Goal: Task Accomplishment & Management: Use online tool/utility

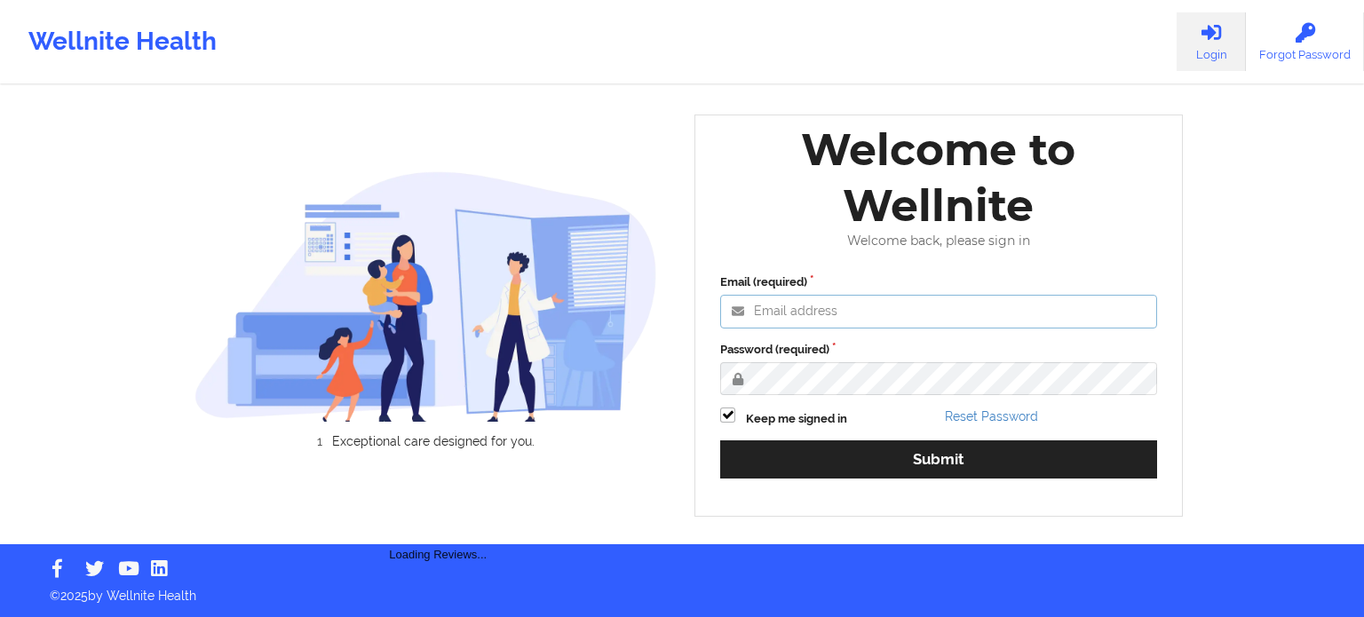
type input "[PERSON_NAME][EMAIL_ADDRESS][PERSON_NAME][DOMAIN_NAME]"
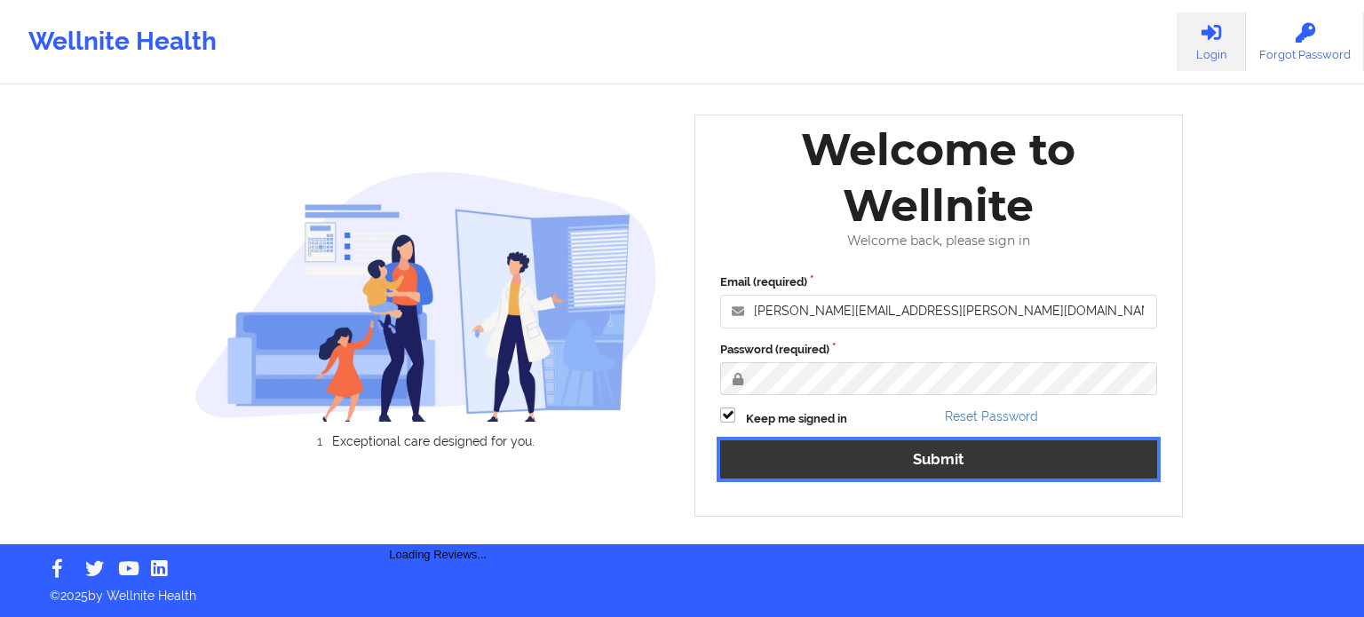
click at [872, 454] on button "Submit" at bounding box center [938, 459] width 437 height 38
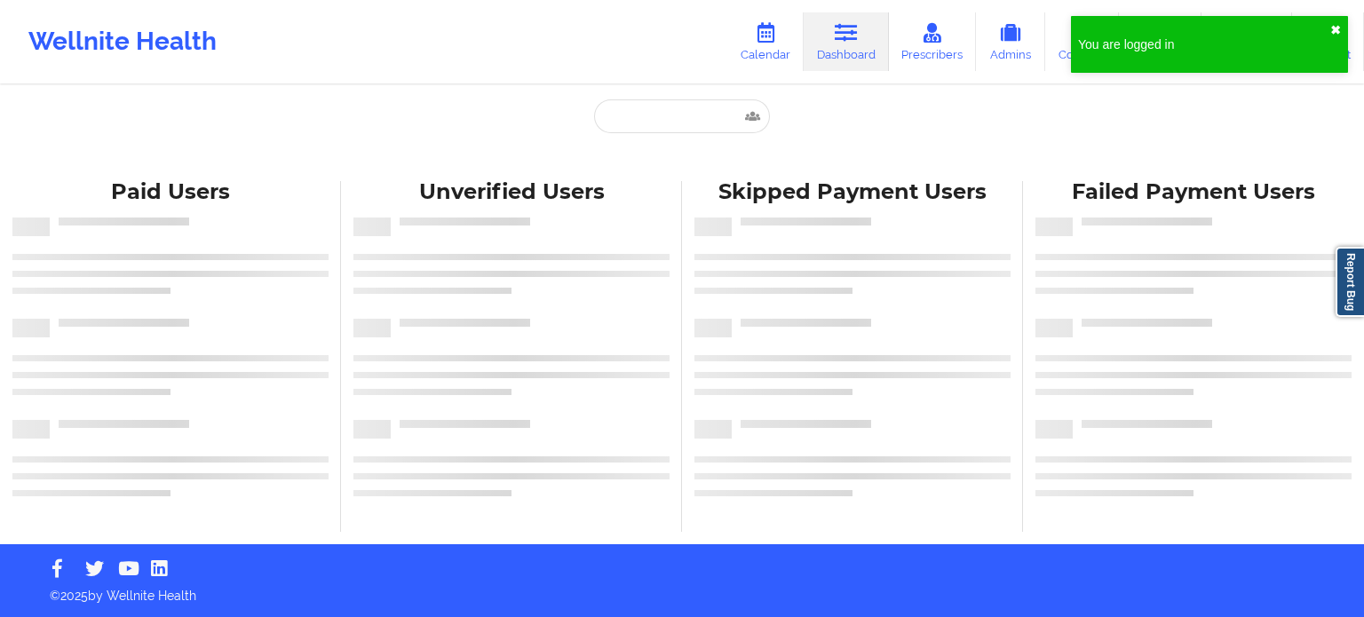
click at [1337, 31] on button "✖︎" at bounding box center [1335, 30] width 11 height 14
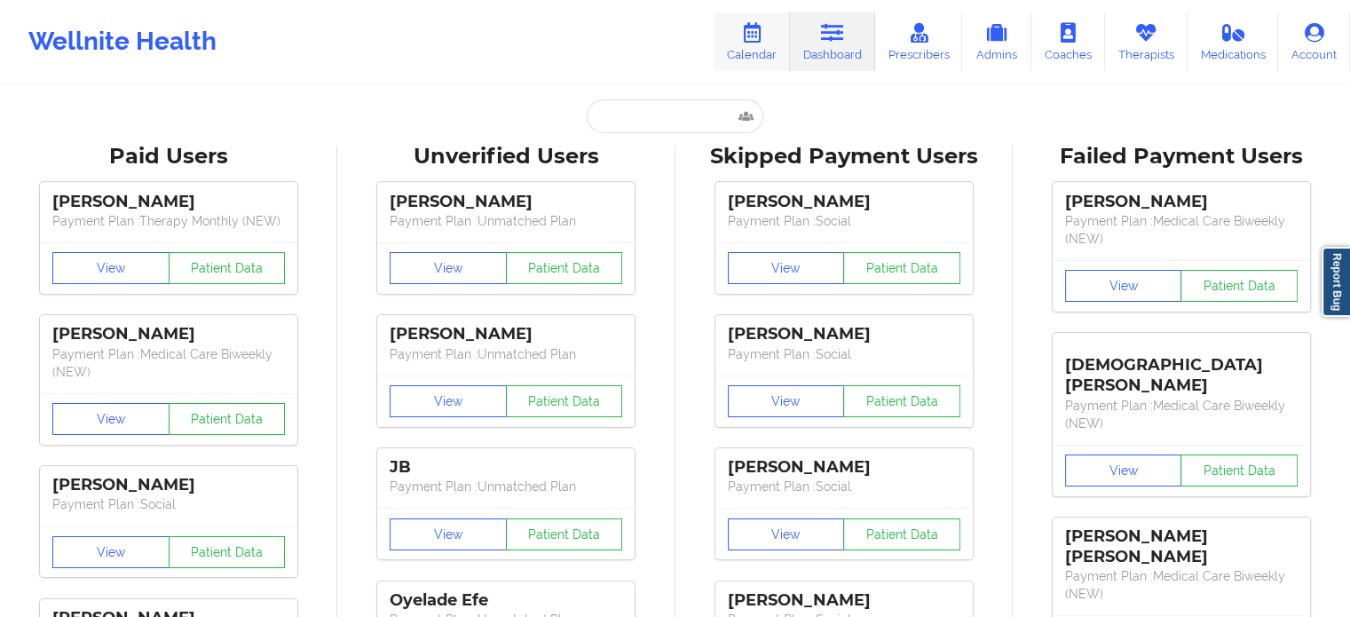
click at [756, 28] on icon at bounding box center [751, 33] width 23 height 20
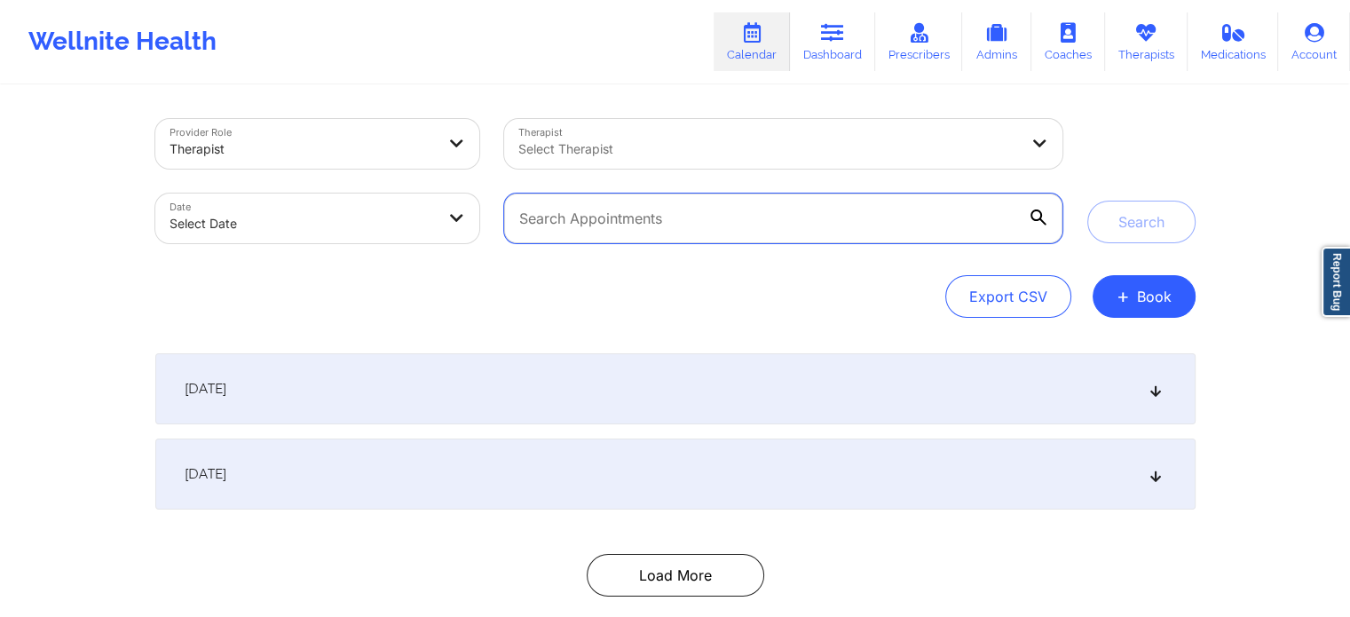
click at [614, 225] on input "text" at bounding box center [783, 219] width 558 height 50
paste input "marmada5689@gmail.com"
type input "marmada5689@gmail.com"
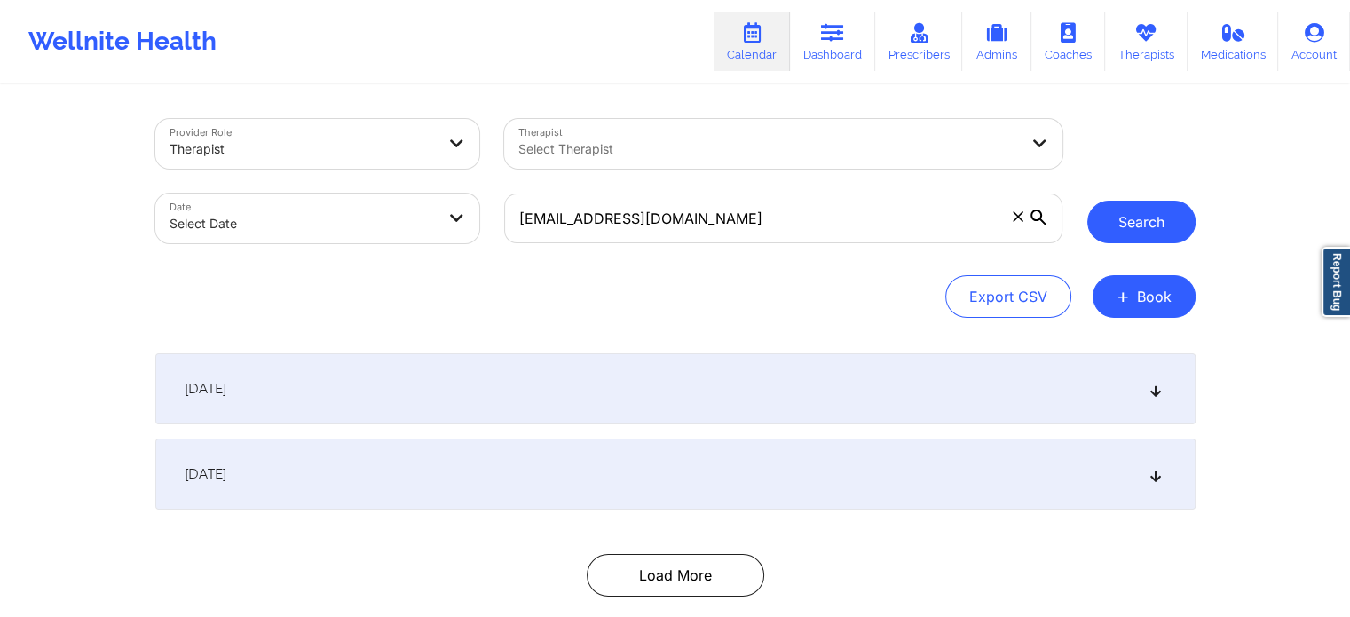
click at [1126, 225] on button "Search" at bounding box center [1142, 222] width 108 height 43
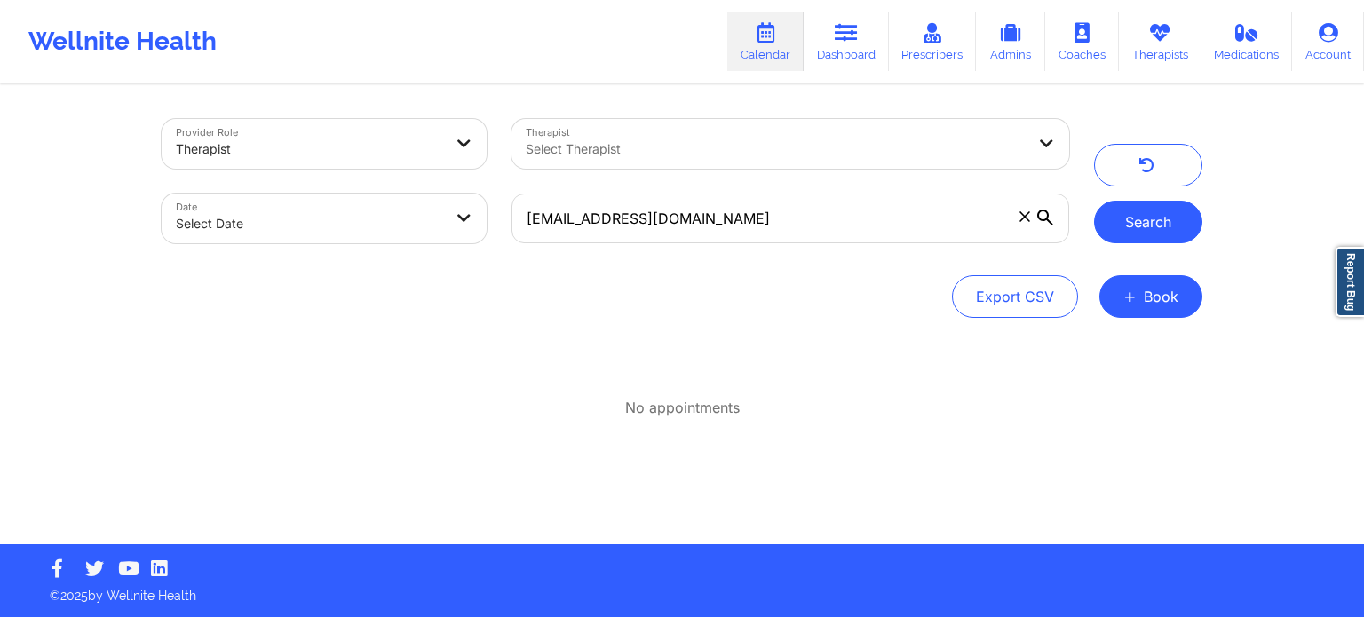
click at [1126, 225] on button "Search" at bounding box center [1148, 222] width 108 height 43
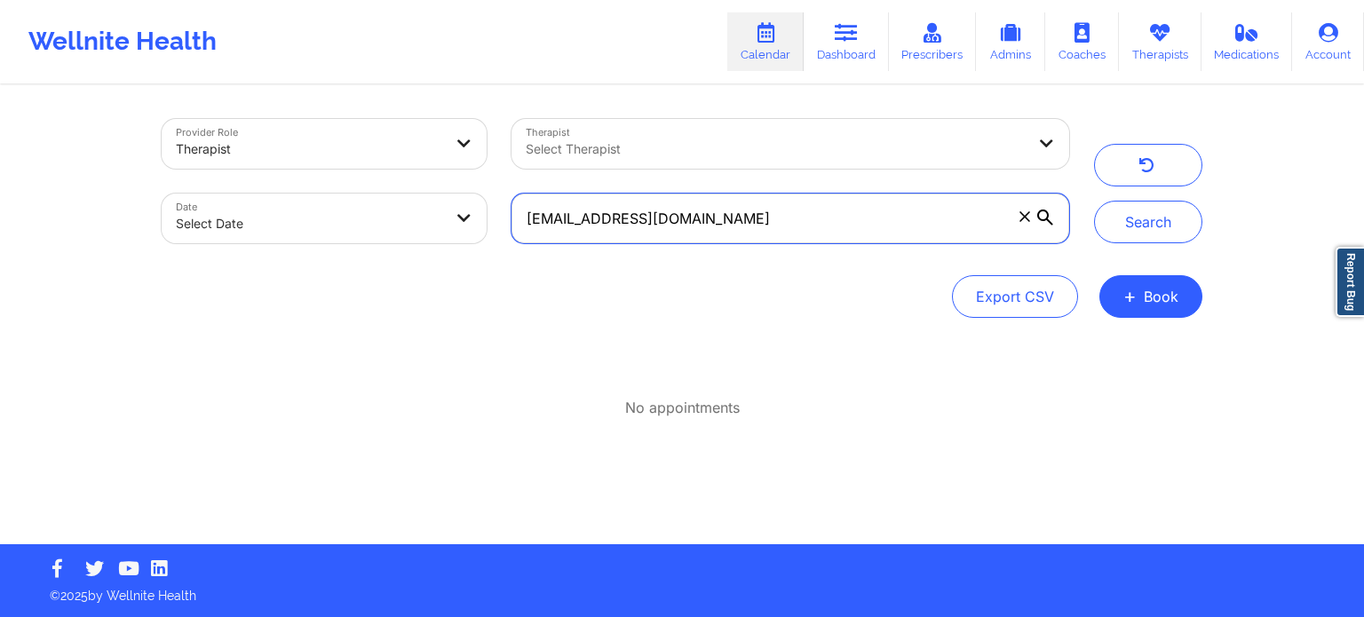
click at [785, 220] on input "marmada5689@gmail.com" at bounding box center [790, 219] width 558 height 50
click at [785, 219] on input "marmada5689@gmail.com" at bounding box center [790, 219] width 558 height 50
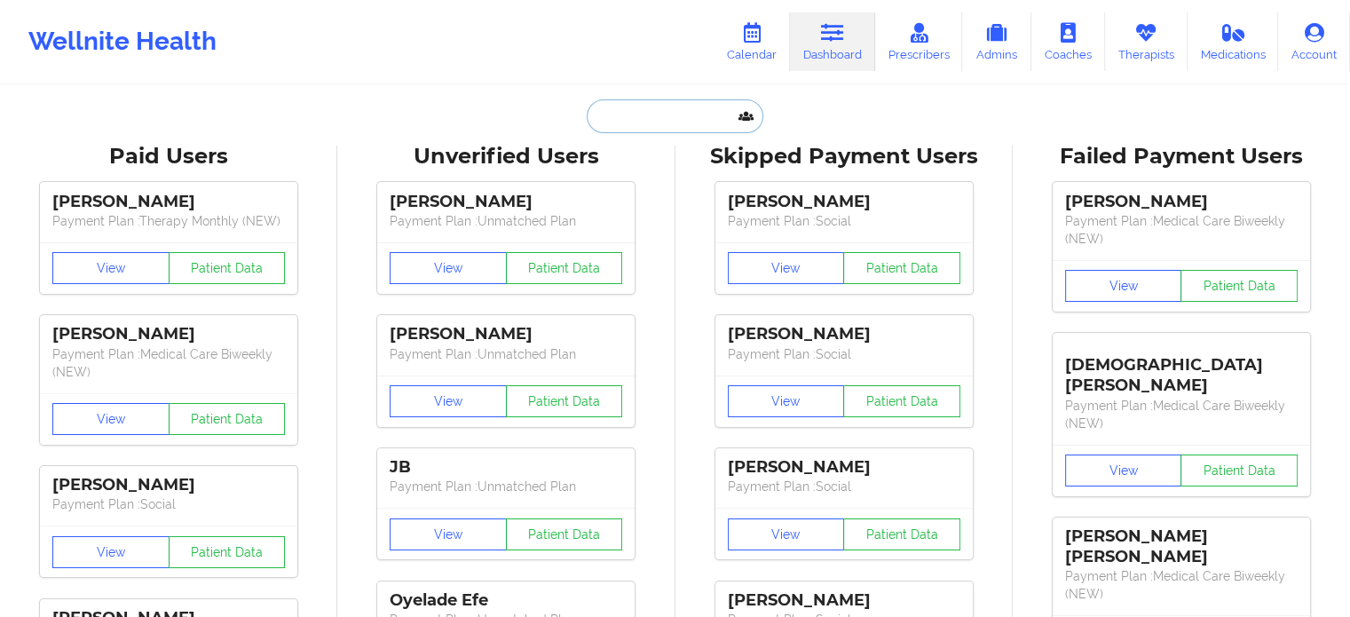
click at [675, 103] on input "text" at bounding box center [675, 116] width 176 height 34
paste input "[EMAIL_ADDRESS][DOMAIN_NAME]"
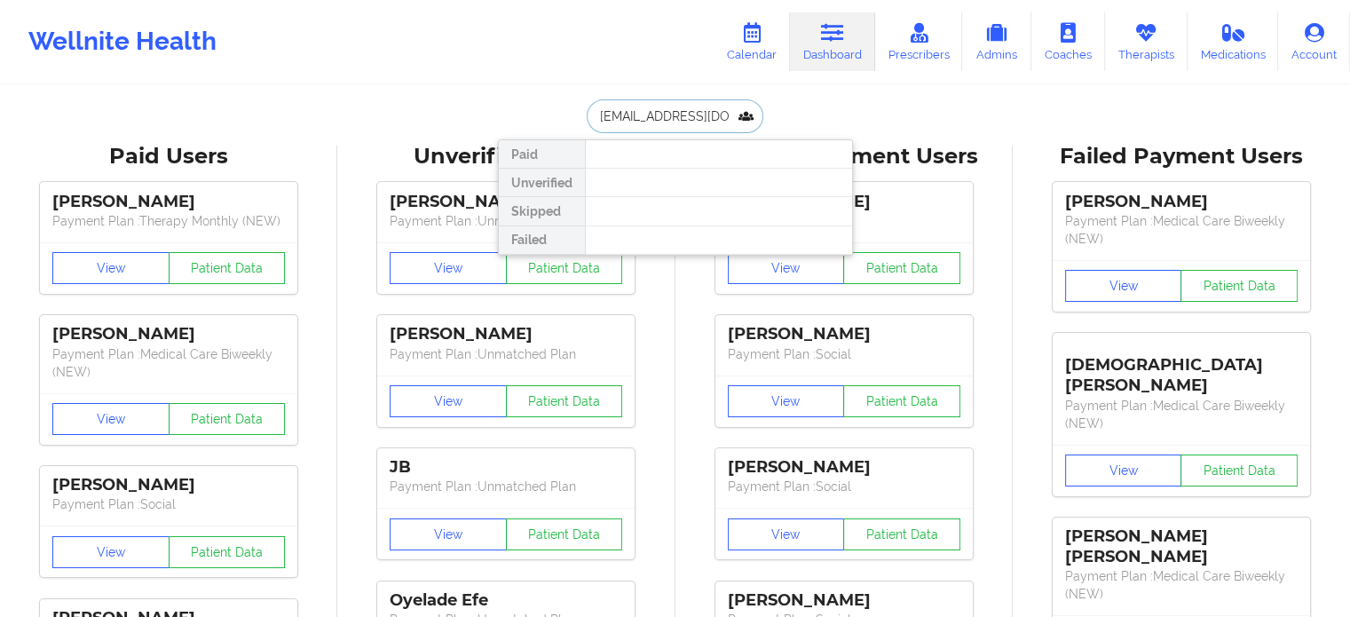
scroll to position [0, 14]
type input "[EMAIL_ADDRESS][DOMAIN_NAME]"
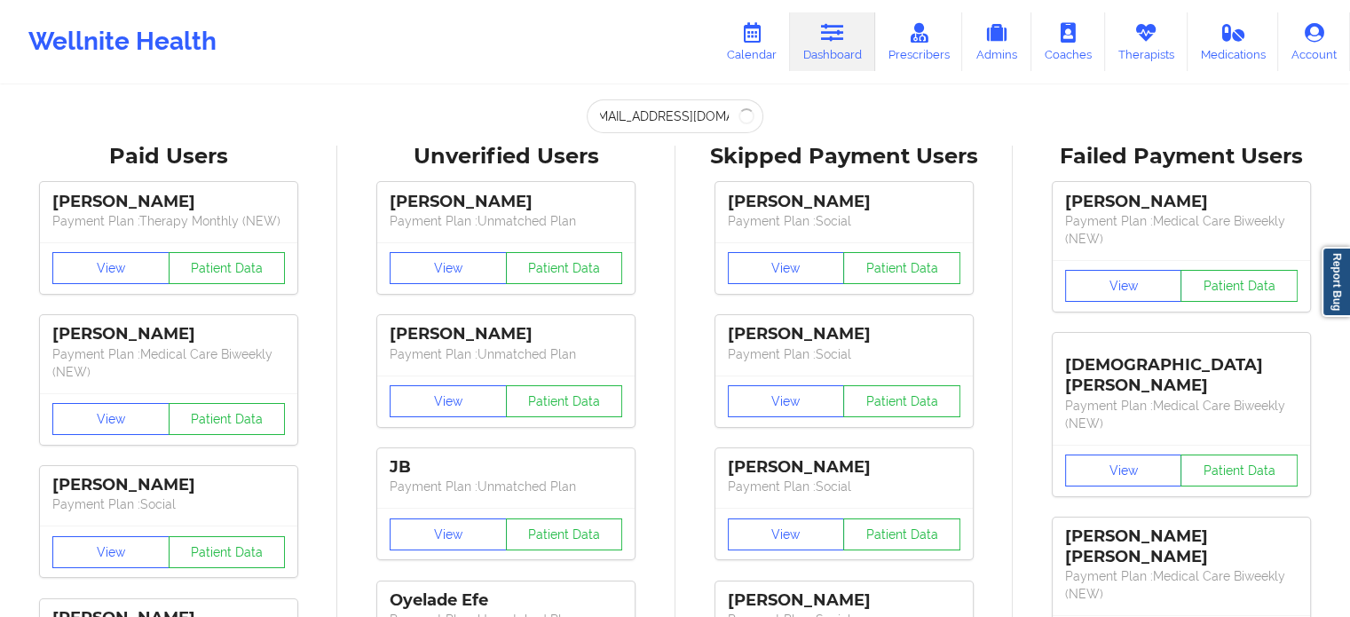
scroll to position [0, 0]
click at [755, 51] on link "Calendar" at bounding box center [752, 41] width 76 height 59
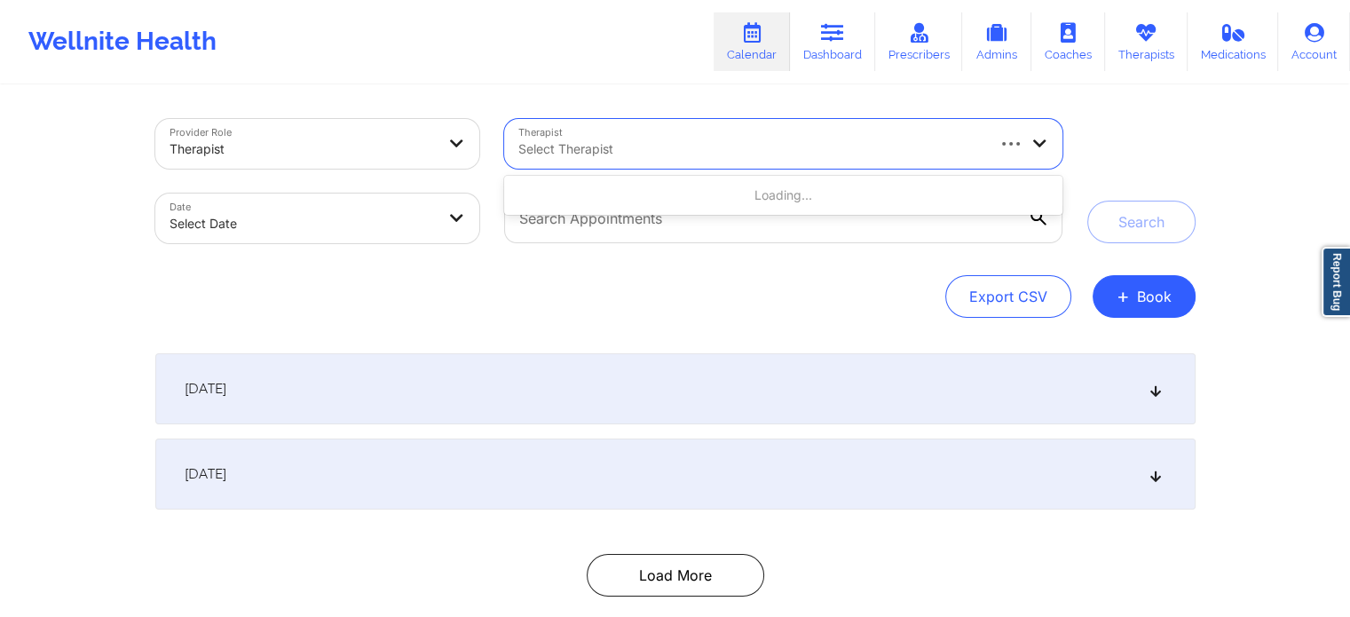
click at [639, 148] on div at bounding box center [750, 148] width 464 height 21
click at [410, 217] on body "Wellnite Health Calendar Dashboard Prescribers Admins Coaches Therapists Medica…" at bounding box center [675, 308] width 1350 height 617
select select "2025-8"
select select "2025-9"
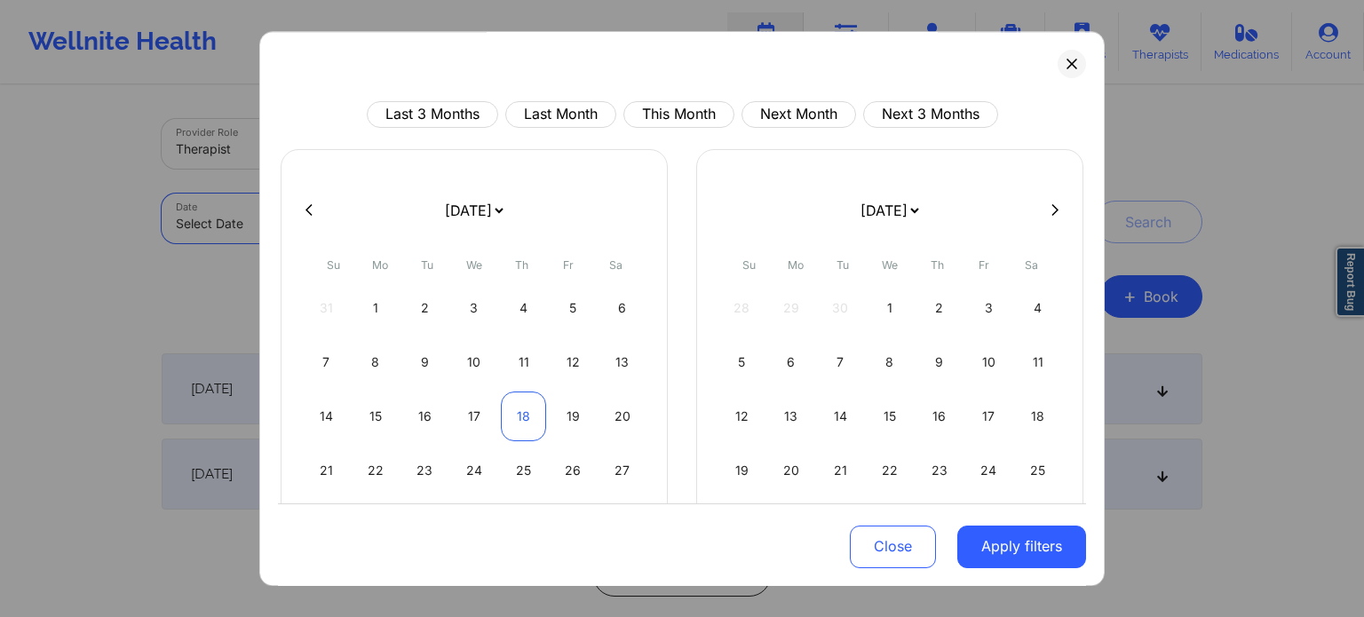
click at [526, 416] on div "18" at bounding box center [523, 417] width 45 height 50
select select "2025-8"
select select "2025-9"
select select "2025-8"
select select "2025-9"
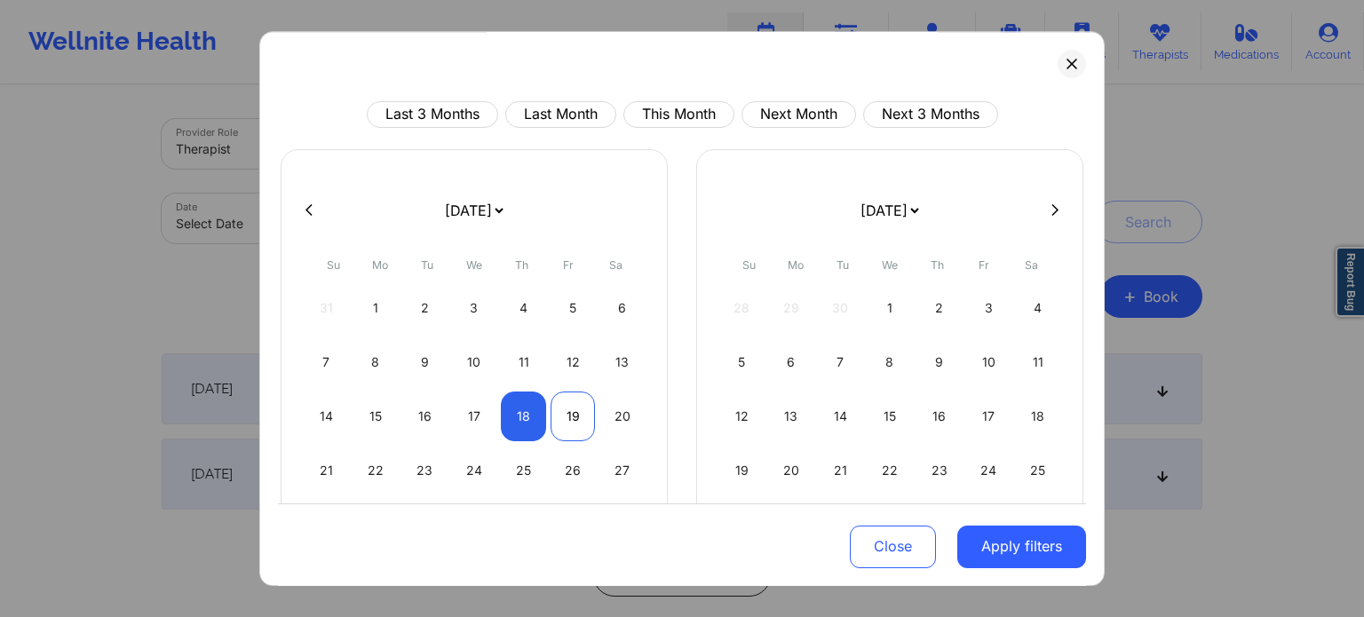
select select "2025-8"
select select "2025-9"
click at [574, 418] on div "19" at bounding box center [572, 417] width 45 height 50
select select "2025-8"
select select "2025-9"
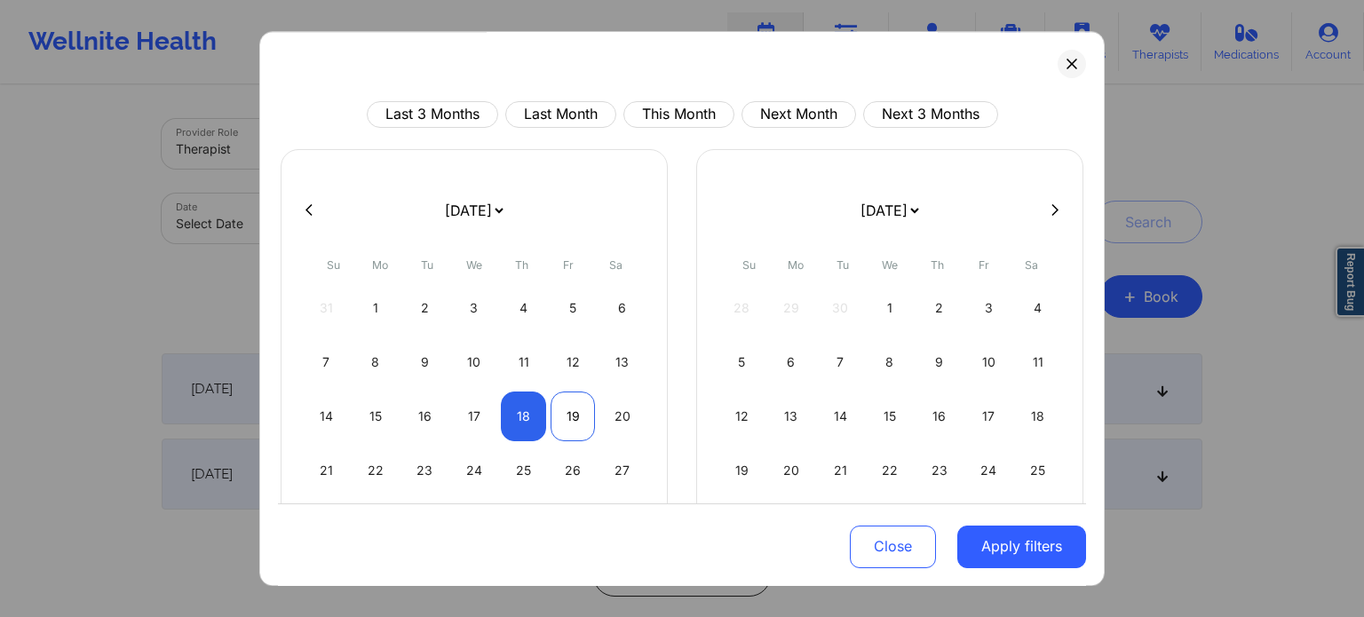
click at [574, 418] on div "19" at bounding box center [572, 417] width 45 height 50
select select "2025-8"
select select "2025-9"
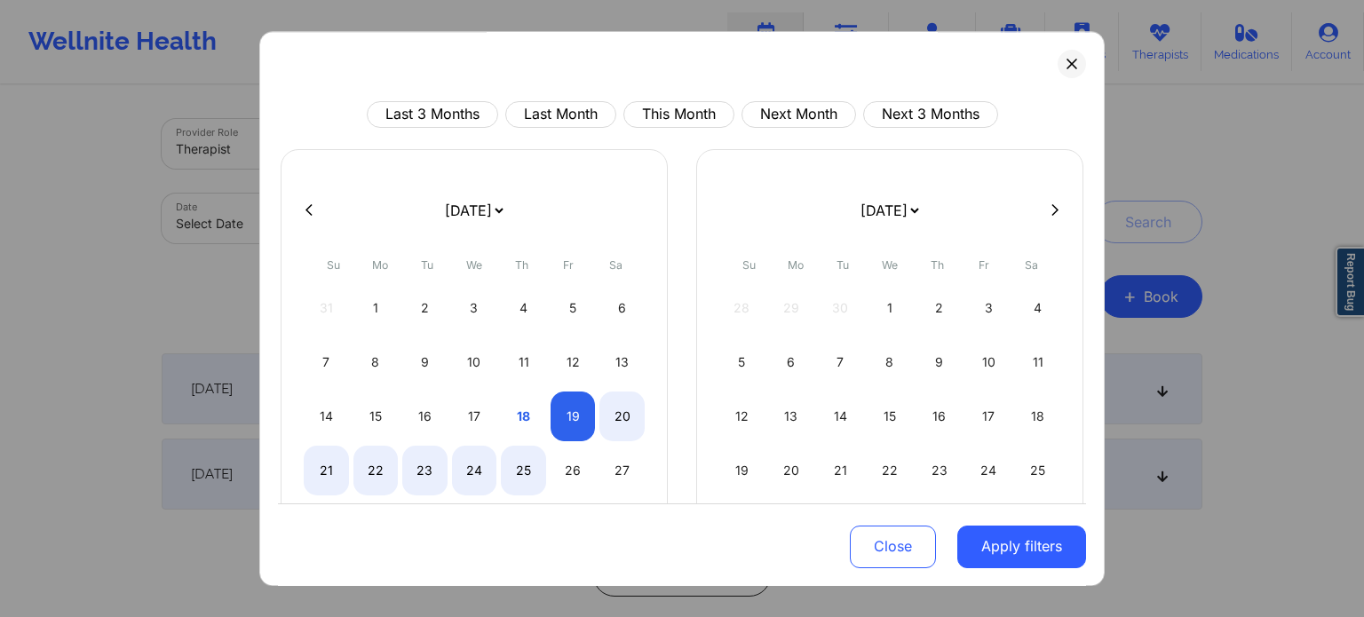
select select "2025-8"
select select "2025-9"
select select "2025-8"
select select "2025-9"
click at [565, 470] on div "26" at bounding box center [572, 471] width 45 height 50
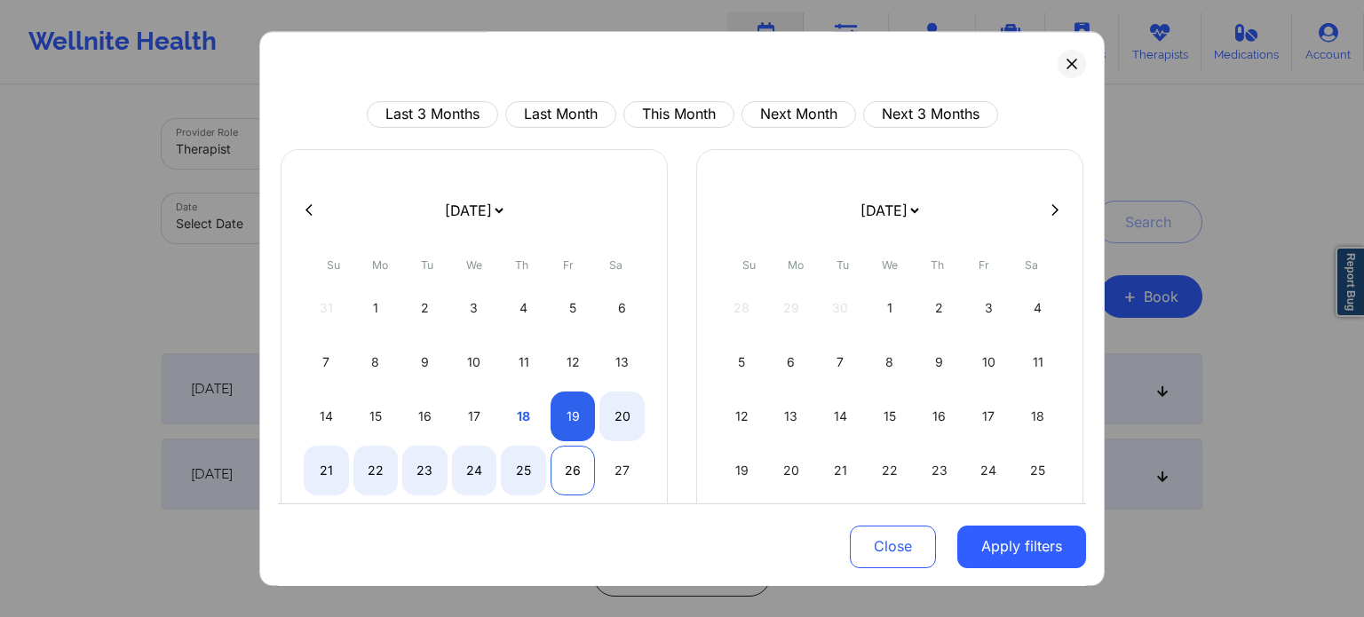
select select "2025-8"
select select "2025-9"
click at [1045, 551] on button "Apply filters" at bounding box center [1021, 546] width 129 height 43
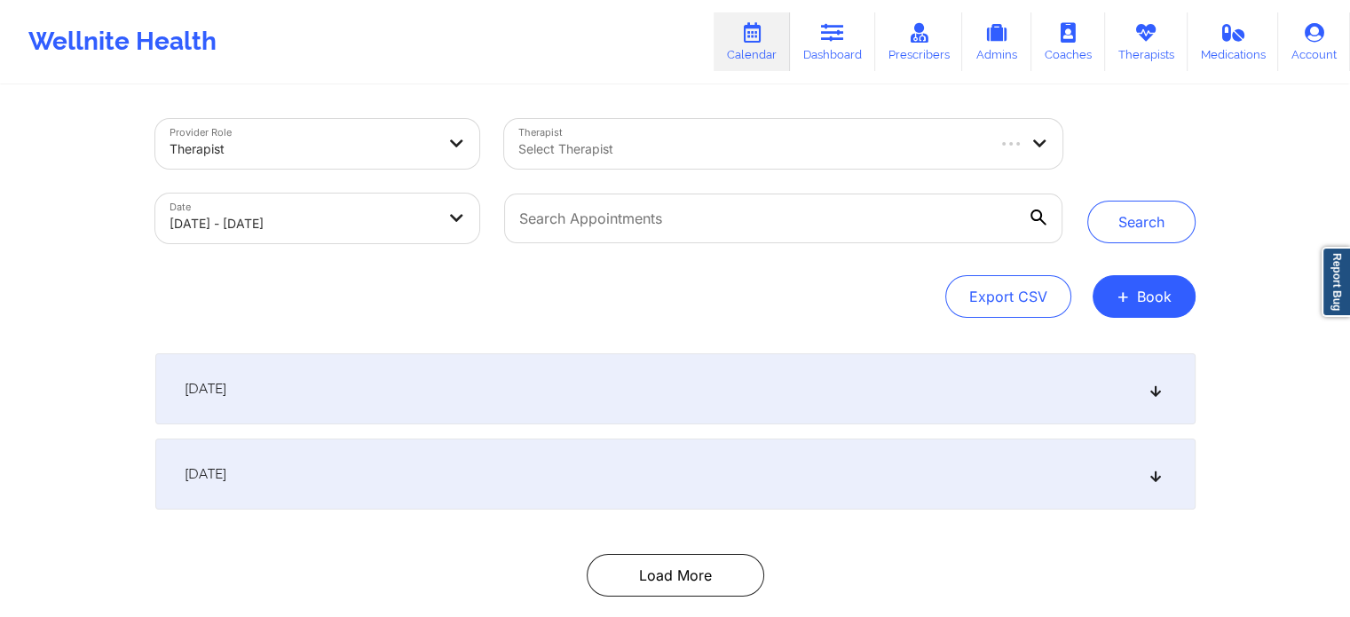
click at [621, 141] on div at bounding box center [750, 148] width 464 height 21
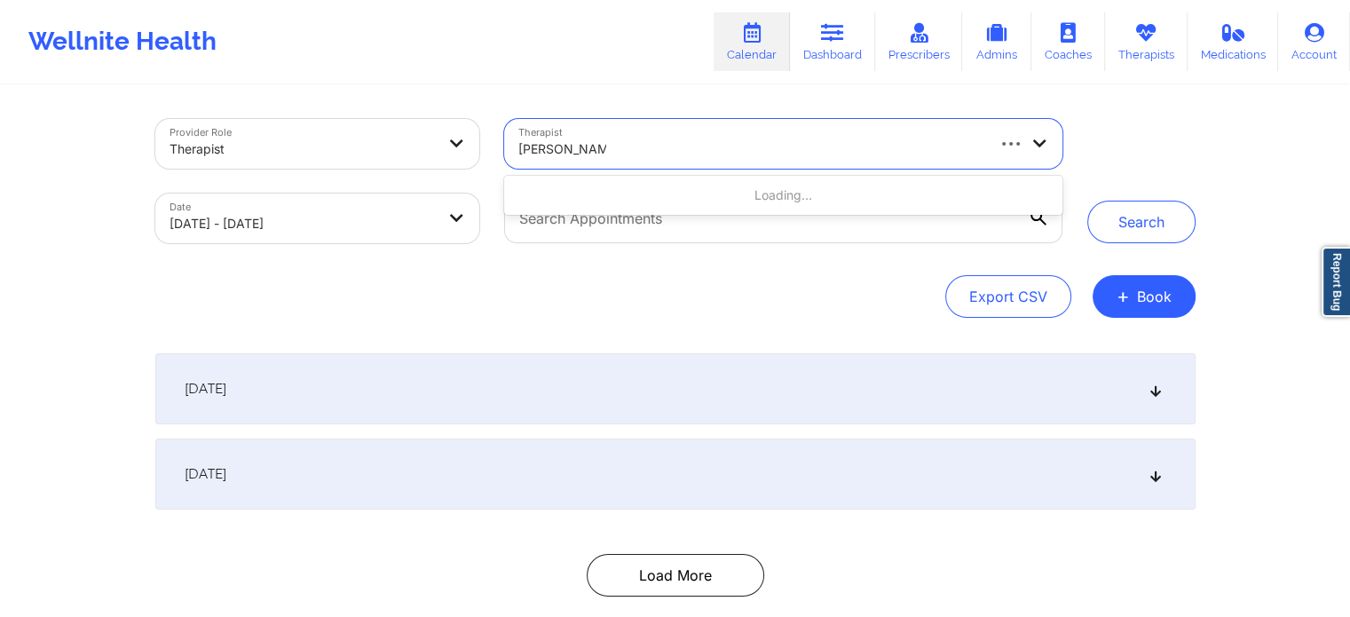
type input "rosalva aguilar"
click at [1197, 217] on div "Search" at bounding box center [1141, 181] width 133 height 124
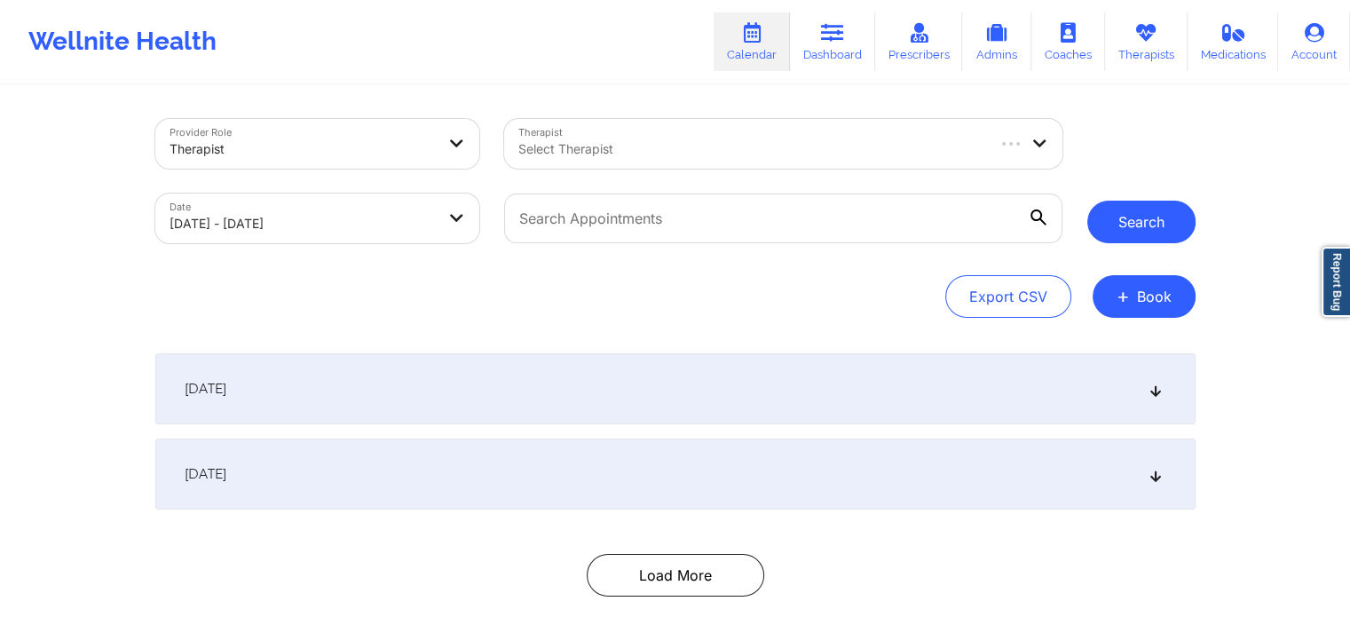
click at [1182, 226] on button "Search" at bounding box center [1142, 222] width 108 height 43
click at [803, 155] on div at bounding box center [750, 148] width 464 height 21
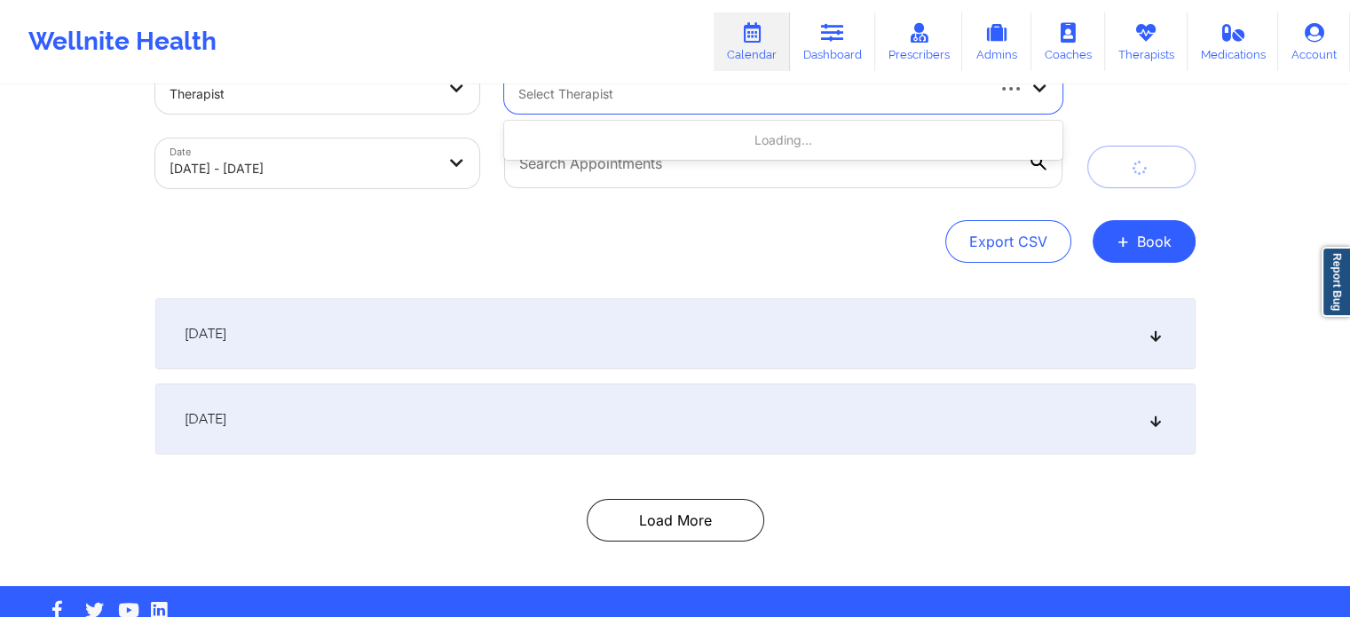
scroll to position [96, 0]
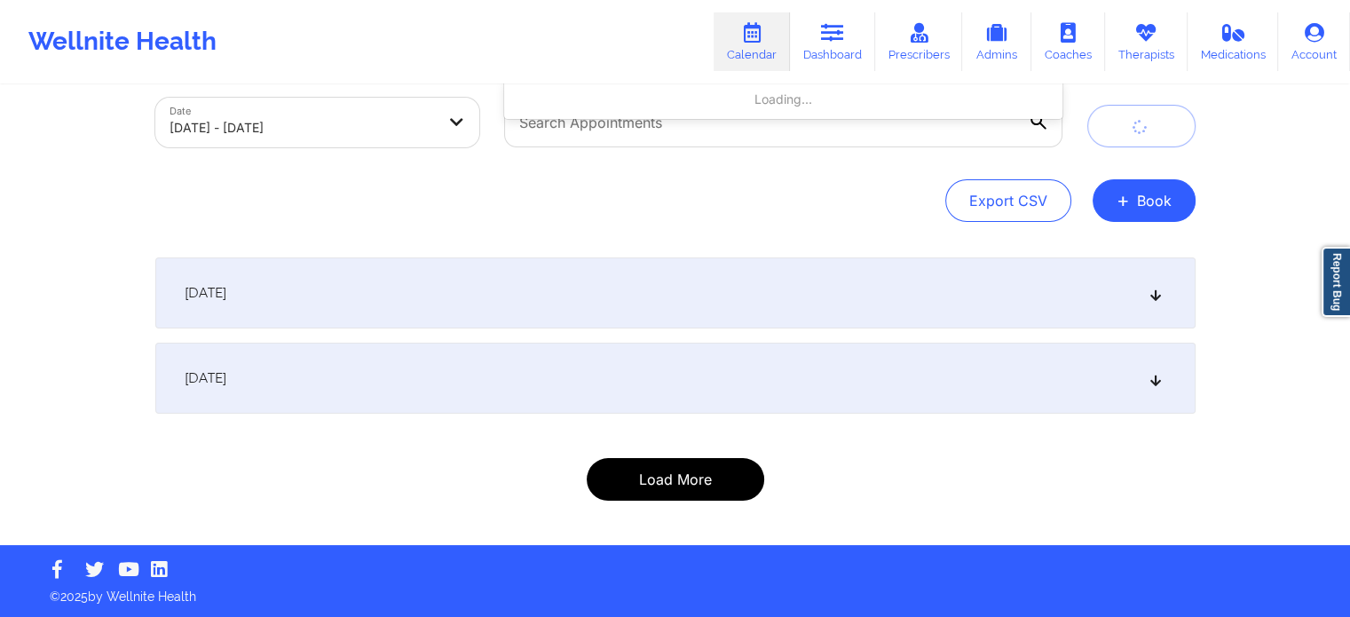
click at [692, 483] on button "Load More" at bounding box center [676, 479] width 178 height 43
click at [671, 497] on button "Load More" at bounding box center [676, 479] width 178 height 43
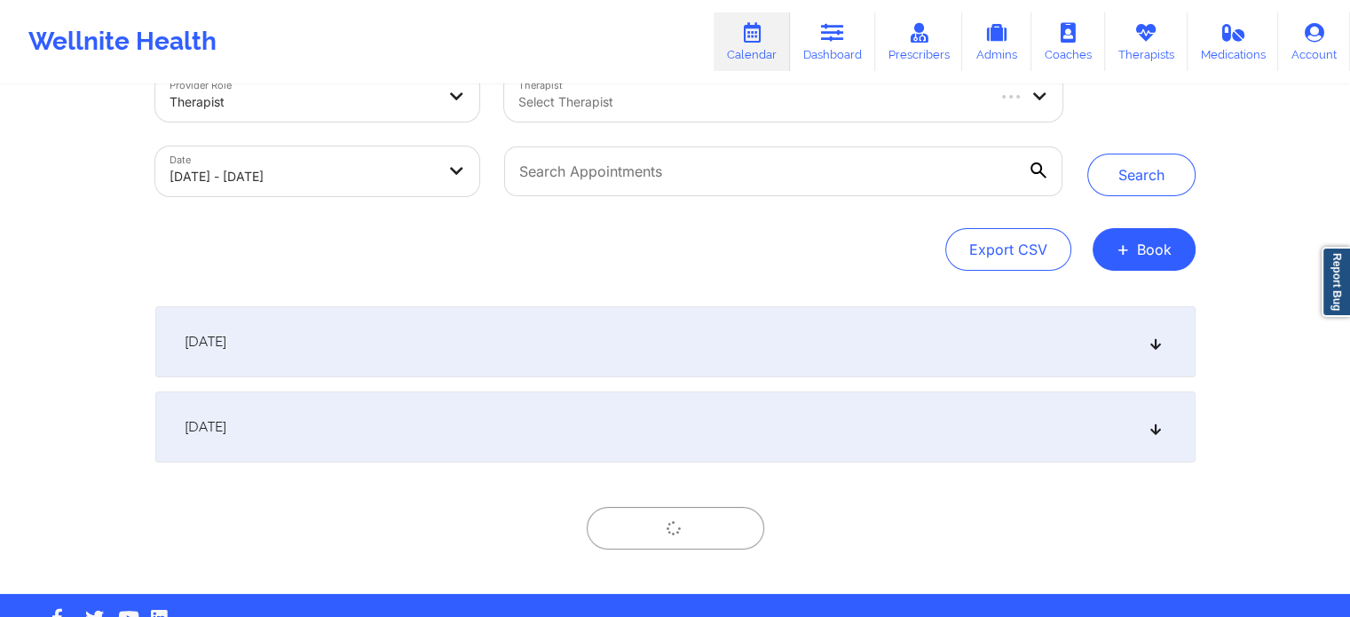
scroll to position [0, 0]
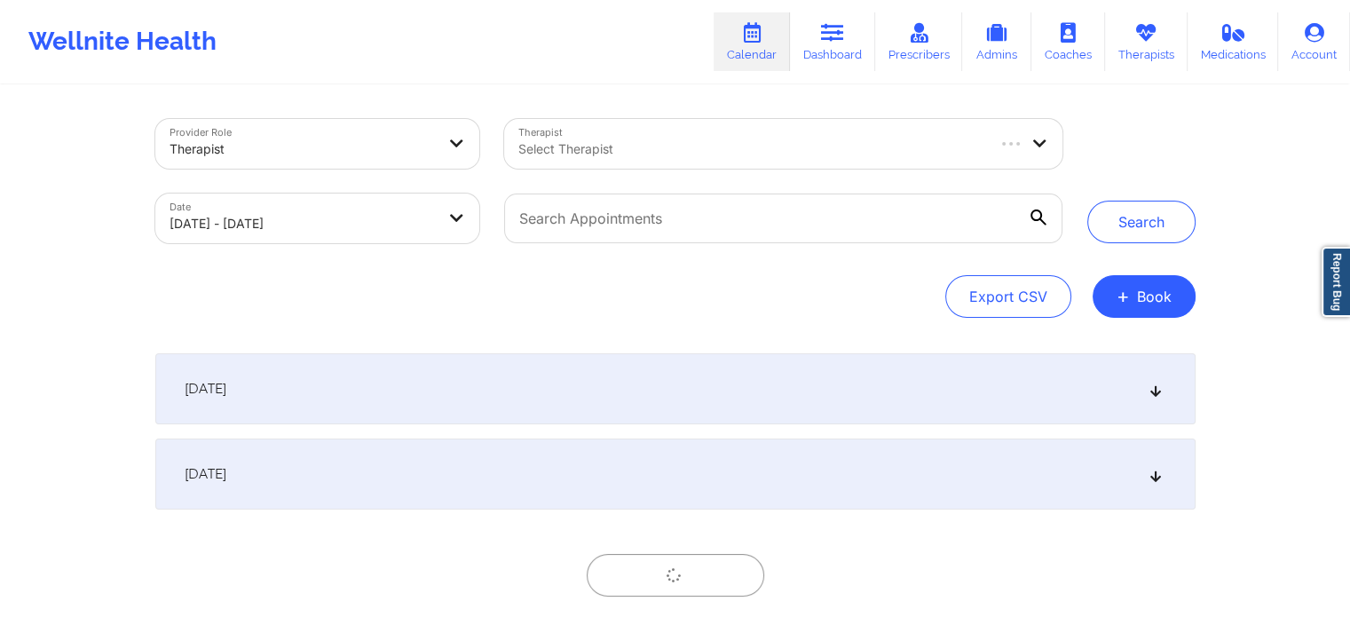
click at [667, 150] on div at bounding box center [750, 148] width 464 height 21
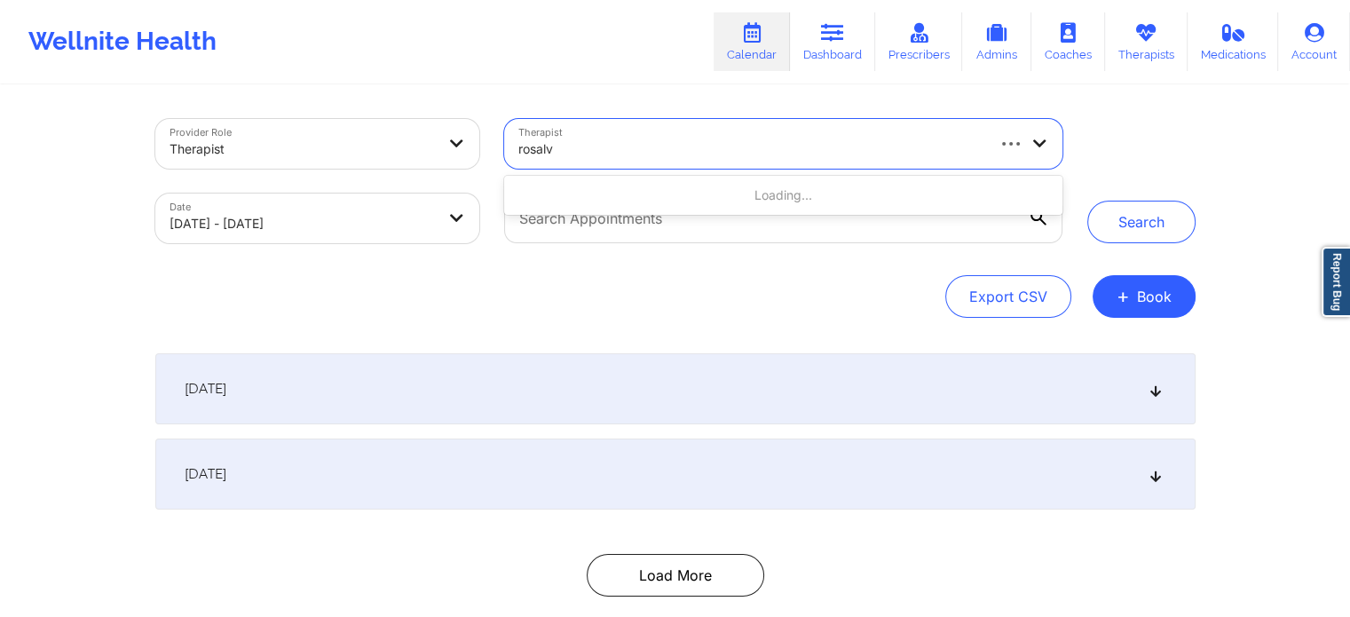
type input "rosalva"
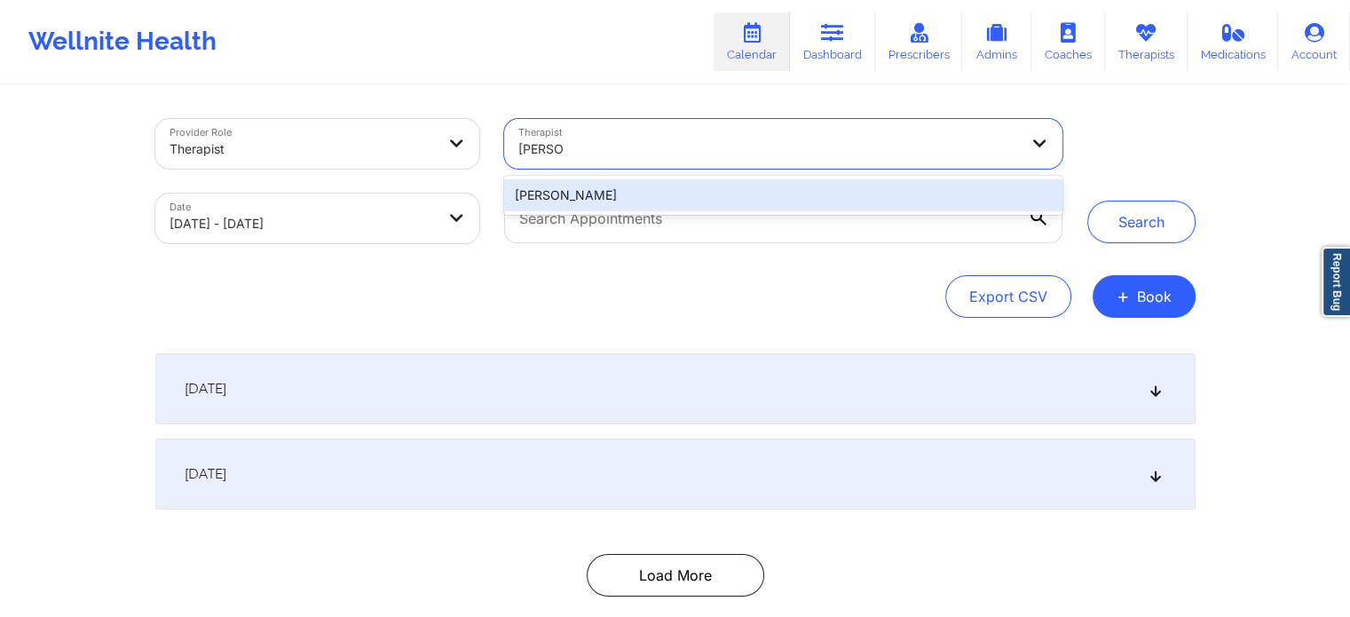
click at [666, 202] on div "Rosalva Aguilar" at bounding box center [783, 195] width 558 height 32
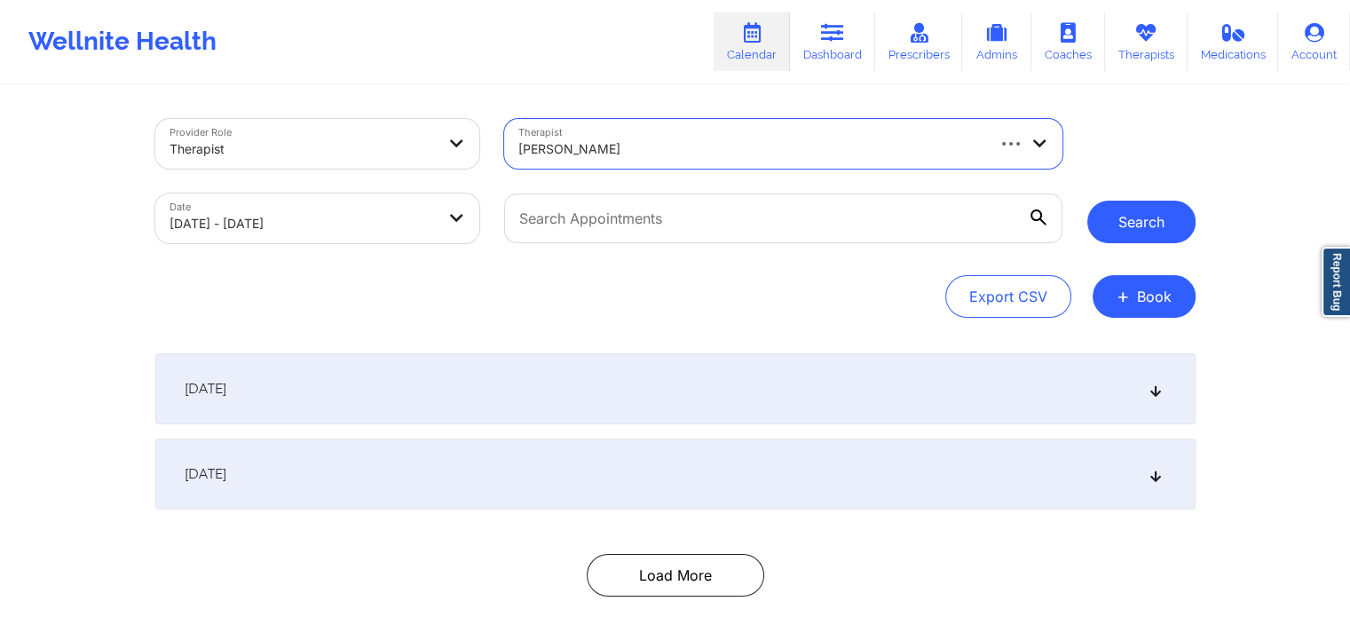
click at [1114, 221] on button "Search" at bounding box center [1142, 222] width 108 height 43
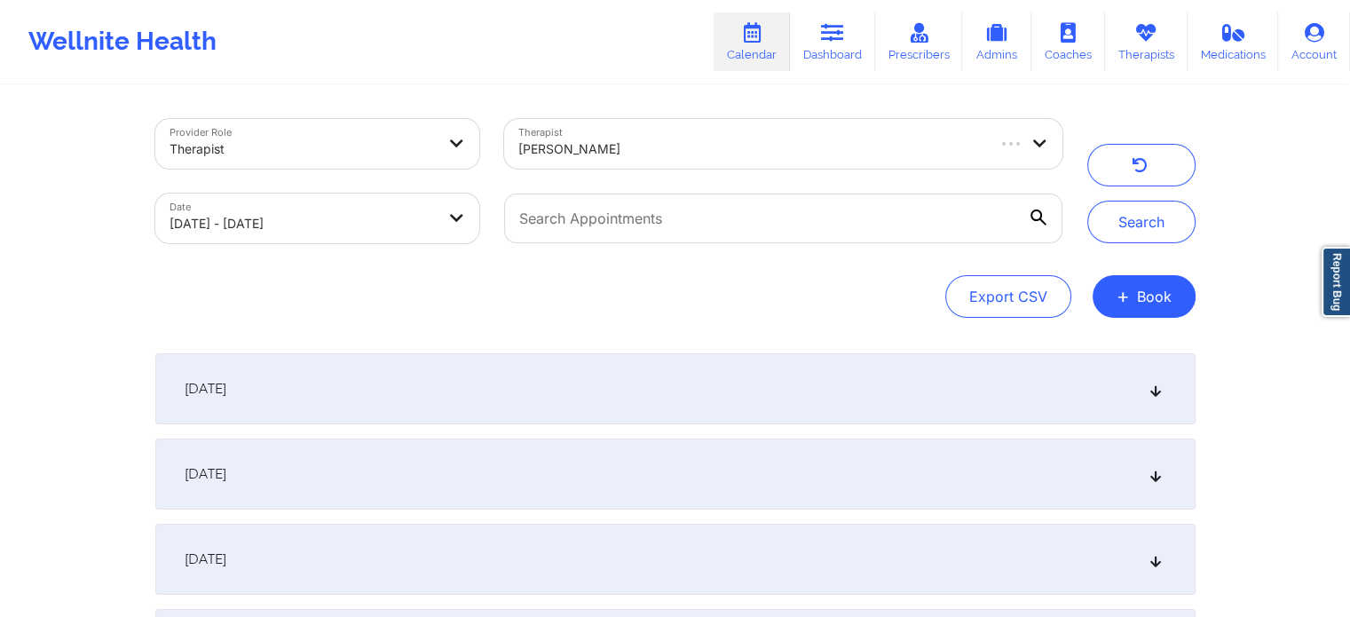
scroll to position [244, 0]
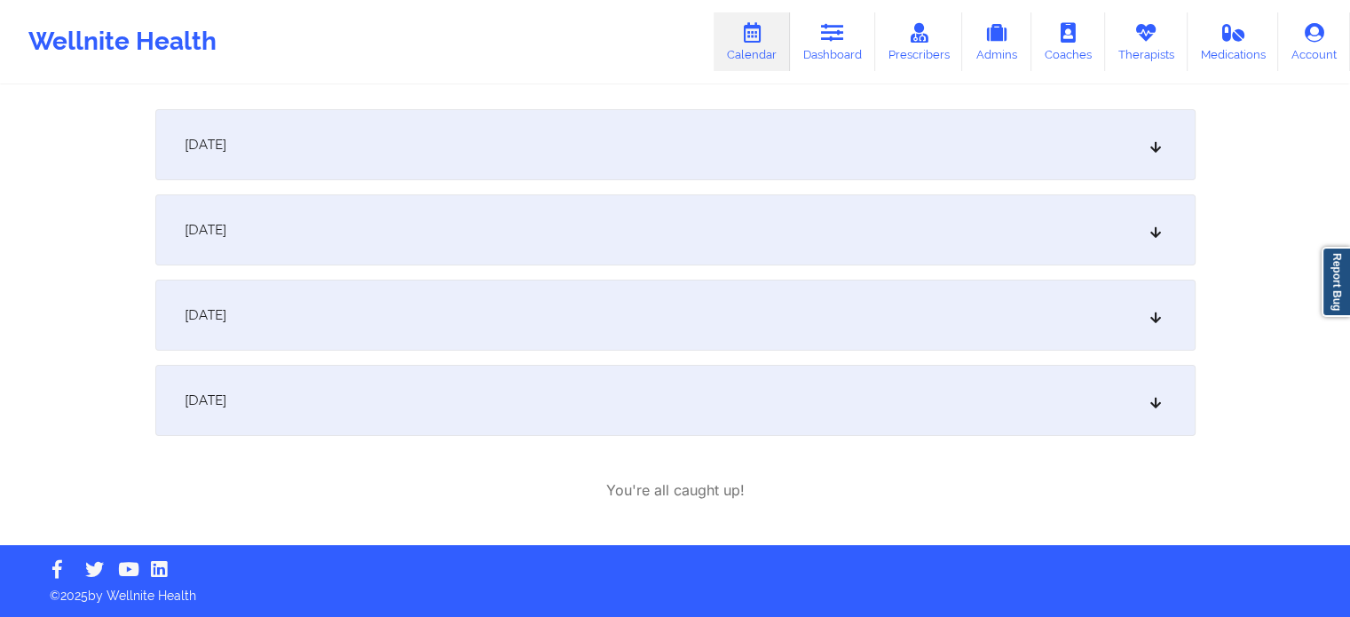
click at [1149, 400] on icon at bounding box center [1155, 400] width 15 height 12
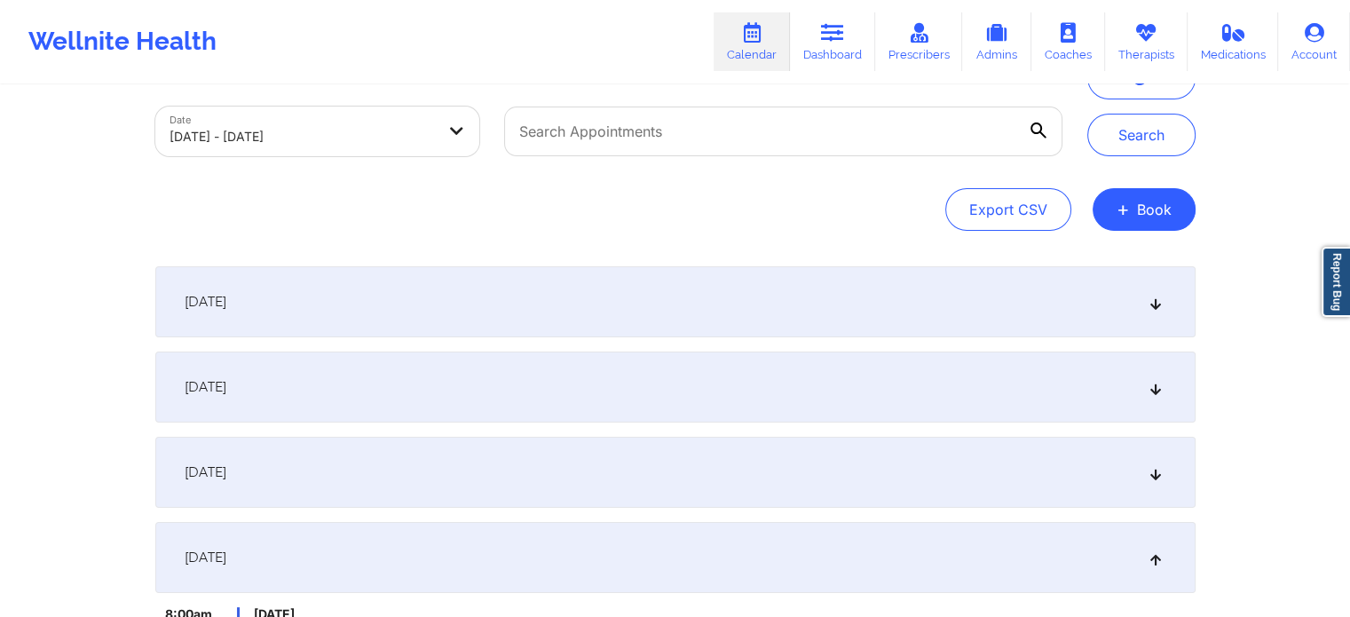
scroll to position [0, 0]
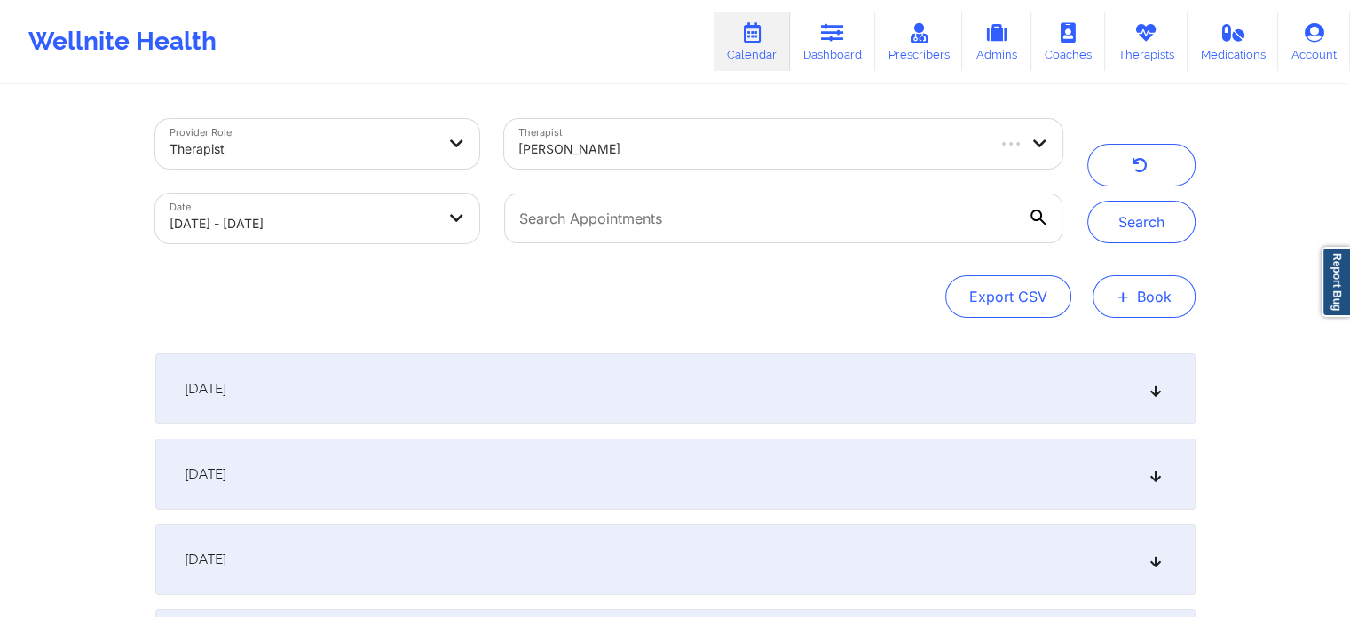
click at [1137, 291] on button "+ Book" at bounding box center [1144, 296] width 103 height 43
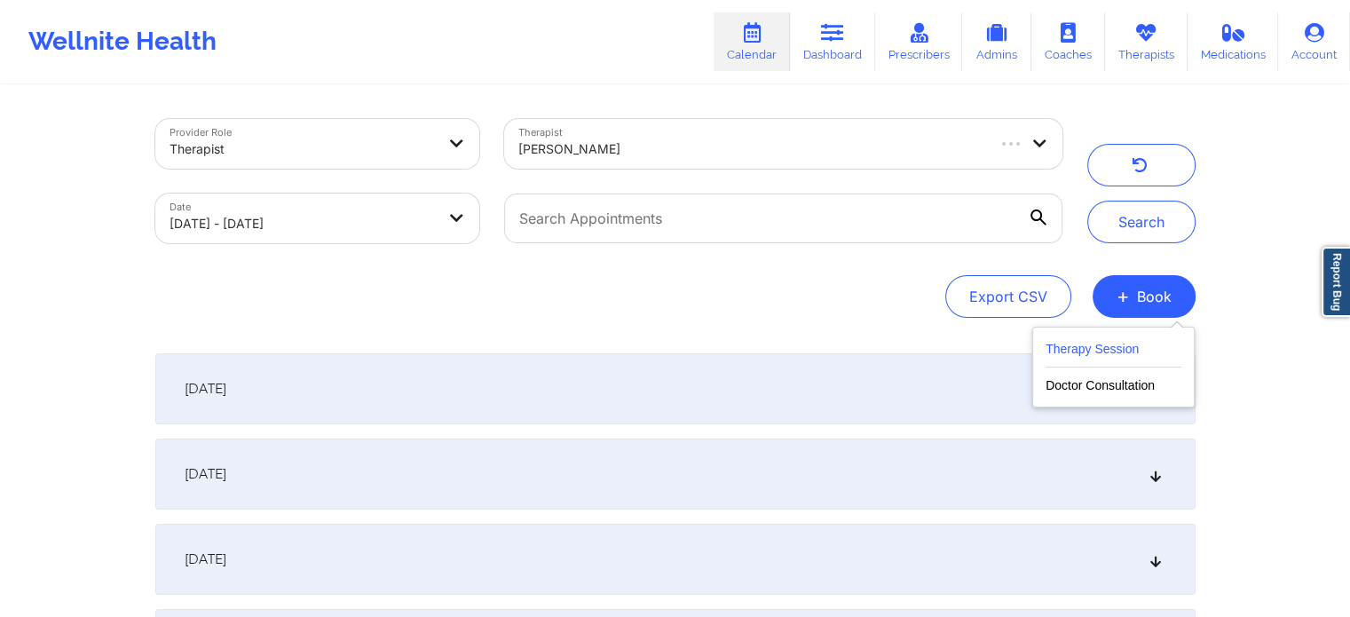
click at [1094, 347] on button "Therapy Session" at bounding box center [1114, 352] width 136 height 29
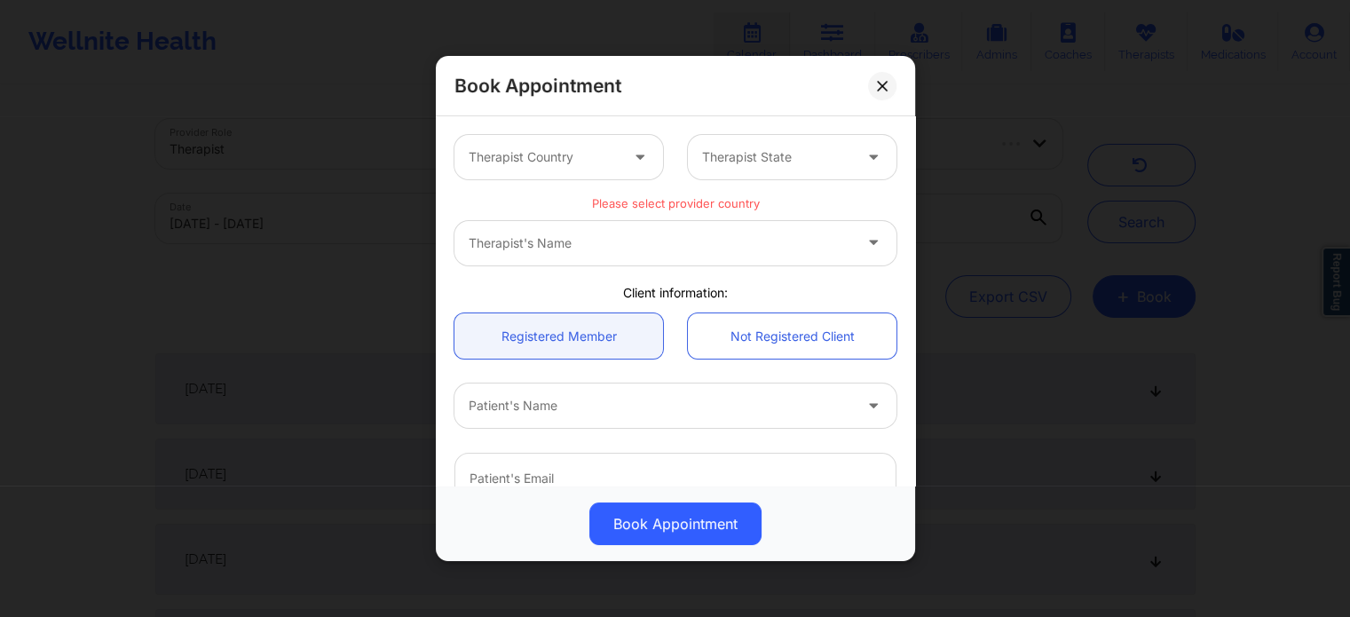
click at [605, 248] on div "Therapist's Name" at bounding box center [676, 243] width 442 height 44
click at [601, 165] on div at bounding box center [544, 156] width 150 height 21
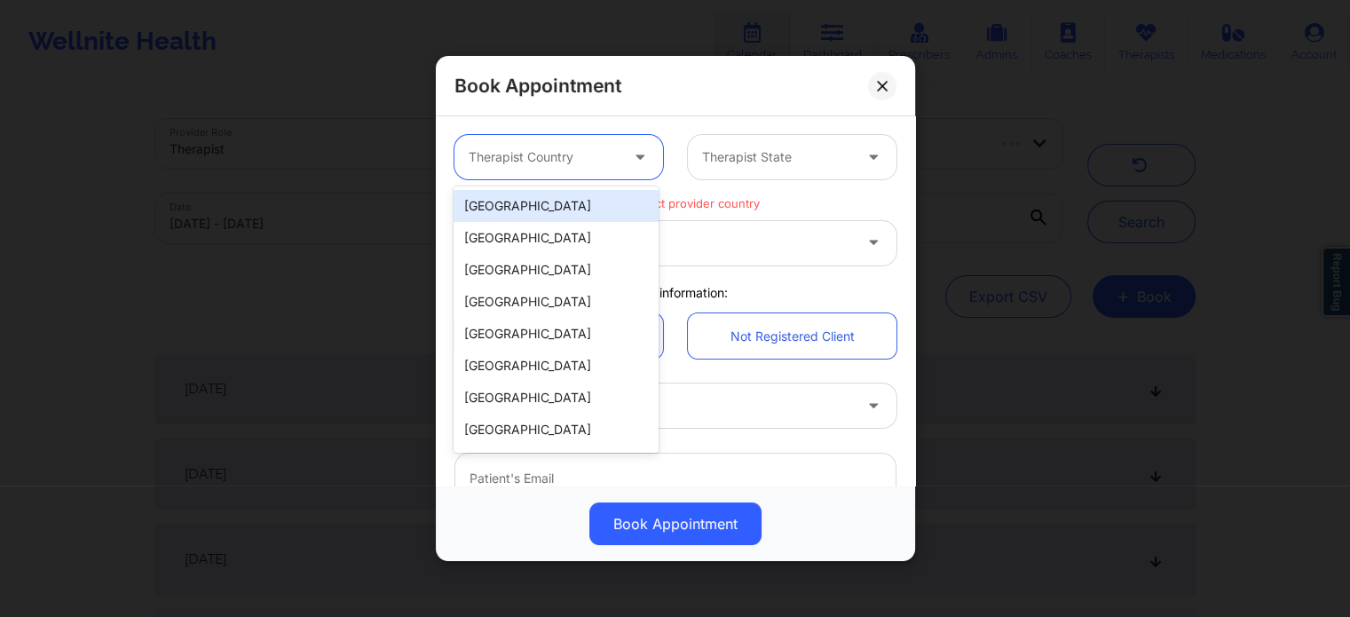
click at [582, 208] on div "[GEOGRAPHIC_DATA]" at bounding box center [556, 206] width 204 height 32
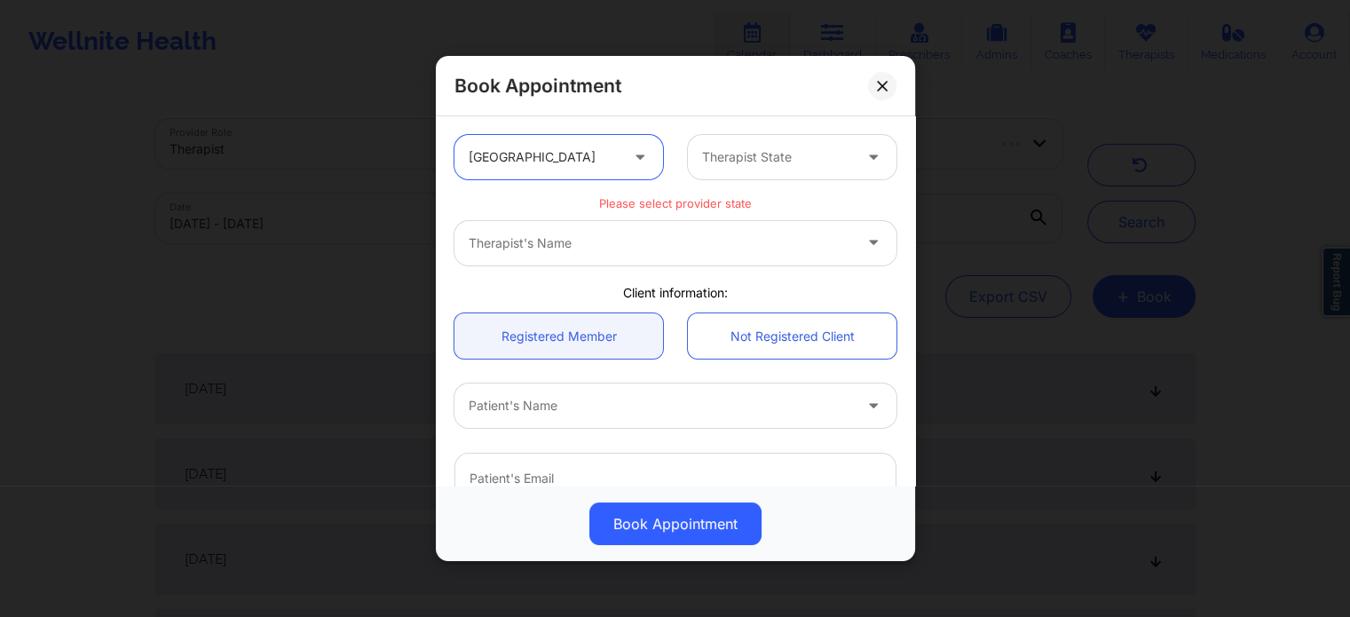
click at [735, 170] on div "Therapist State" at bounding box center [771, 157] width 166 height 44
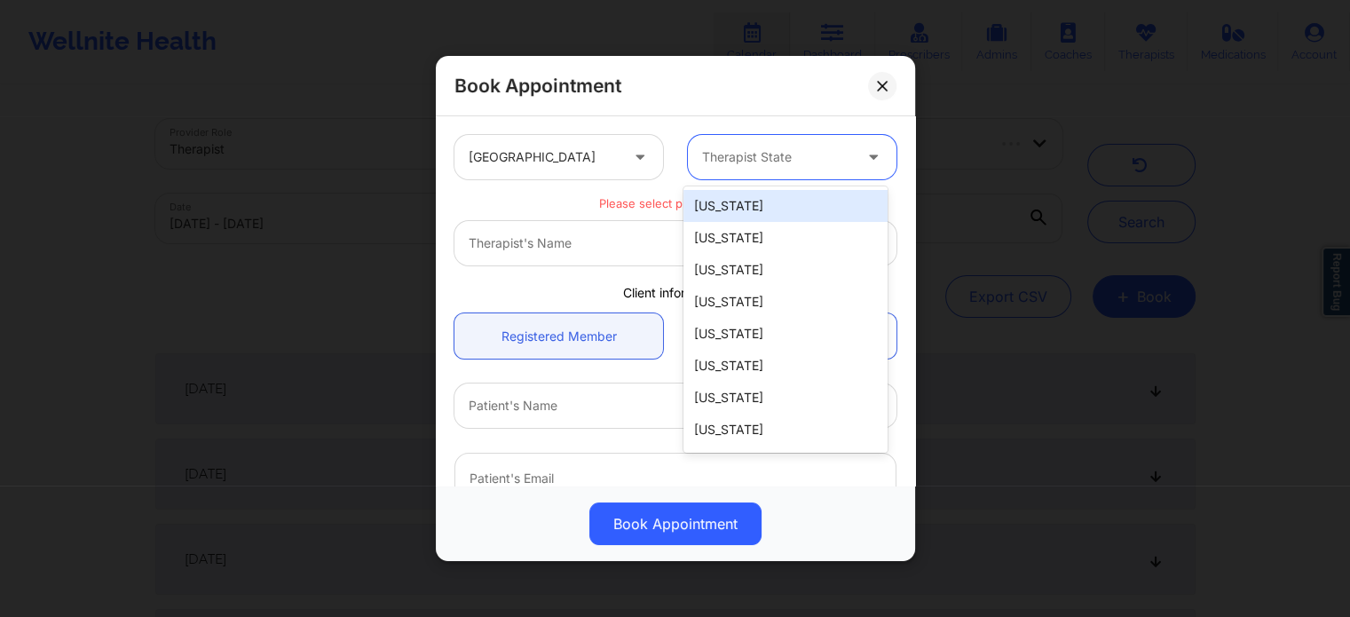
type input "f"
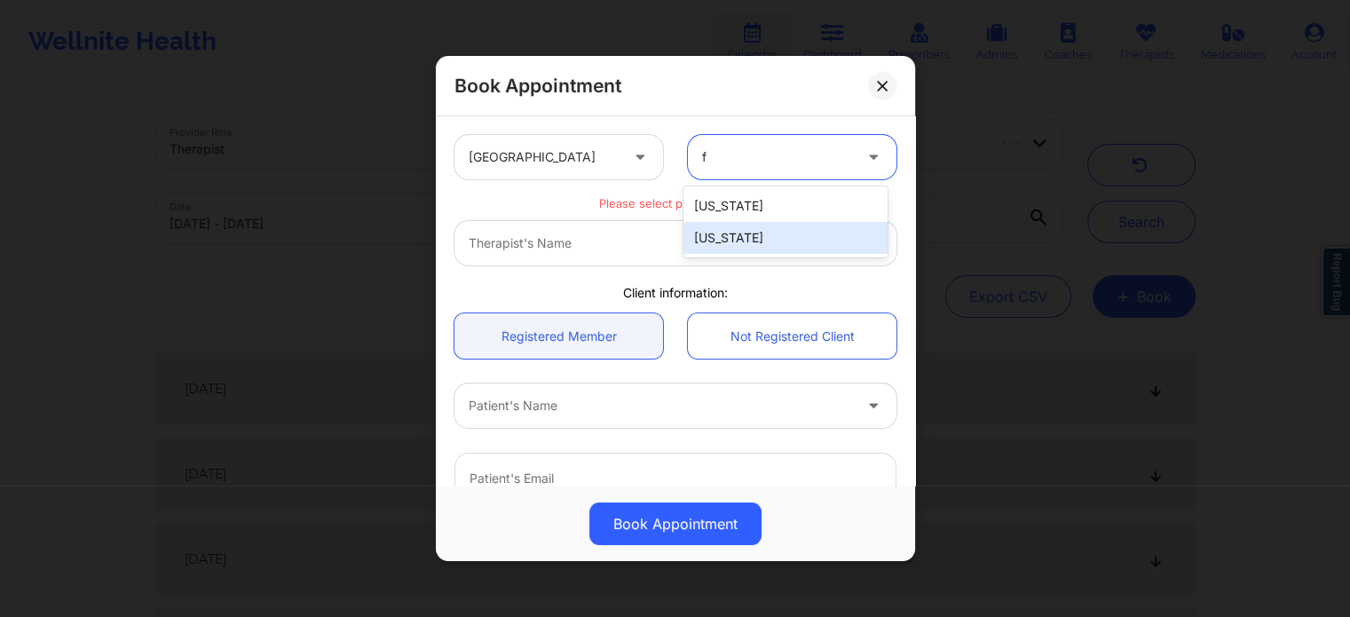
click at [722, 237] on div "Florida" at bounding box center [786, 238] width 204 height 32
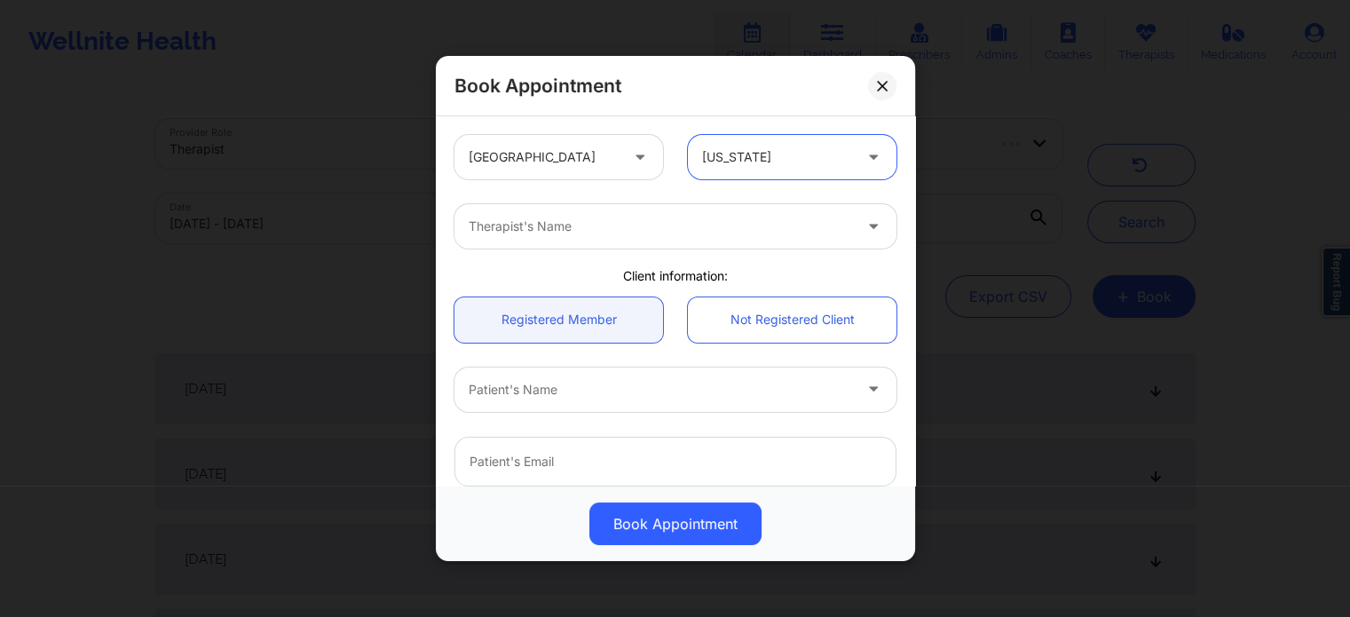
click at [635, 236] on div at bounding box center [661, 226] width 384 height 21
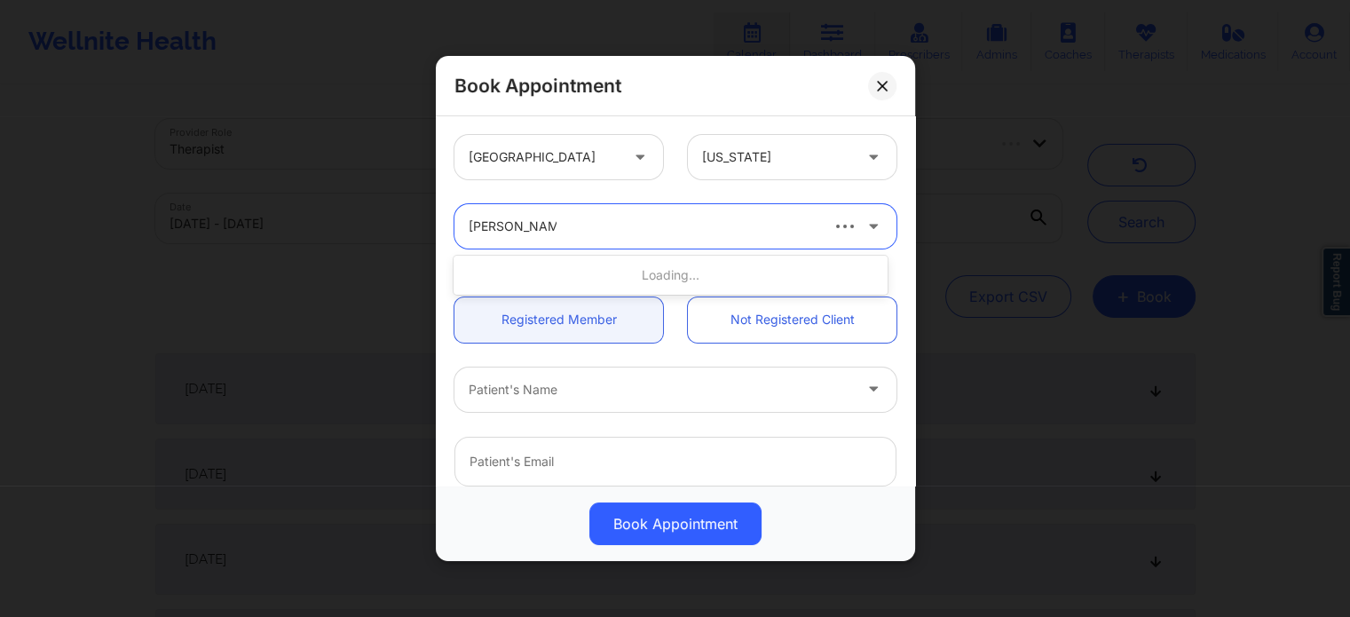
type input "rosalva aguilar"
drag, startPoint x: 877, startPoint y: 80, endPoint x: 859, endPoint y: 57, distance: 29.1
click at [877, 79] on button at bounding box center [882, 86] width 28 height 28
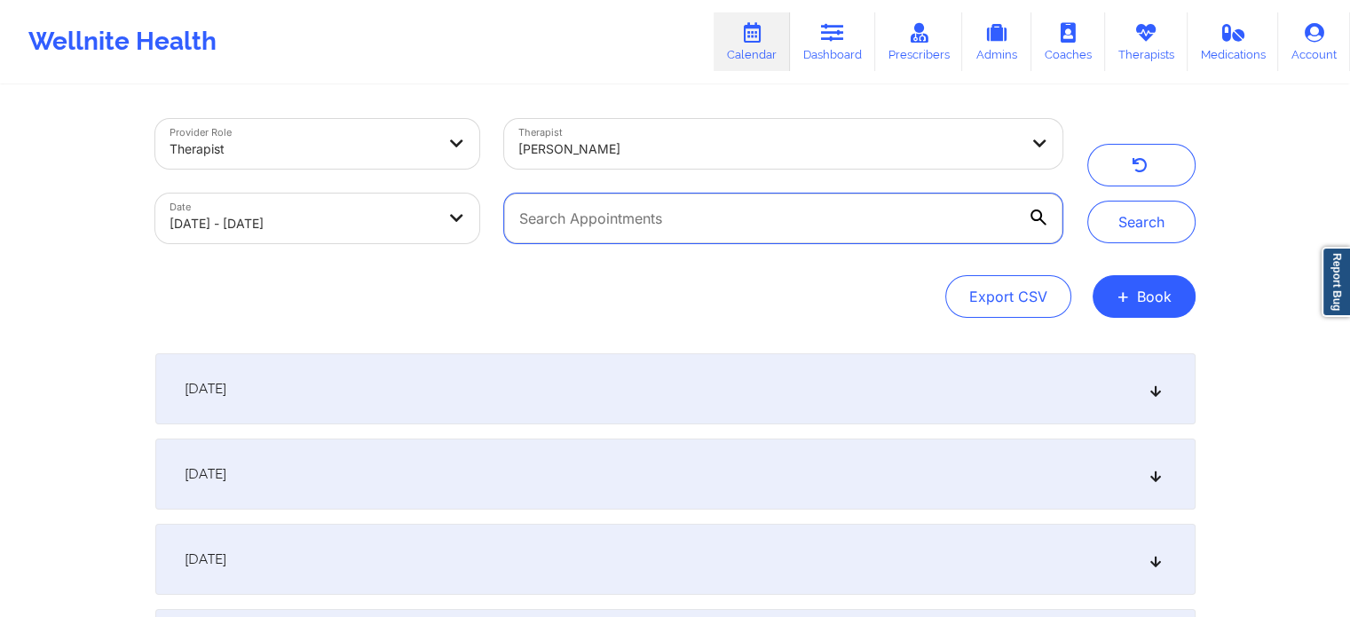
click at [613, 212] on input "text" at bounding box center [783, 219] width 558 height 50
paste input "RSAINTLOUIS94@GMAIL.COM"
type input "RSAINTLOUIS94@GMAIL.COM"
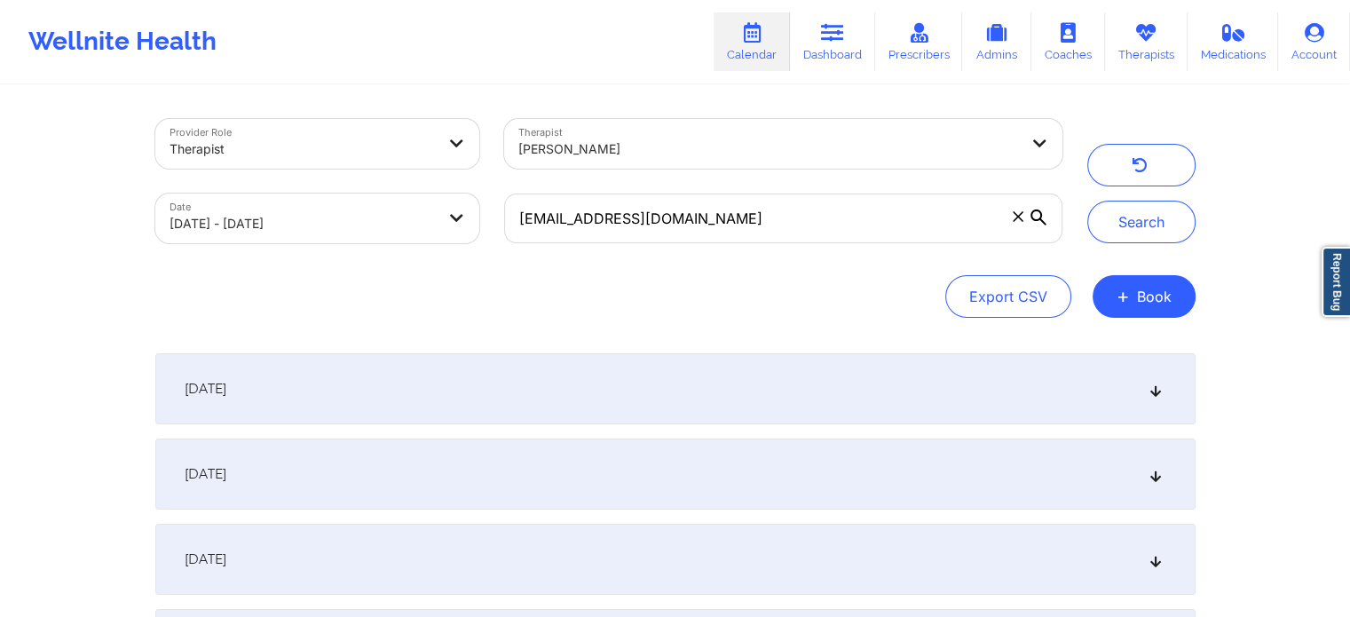
click at [927, 146] on div at bounding box center [768, 148] width 500 height 21
drag, startPoint x: 599, startPoint y: 145, endPoint x: 490, endPoint y: 144, distance: 109.2
click at [490, 142] on div "Provider Role Therapist Therapist Rosalva Aguilar Date 09/19/2025 - 09/26/2025 …" at bounding box center [609, 181] width 932 height 149
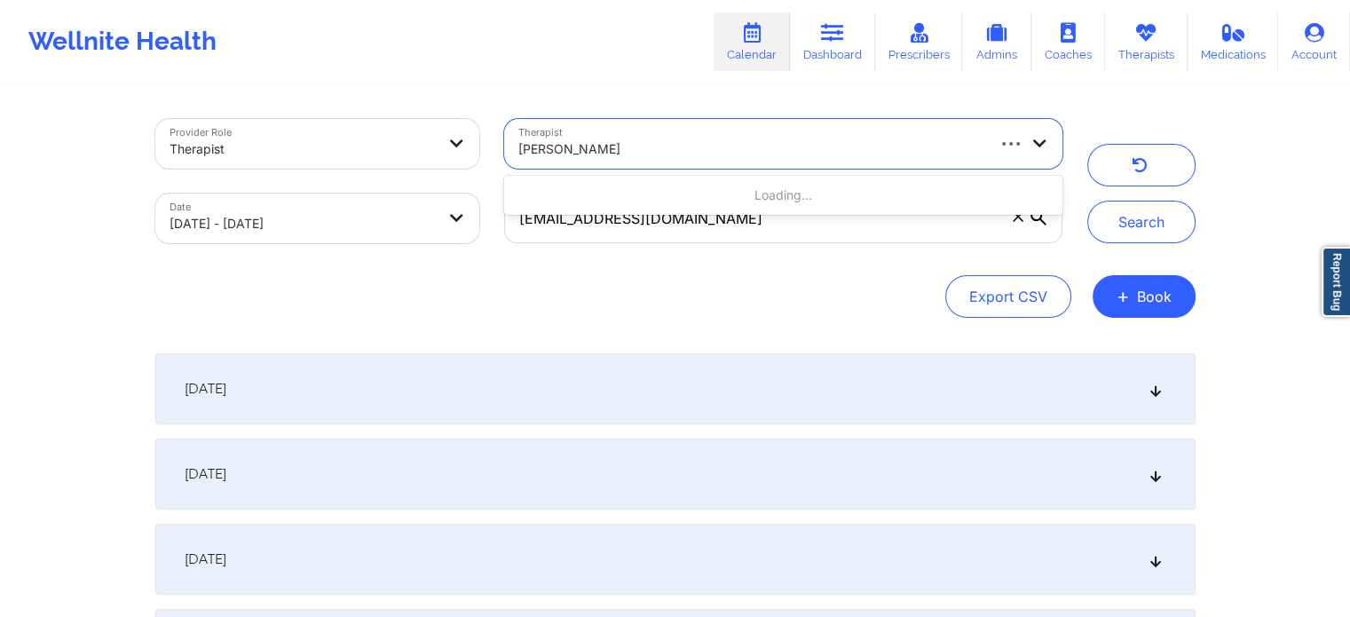
click at [526, 143] on div at bounding box center [750, 148] width 464 height 21
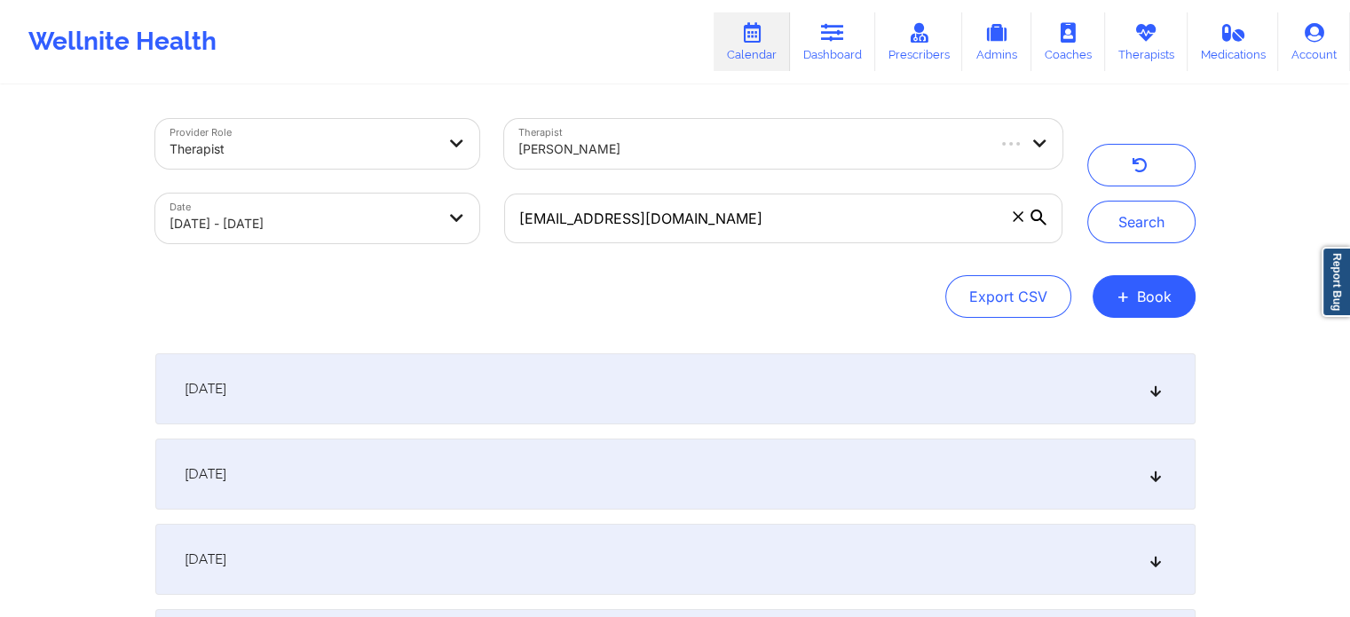
click at [735, 287] on div "Export CSV + Book" at bounding box center [675, 296] width 1041 height 43
click at [764, 50] on link "Calendar" at bounding box center [752, 41] width 76 height 59
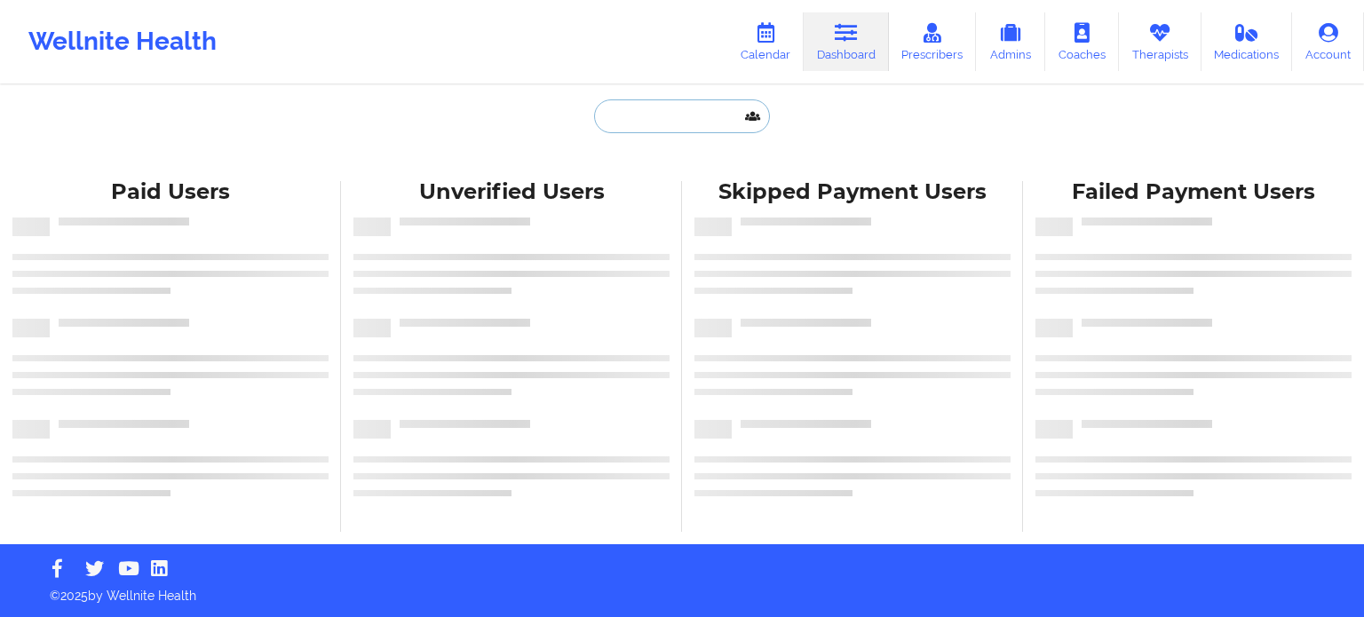
click at [654, 121] on input "text" at bounding box center [682, 116] width 176 height 34
paste input "[EMAIL_ADDRESS][DOMAIN_NAME]"
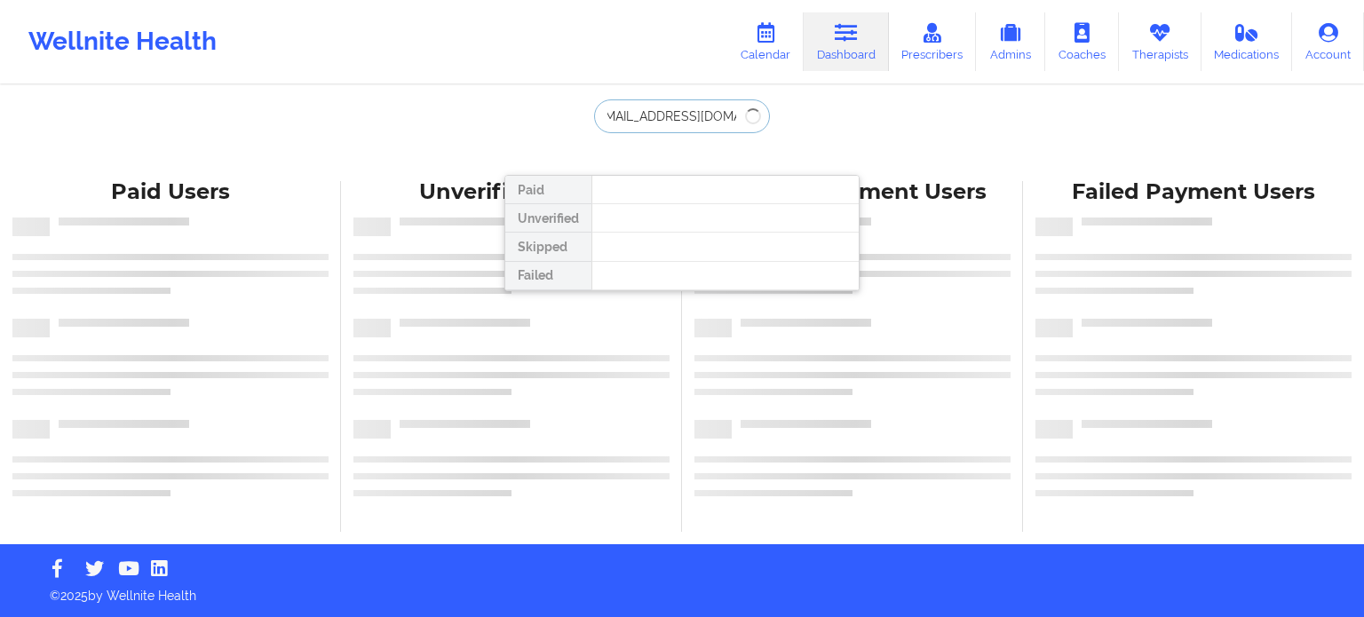
type input "[EMAIL_ADDRESS][DOMAIN_NAME]"
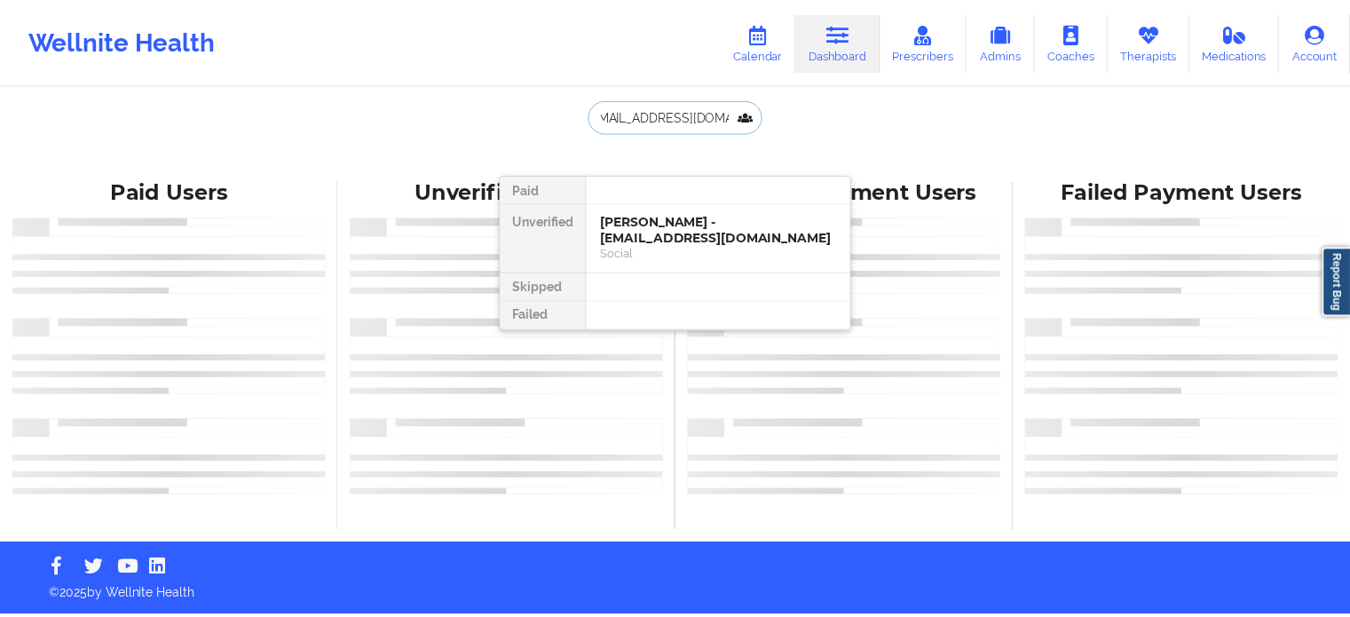
scroll to position [0, 0]
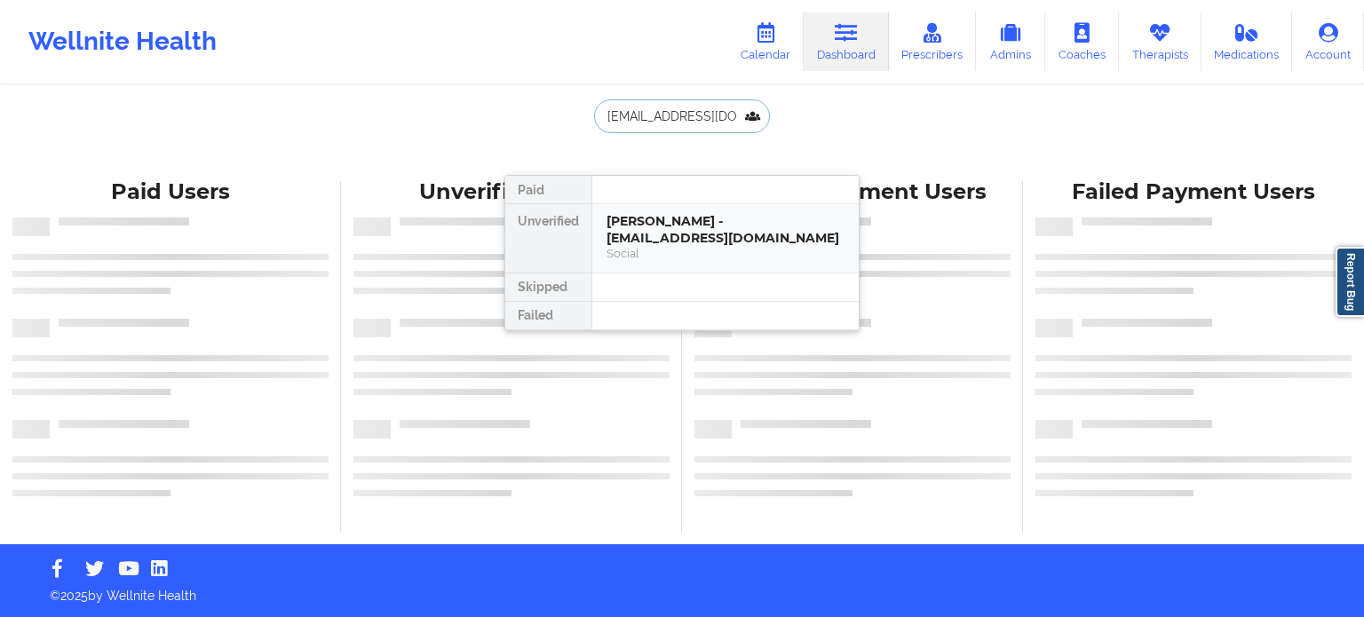
click at [649, 223] on div "[PERSON_NAME] - [EMAIL_ADDRESS][DOMAIN_NAME]" at bounding box center [725, 229] width 238 height 33
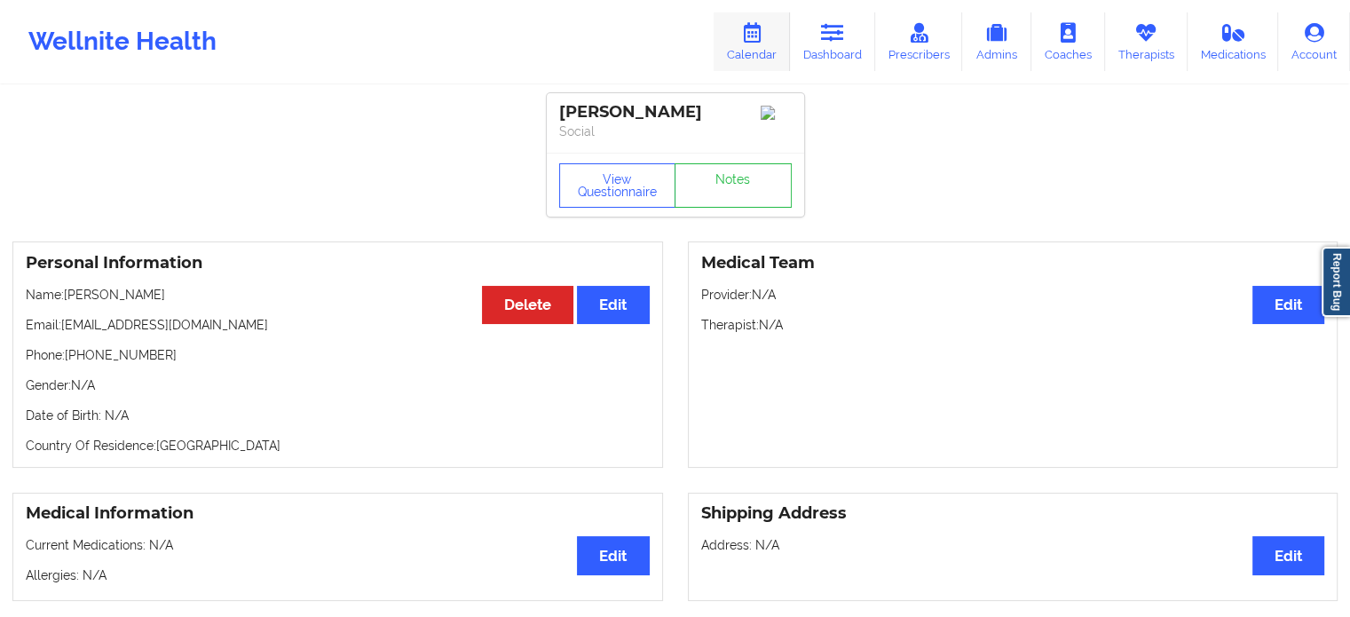
click at [742, 32] on link "Calendar" at bounding box center [752, 41] width 76 height 59
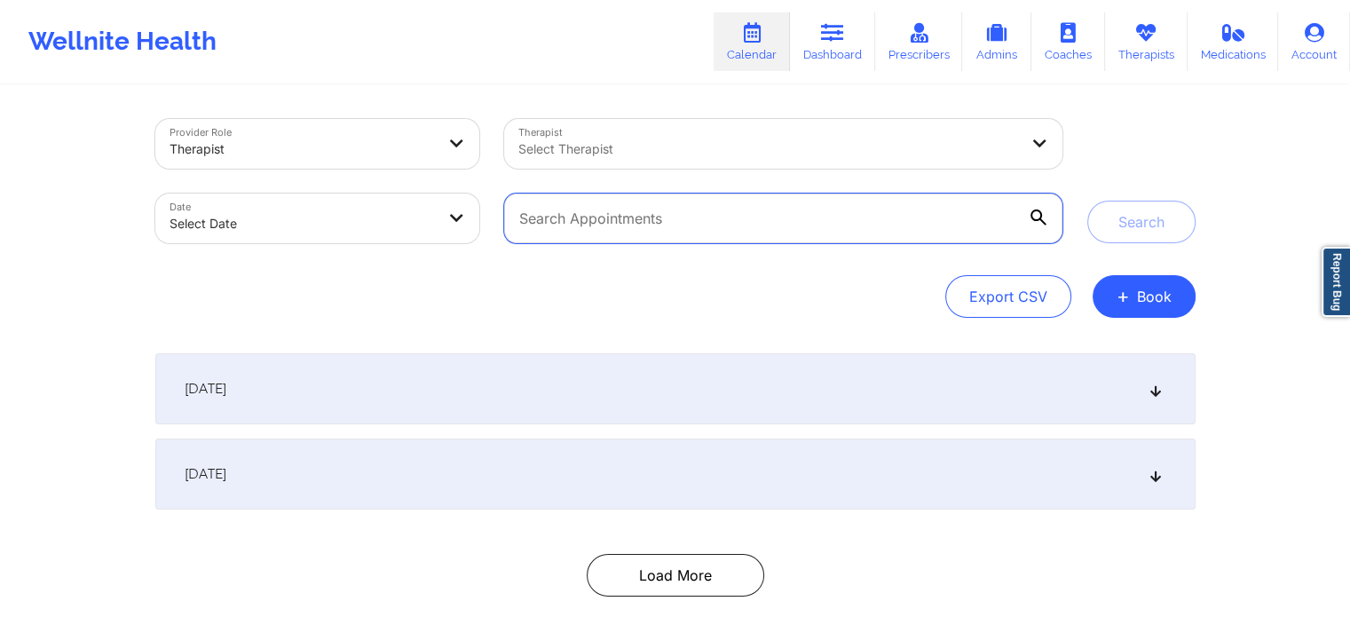
click at [630, 216] on input "text" at bounding box center [783, 219] width 558 height 50
type input "deon"
click at [616, 147] on div at bounding box center [768, 148] width 500 height 21
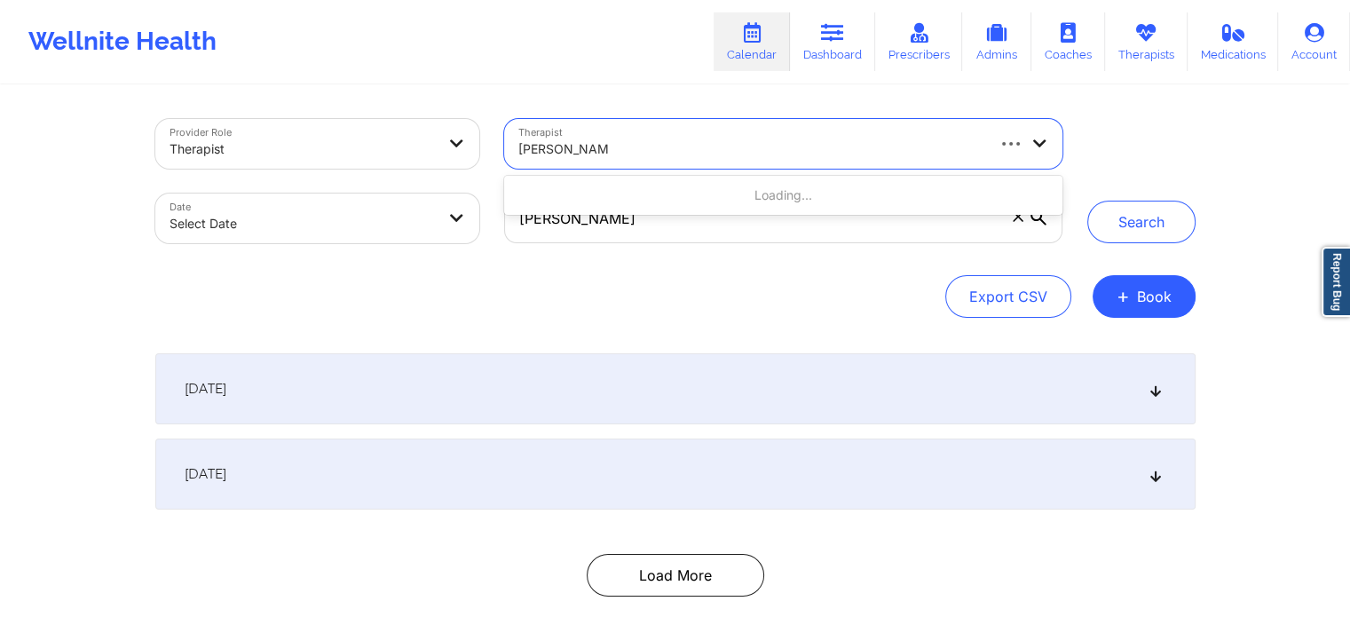
type input "deon whiteside"
click at [580, 217] on input "deon" at bounding box center [783, 219] width 558 height 50
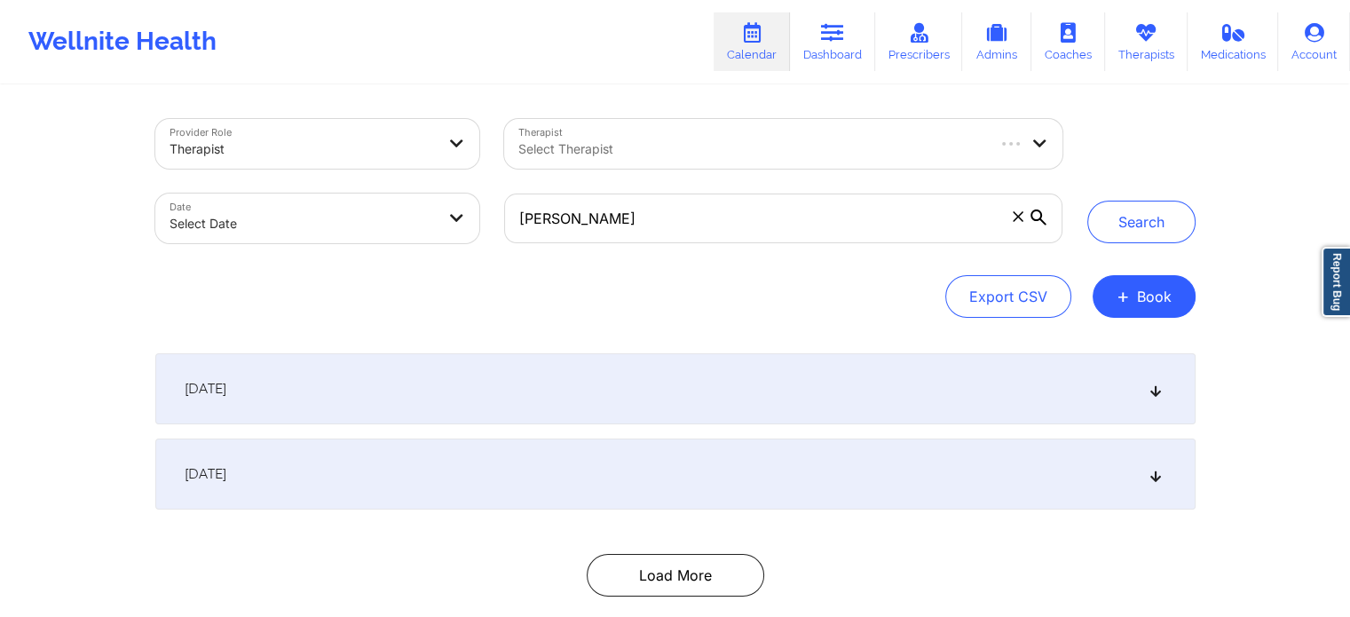
click at [1017, 212] on icon at bounding box center [1018, 216] width 11 height 11
click at [1017, 212] on input "deon" at bounding box center [783, 219] width 558 height 50
click at [802, 162] on div "Select Therapist" at bounding box center [744, 144] width 480 height 50
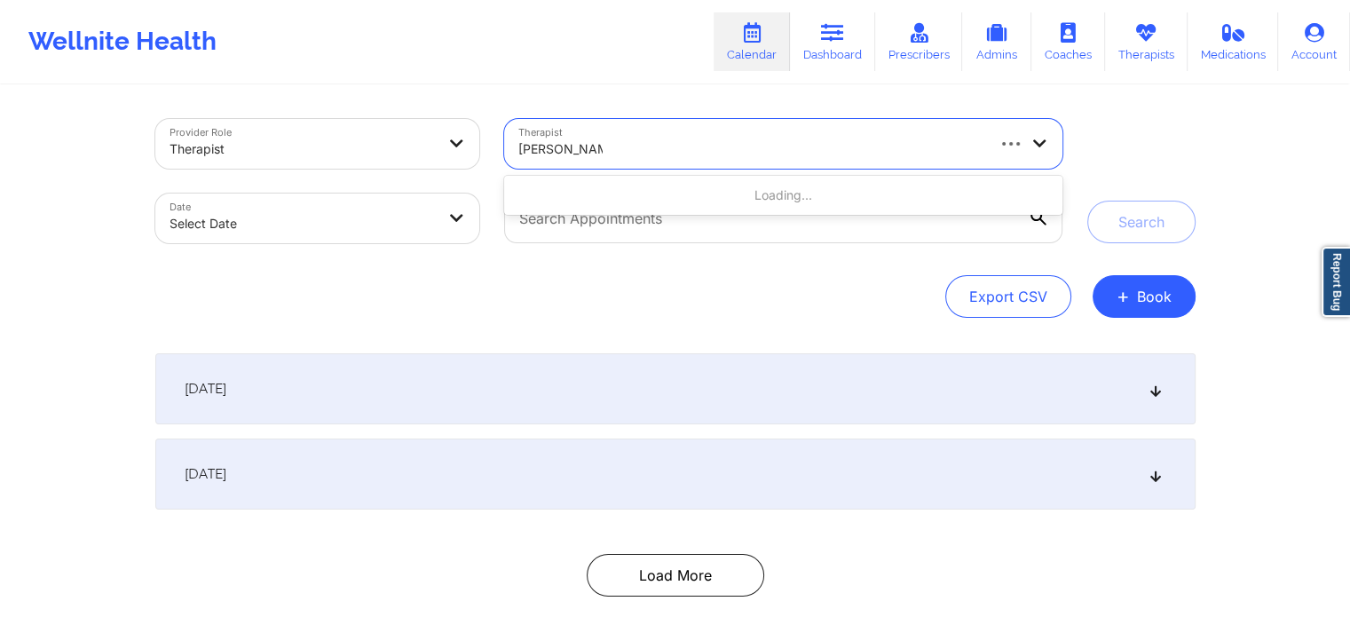
type input "deon whiteside"
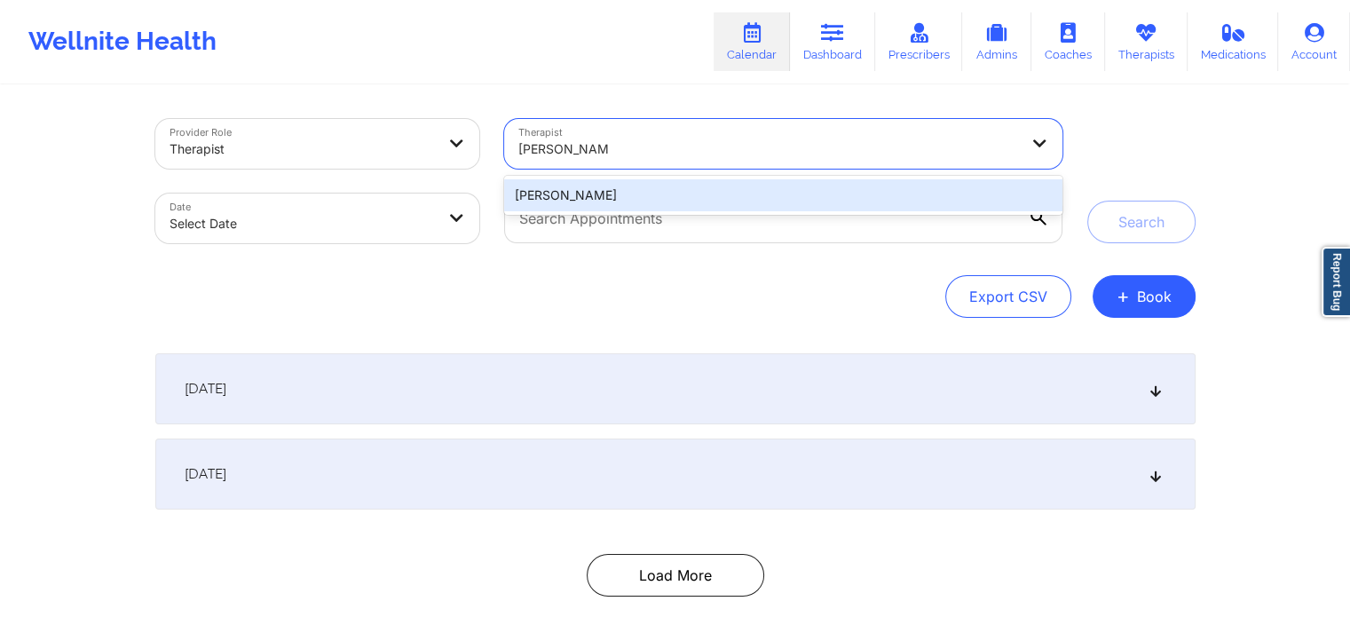
click at [671, 191] on div "deon Whiteside" at bounding box center [783, 195] width 558 height 32
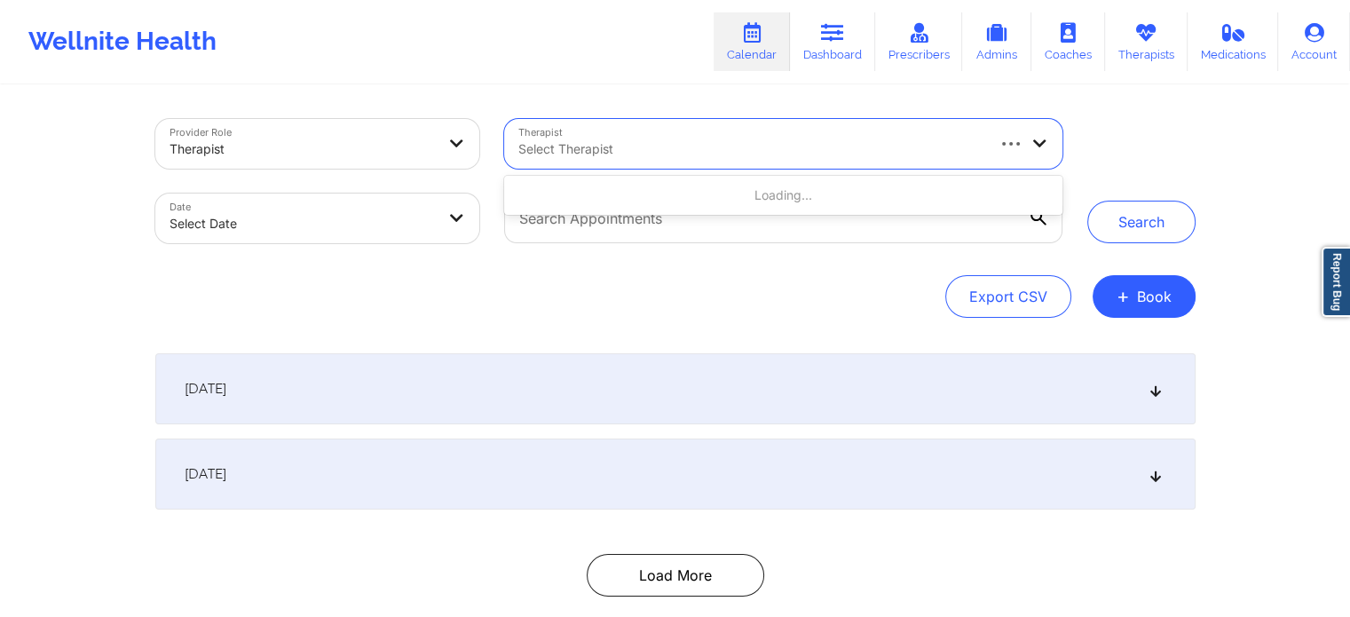
click at [656, 142] on div at bounding box center [750, 148] width 464 height 21
type input "jeri devale"
click at [573, 152] on div at bounding box center [750, 148] width 464 height 21
type input "jeri devale"
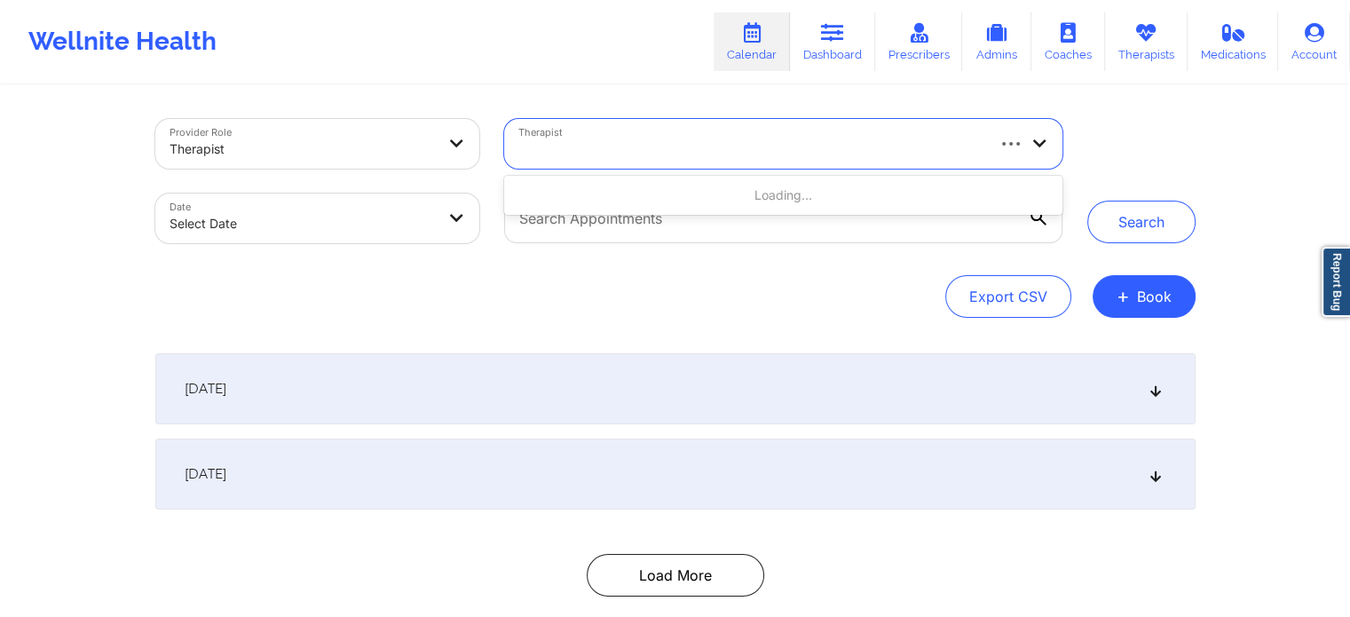
select select "2025-8"
select select "2025-9"
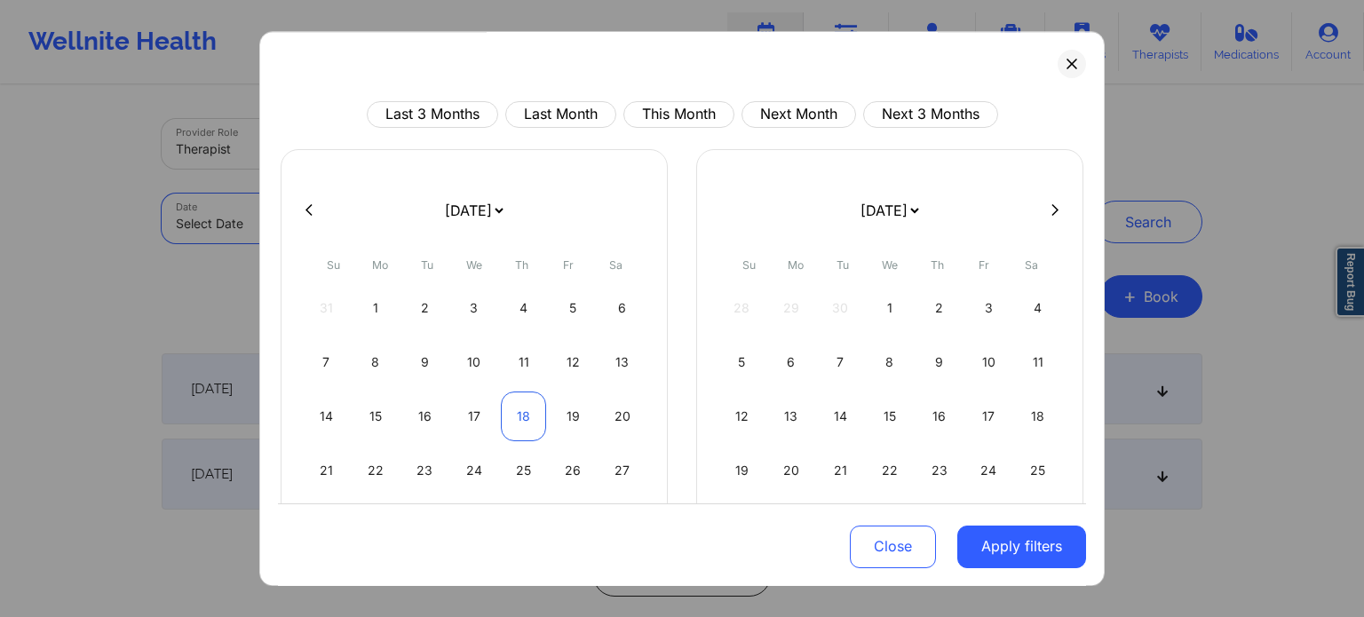
click at [523, 432] on div "18" at bounding box center [523, 417] width 45 height 50
select select "2025-8"
select select "2025-9"
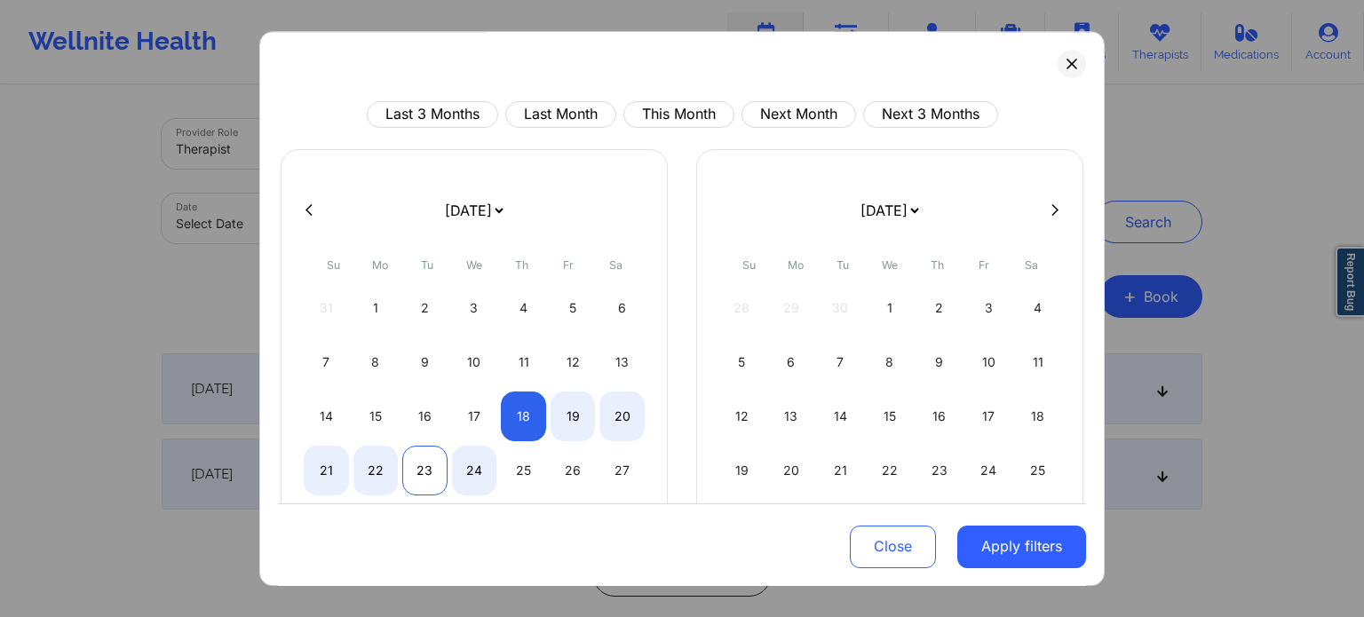
select select "2025-8"
select select "2025-9"
select select "2025-8"
select select "2025-9"
select select "2025-8"
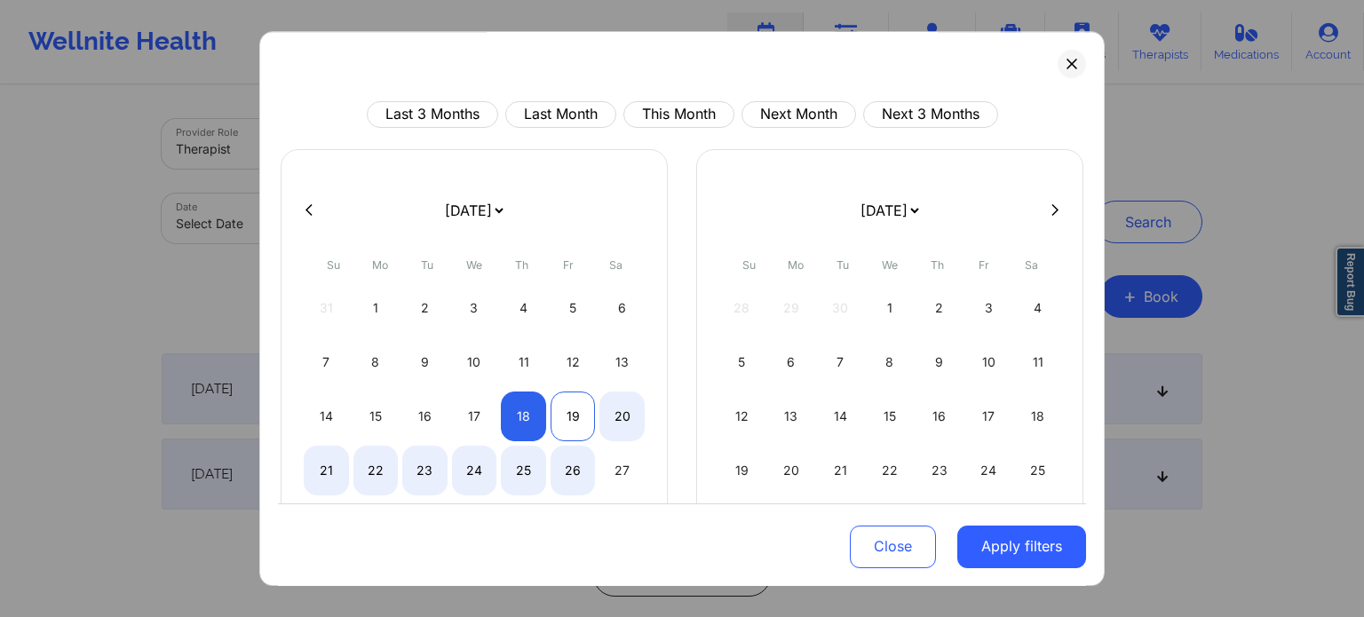
select select "2025-9"
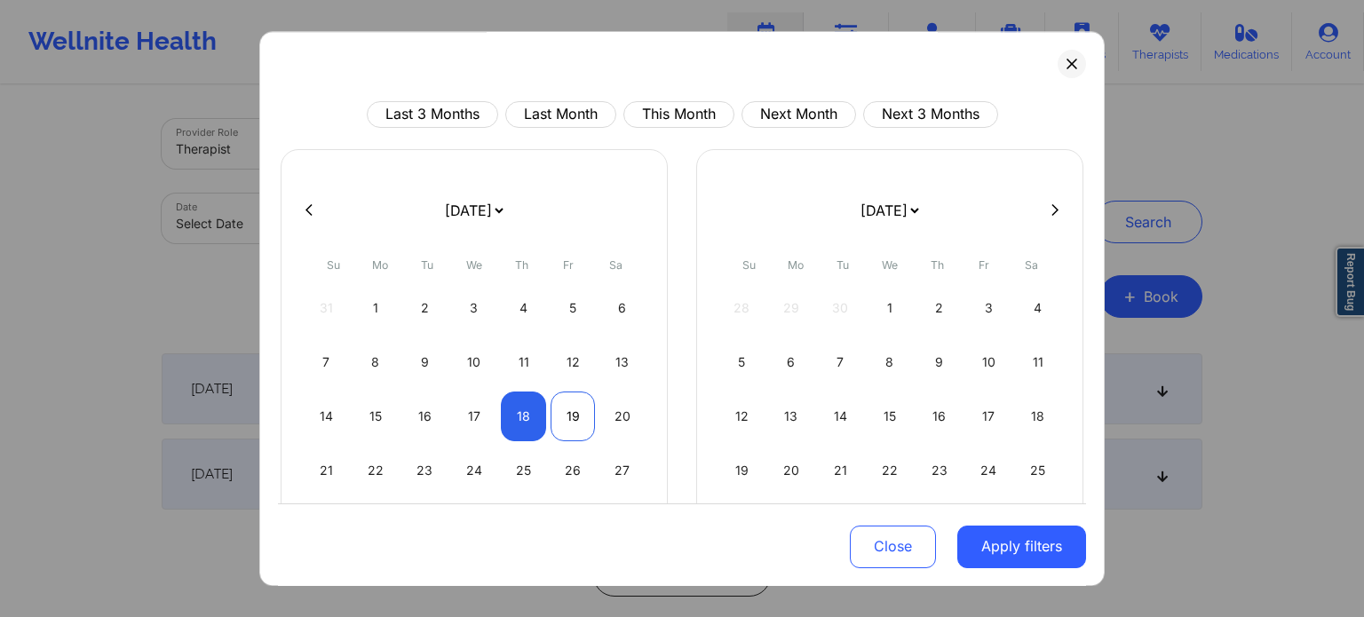
click at [569, 416] on div "19" at bounding box center [572, 417] width 45 height 50
select select "2025-8"
select select "2025-9"
click at [1080, 566] on div "Last 3 Months Last Month This Month Next Month Next 3 Months January 2019 Febru…" at bounding box center [681, 309] width 845 height 556
click at [1048, 552] on button "Apply filters" at bounding box center [1021, 546] width 129 height 43
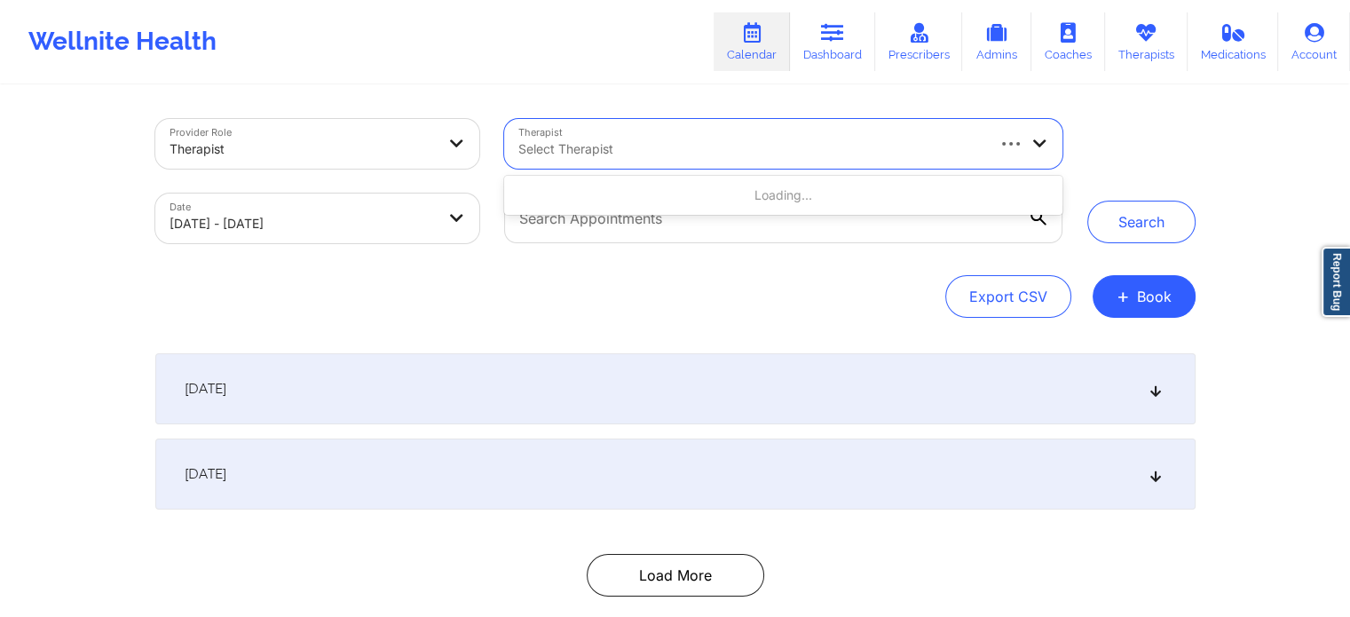
click at [559, 143] on div at bounding box center [750, 148] width 464 height 21
type input "JERI DEVALE"
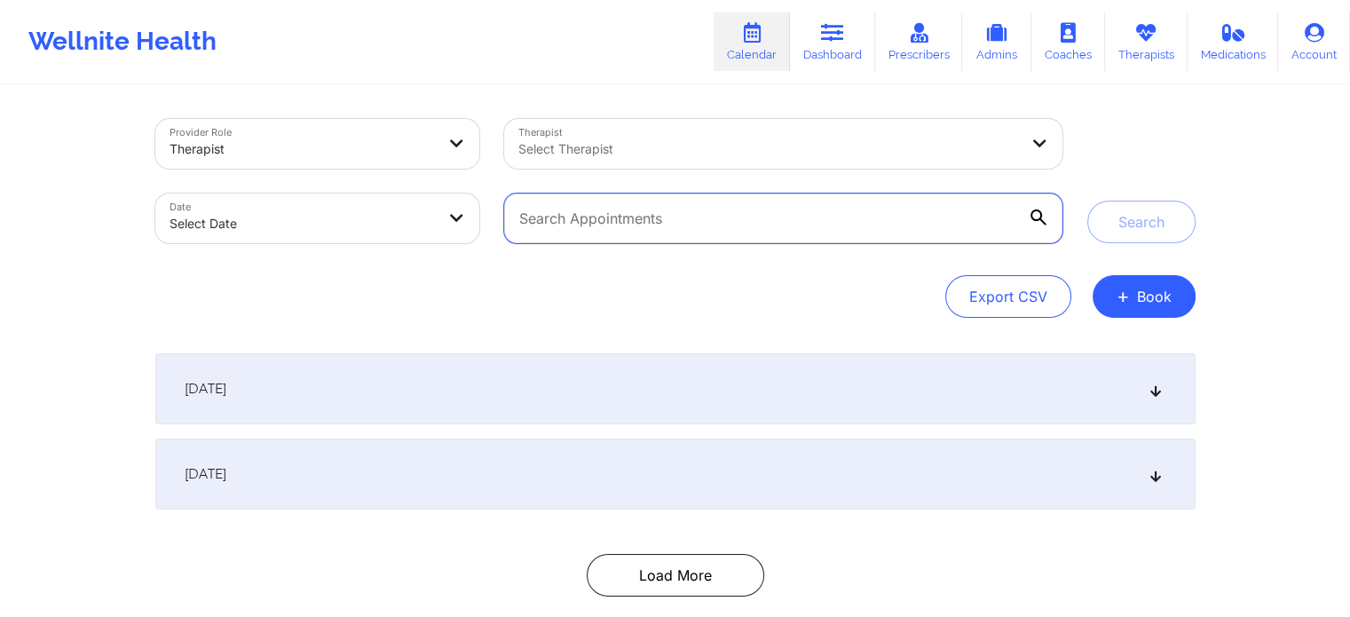
click at [593, 235] on input "text" at bounding box center [783, 219] width 558 height 50
paste input "[EMAIL_ADDRESS][DOMAIN_NAME]"
type input "[EMAIL_ADDRESS][DOMAIN_NAME]"
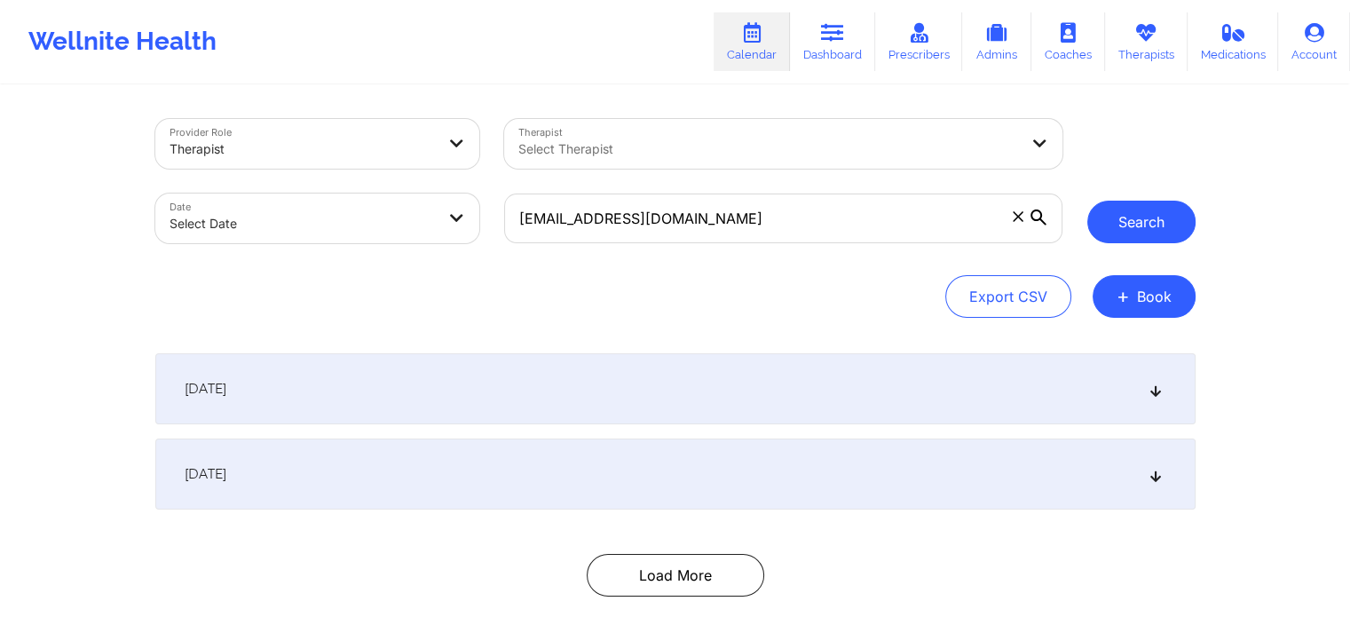
click at [1122, 229] on button "Search" at bounding box center [1142, 222] width 108 height 43
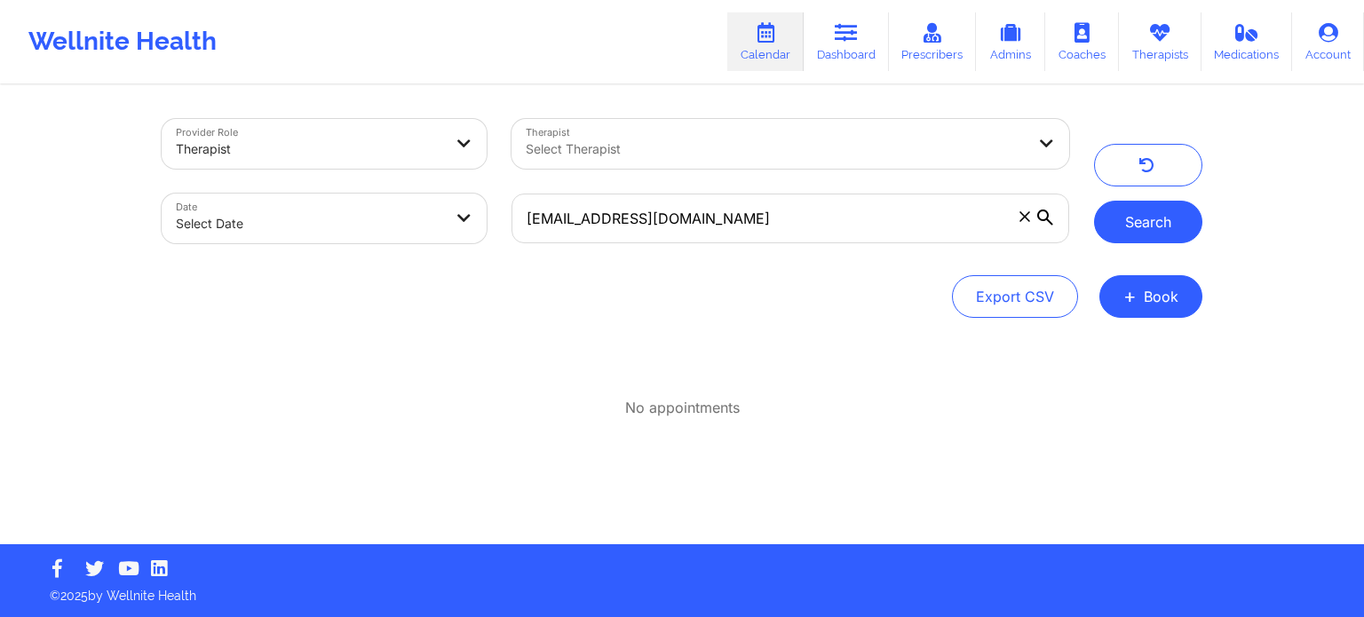
click at [1122, 229] on button "Search" at bounding box center [1148, 222] width 108 height 43
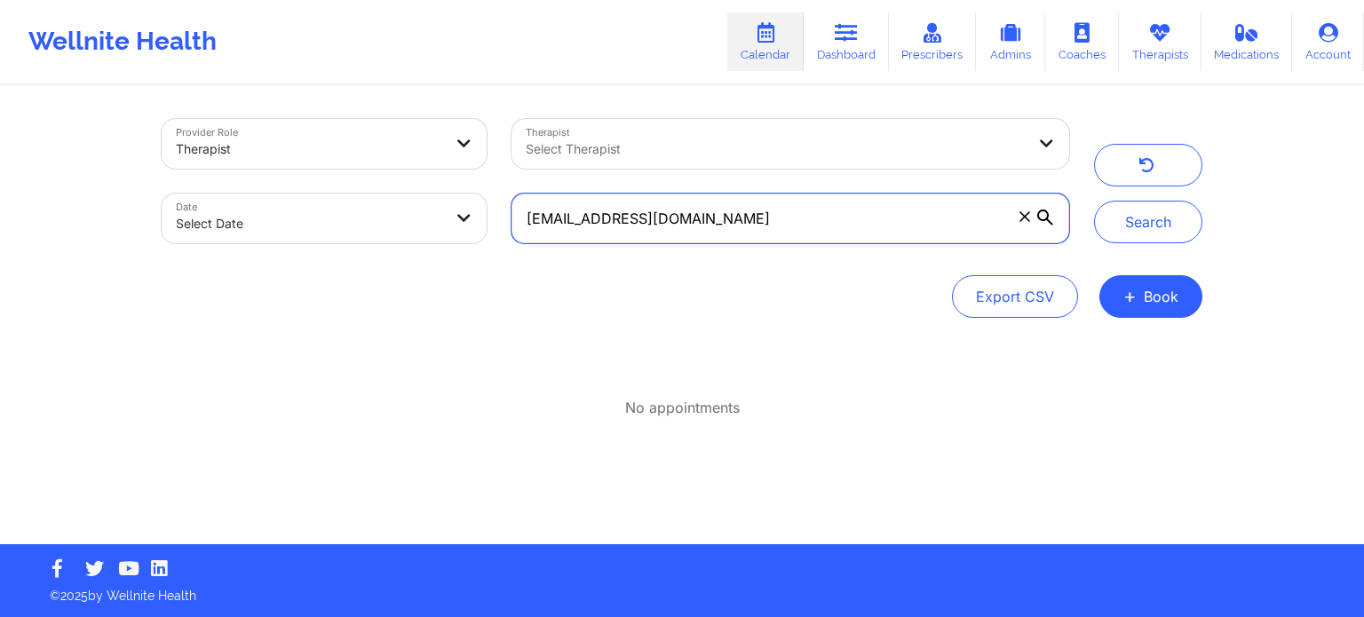
click at [837, 219] on input "RSAINTLOUIS94@GMAIL.COM" at bounding box center [790, 219] width 558 height 50
click at [837, 220] on input "RSAINTLOUIS94@GMAIL.COM" at bounding box center [790, 219] width 558 height 50
click at [835, 224] on input "RSAINTLOUIS94@GMAIL.COM" at bounding box center [790, 219] width 558 height 50
click at [834, 225] on input "RSAINTLOUIS94@GMAIL.COM" at bounding box center [790, 219] width 558 height 50
click at [827, 227] on input "RSAINTLOUIS94@GMAIL.COM" at bounding box center [790, 219] width 558 height 50
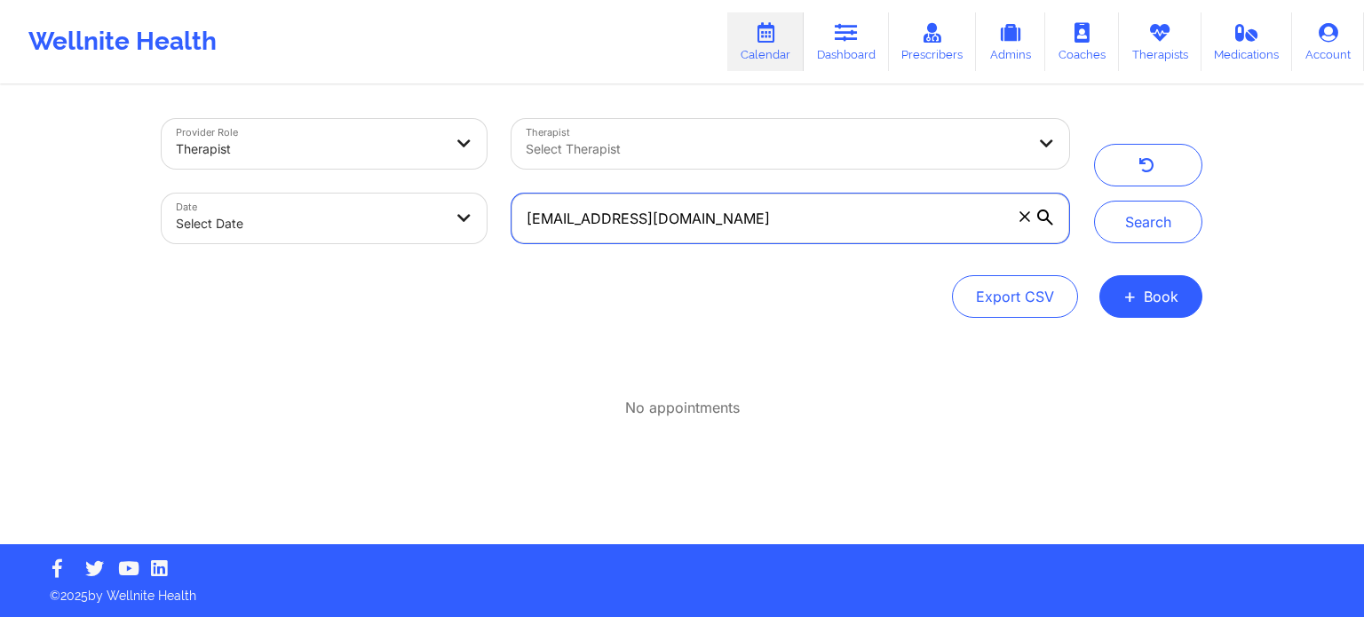
click at [827, 227] on input "RSAINTLOUIS94@GMAIL.COM" at bounding box center [790, 219] width 558 height 50
click at [821, 225] on input "RSAINTLOUIS94@GMAIL.COM" at bounding box center [790, 219] width 558 height 50
click at [597, 223] on input "RSAINTLOUIS94@GMAIL.COM" at bounding box center [790, 219] width 558 height 50
click at [566, 219] on input "RSAINTLOUIS94@GMAIL.COM" at bounding box center [790, 219] width 558 height 50
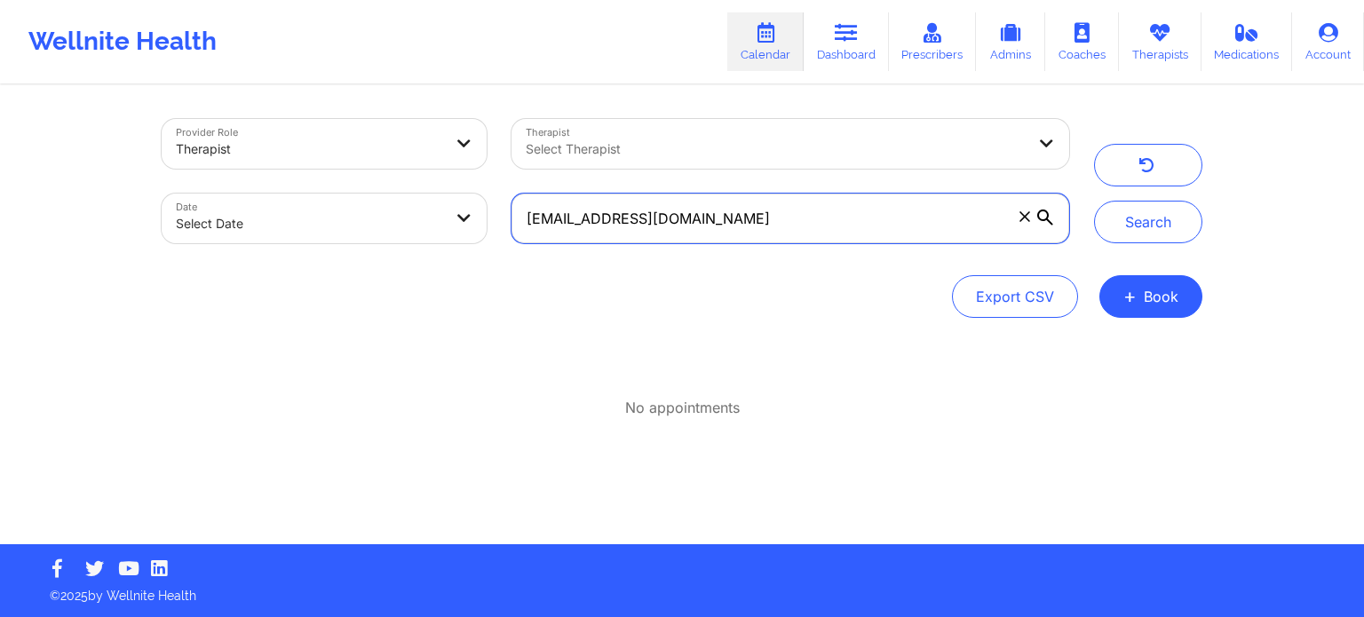
click at [566, 219] on input "RSAINTLOUIS94@GMAIL.COM" at bounding box center [790, 219] width 558 height 50
click at [566, 220] on input "RSAINTLOUIS94@GMAIL.COM" at bounding box center [790, 219] width 558 height 50
click at [622, 203] on input "RSAINTLOUIS94@GMAIL.COM" at bounding box center [790, 219] width 558 height 50
click at [724, 203] on input "RSAINTLOUIS94@GMAIL.COM" at bounding box center [790, 219] width 558 height 50
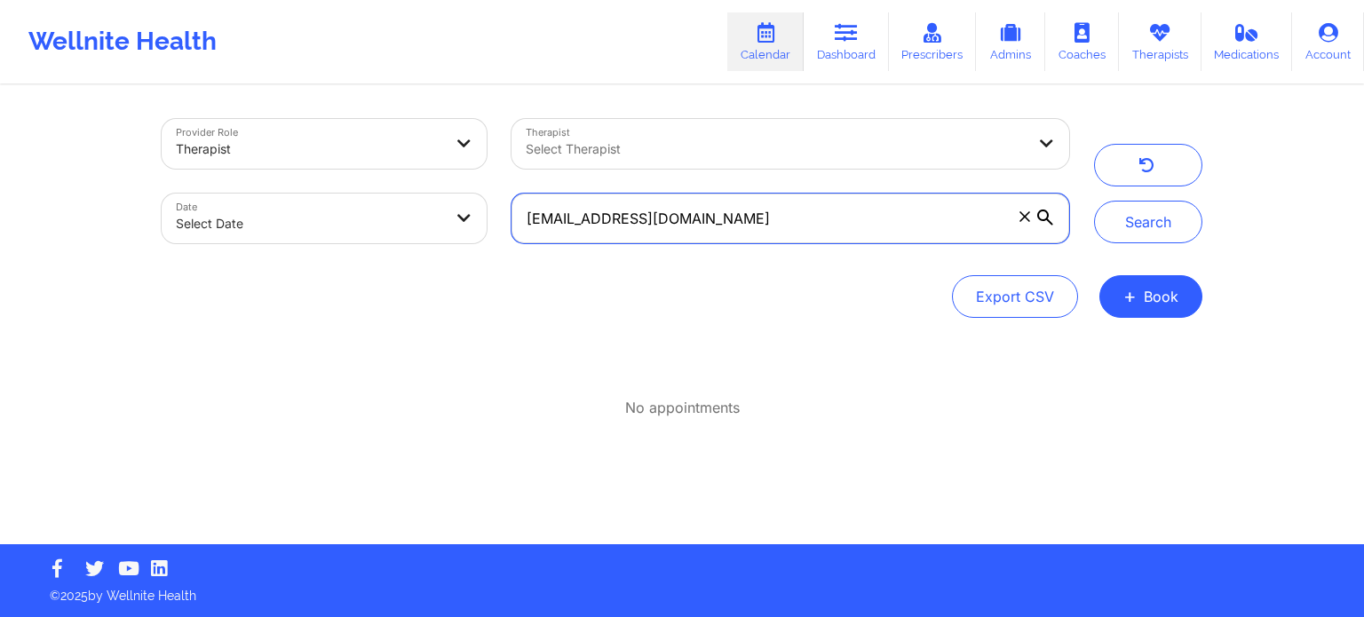
drag, startPoint x: 793, startPoint y: 198, endPoint x: 447, endPoint y: 219, distance: 346.0
click at [447, 219] on div "Provider Role Therapist Therapist Select Therapist Date Select Date RSAINTLOUIS…" at bounding box center [615, 181] width 932 height 149
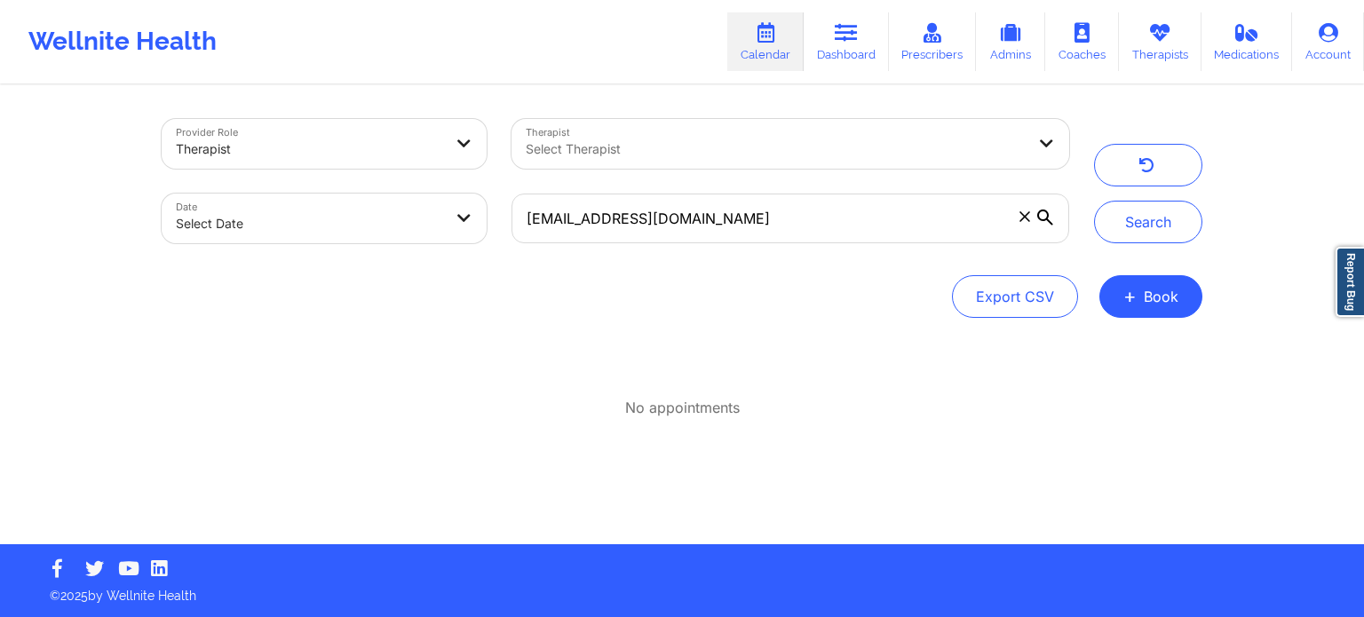
click at [689, 148] on div at bounding box center [776, 148] width 500 height 21
click at [677, 290] on div "Export CSV + Book" at bounding box center [682, 296] width 1041 height 43
click at [1018, 218] on span at bounding box center [1025, 217] width 18 height 18
click at [1018, 218] on input "RSAINTLOUIS94@GMAIL.COM" at bounding box center [790, 219] width 558 height 50
click at [787, 146] on div at bounding box center [758, 148] width 464 height 21
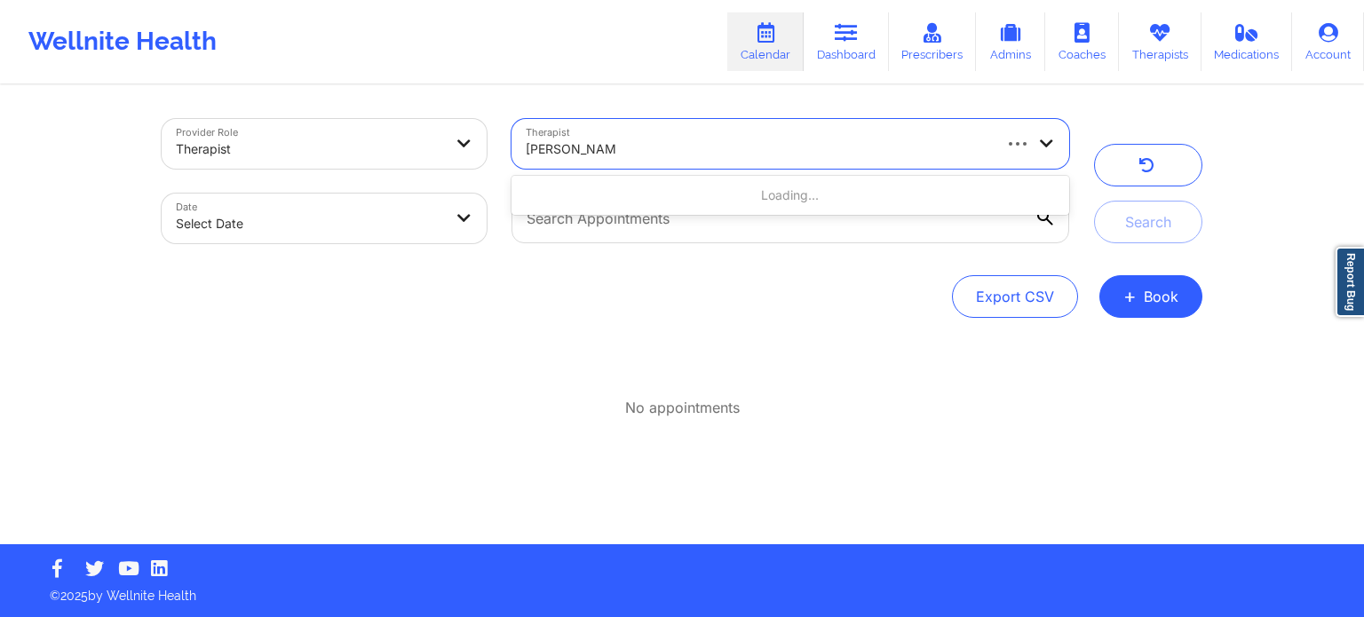
type input "katrina rushing"
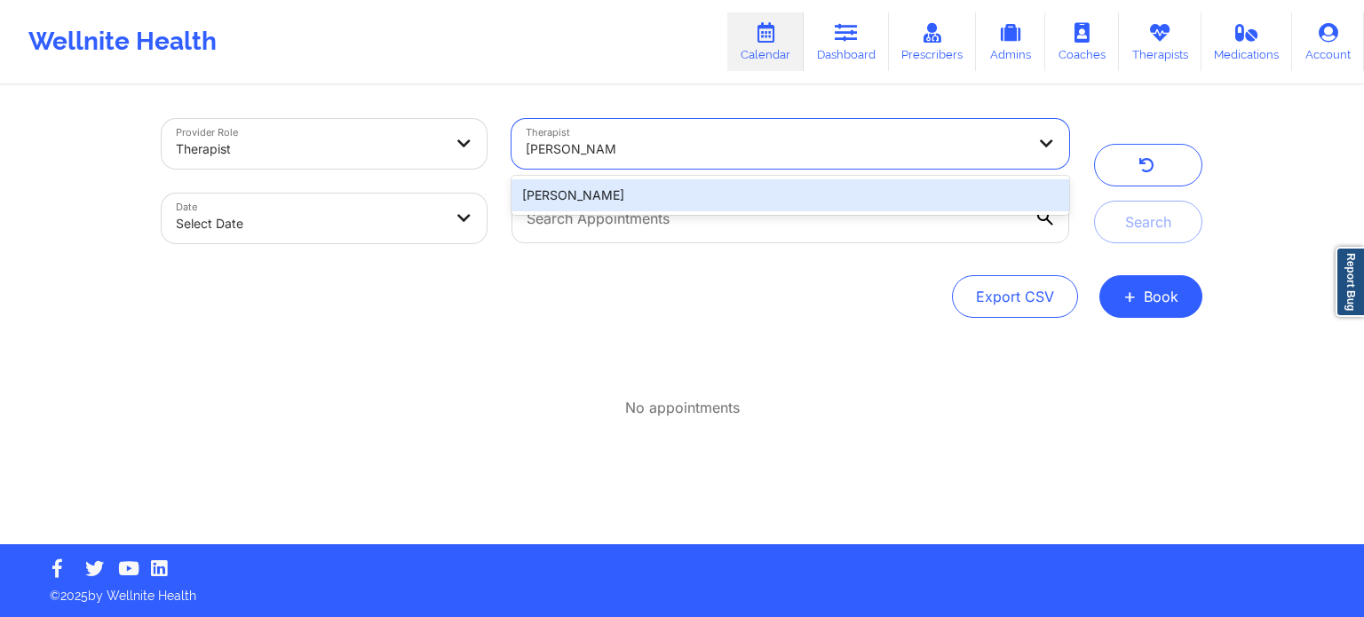
click at [578, 197] on div "Katrina Rushing" at bounding box center [790, 195] width 558 height 32
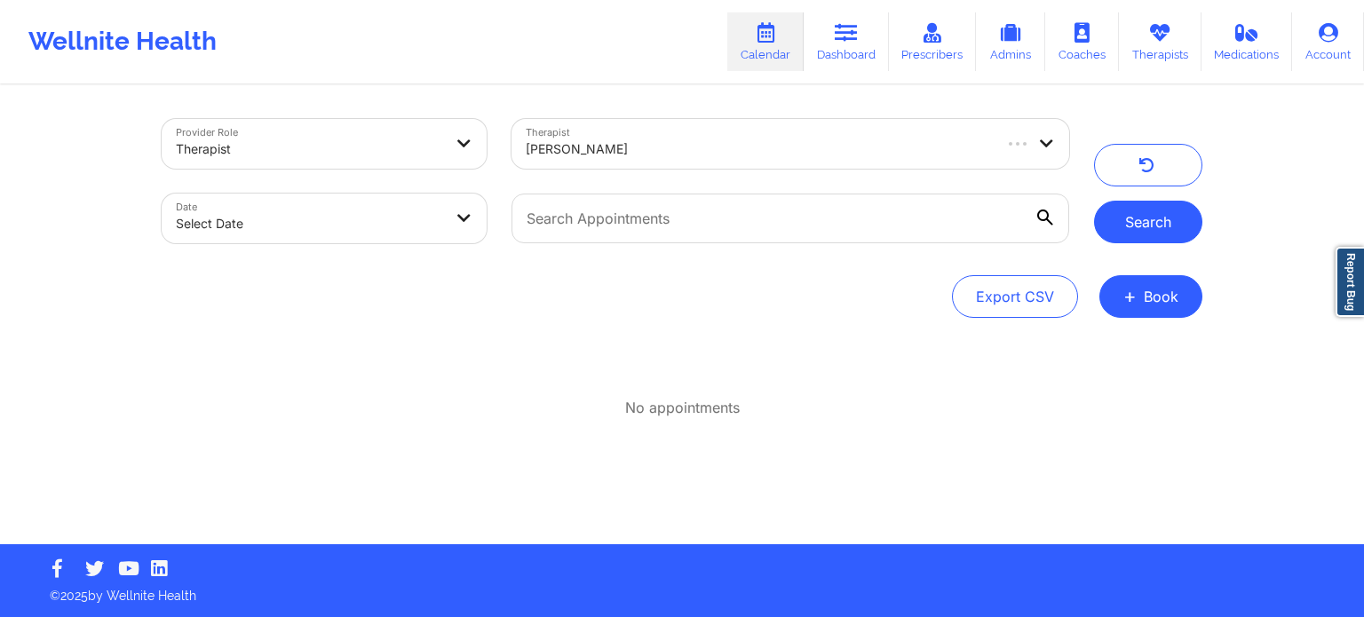
click at [1150, 227] on button "Search" at bounding box center [1148, 222] width 108 height 43
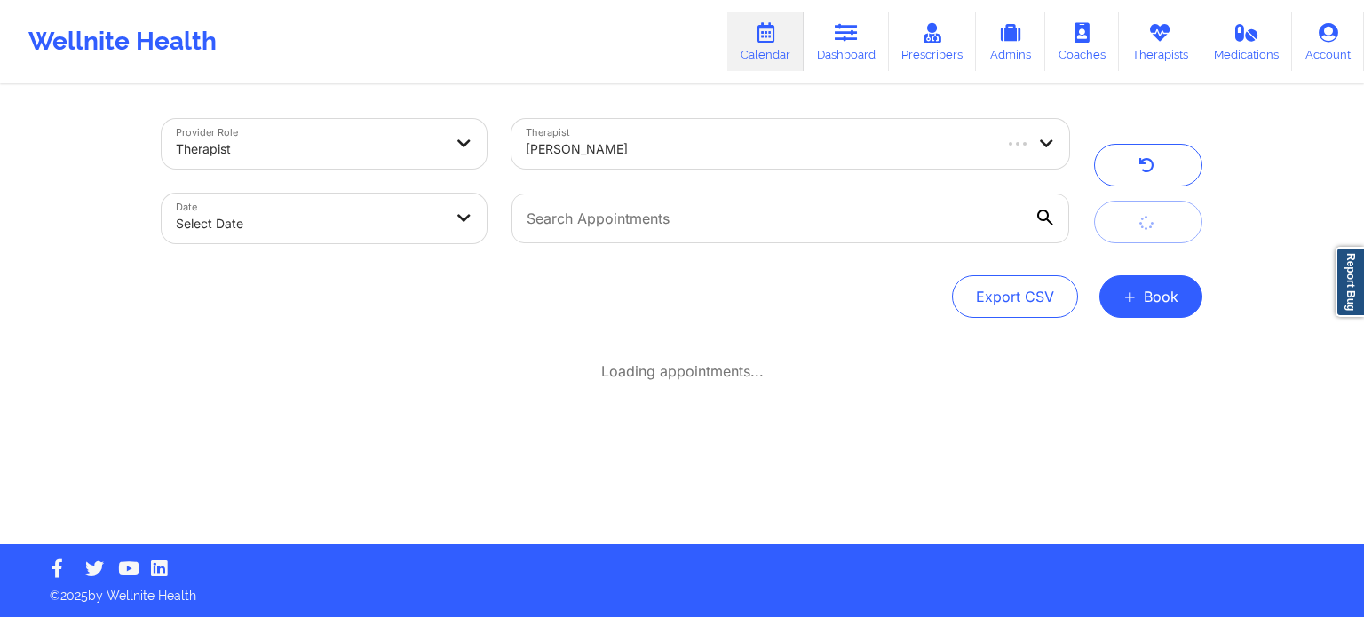
click at [415, 226] on body "Wellnite Health Calendar Dashboard Prescribers Admins Coaches Therapists Medica…" at bounding box center [682, 308] width 1364 height 617
select select "2025-8"
select select "2025-9"
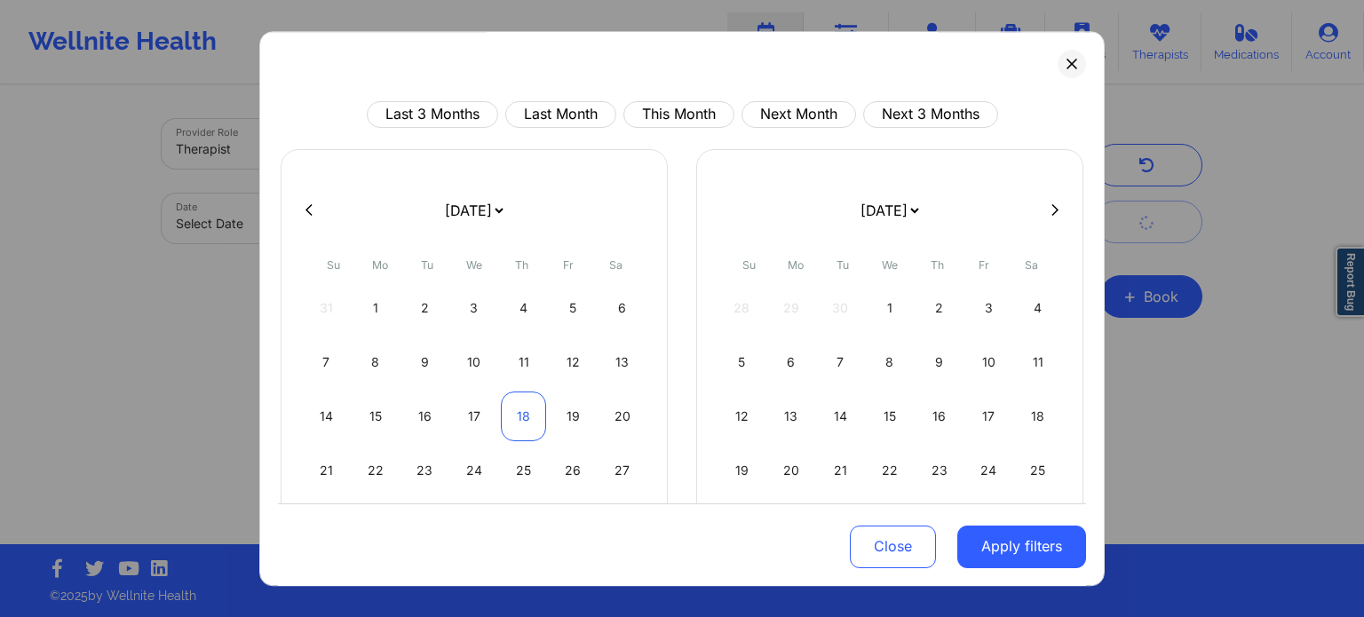
click at [526, 411] on div "18" at bounding box center [523, 417] width 45 height 50
select select "2025-8"
select select "2025-9"
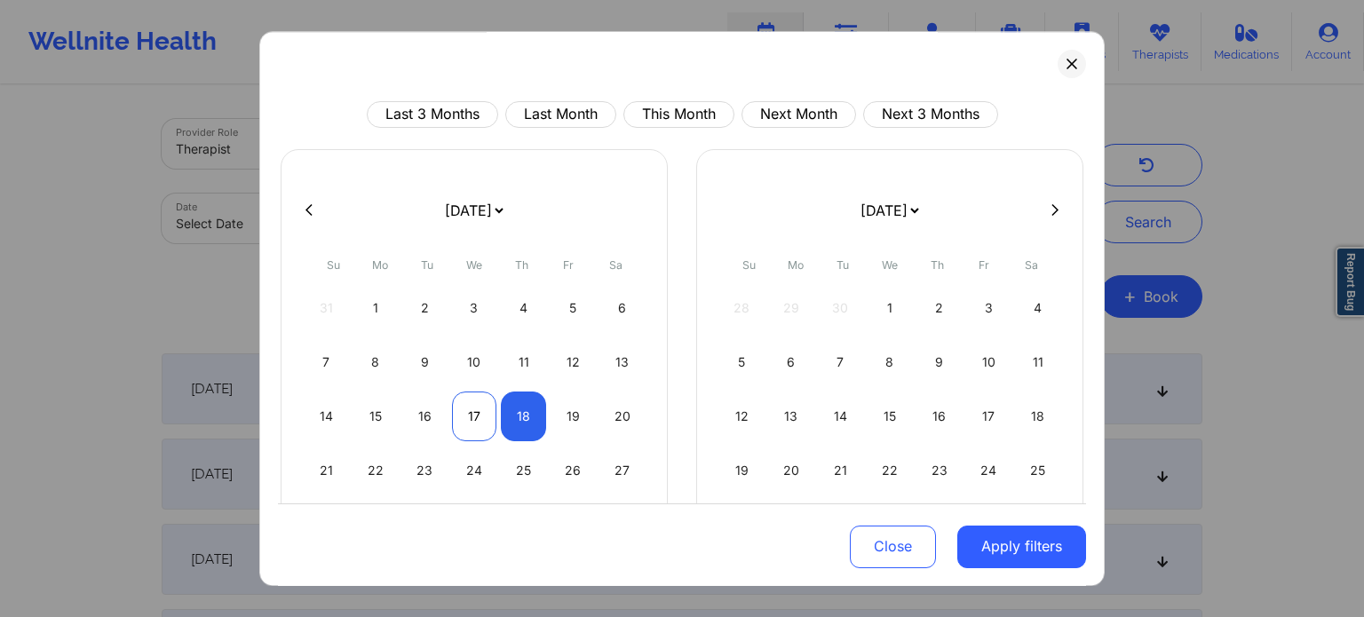
select select "2025-8"
select select "2025-9"
select select "2025-8"
select select "2025-9"
click at [565, 421] on div "19" at bounding box center [572, 417] width 45 height 50
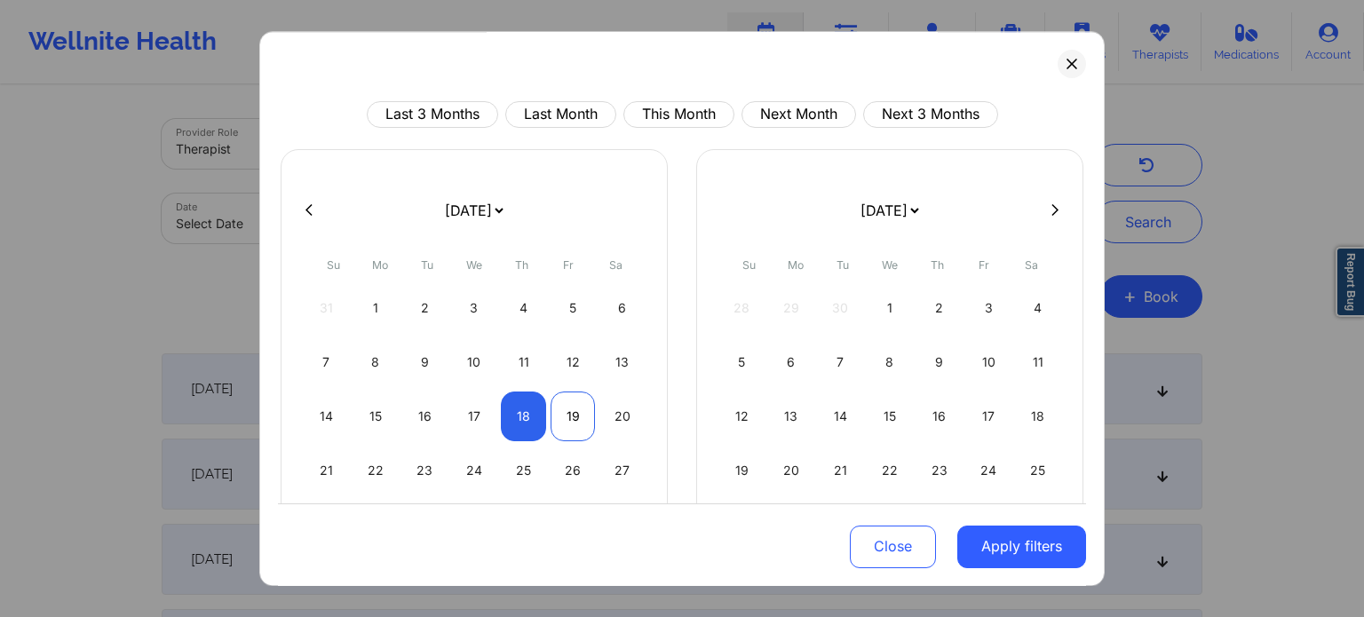
select select "2025-8"
select select "2025-9"
click at [1072, 59] on button at bounding box center [1071, 64] width 28 height 28
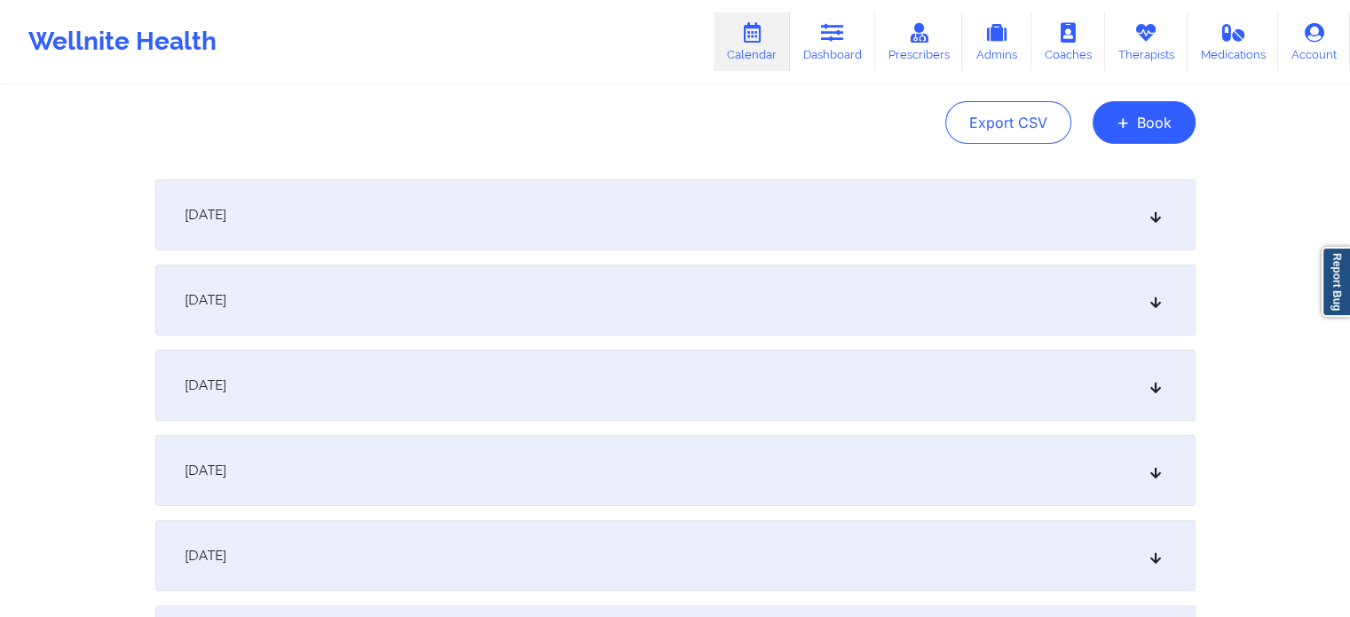
scroll to position [178, 0]
click at [1162, 210] on icon at bounding box center [1155, 211] width 15 height 12
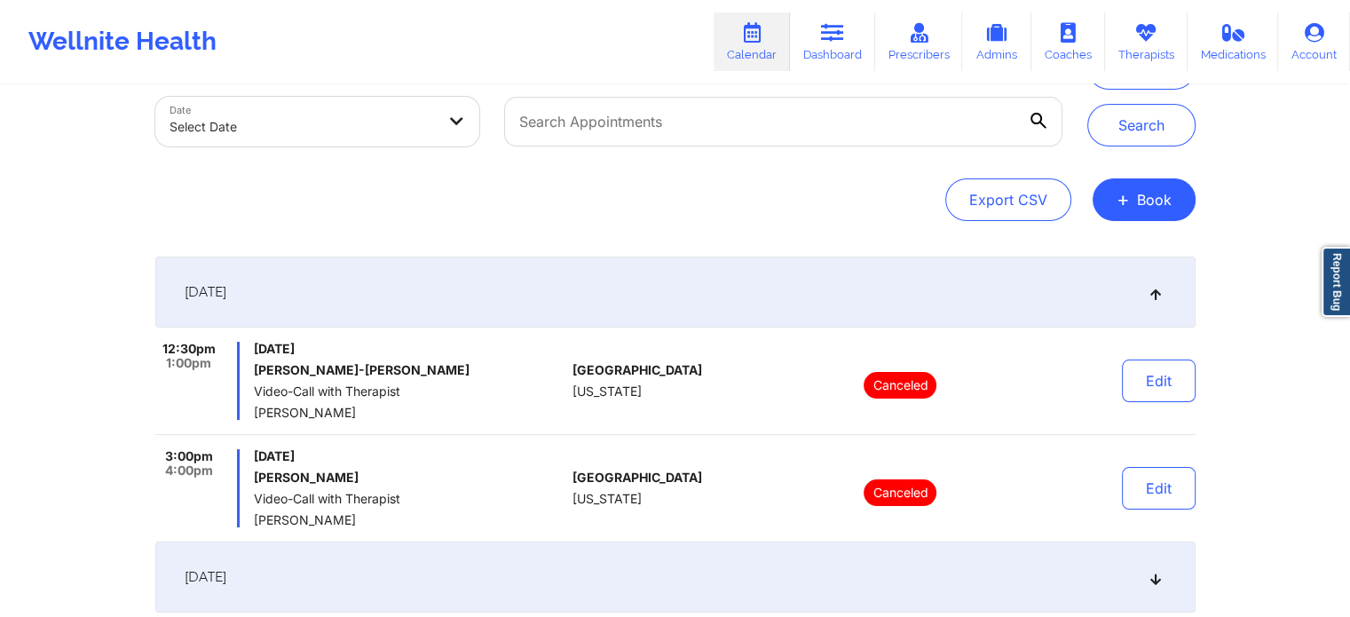
scroll to position [0, 0]
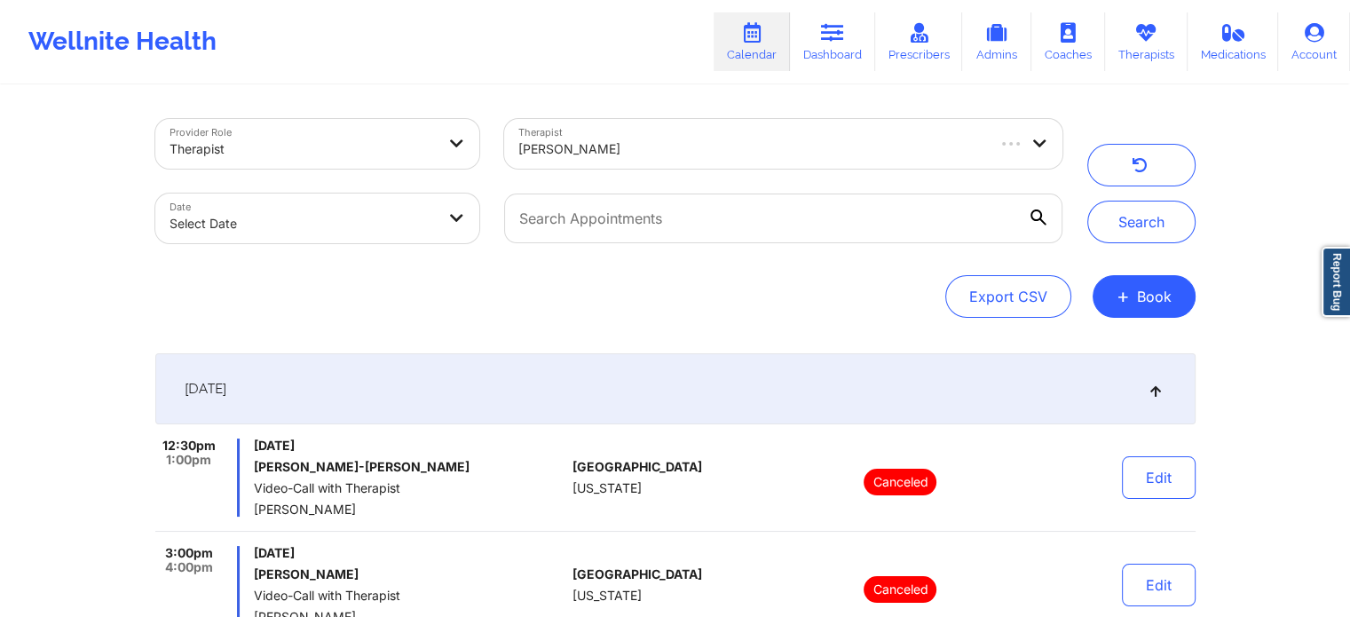
click at [647, 148] on div at bounding box center [750, 148] width 464 height 21
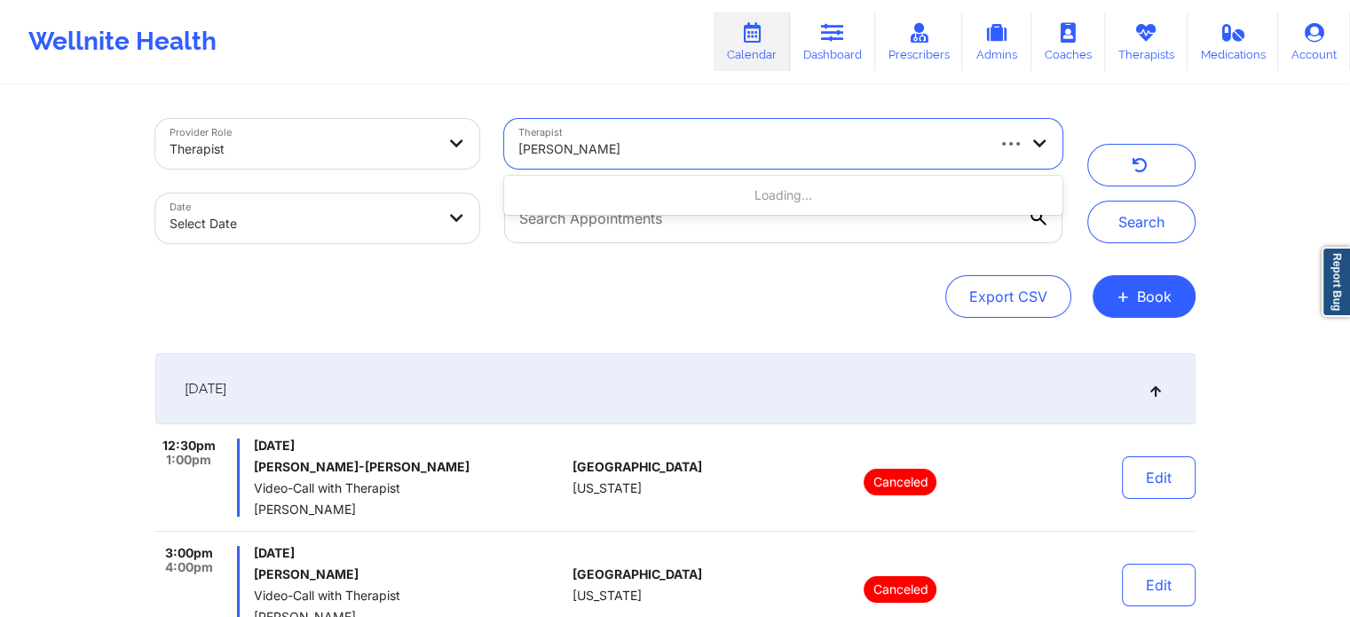
click at [647, 147] on div at bounding box center [750, 148] width 464 height 21
type input "jazmine robertson"
click at [1145, 230] on button "Search" at bounding box center [1142, 222] width 108 height 43
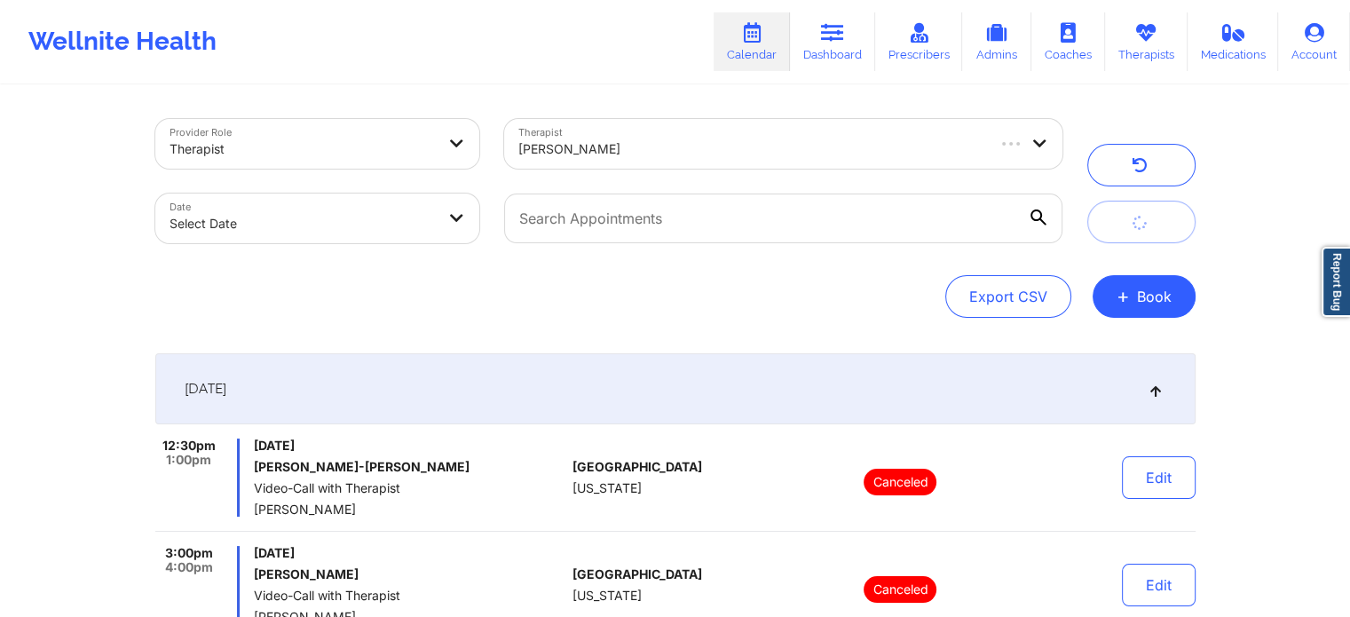
click at [749, 149] on div at bounding box center [750, 148] width 464 height 21
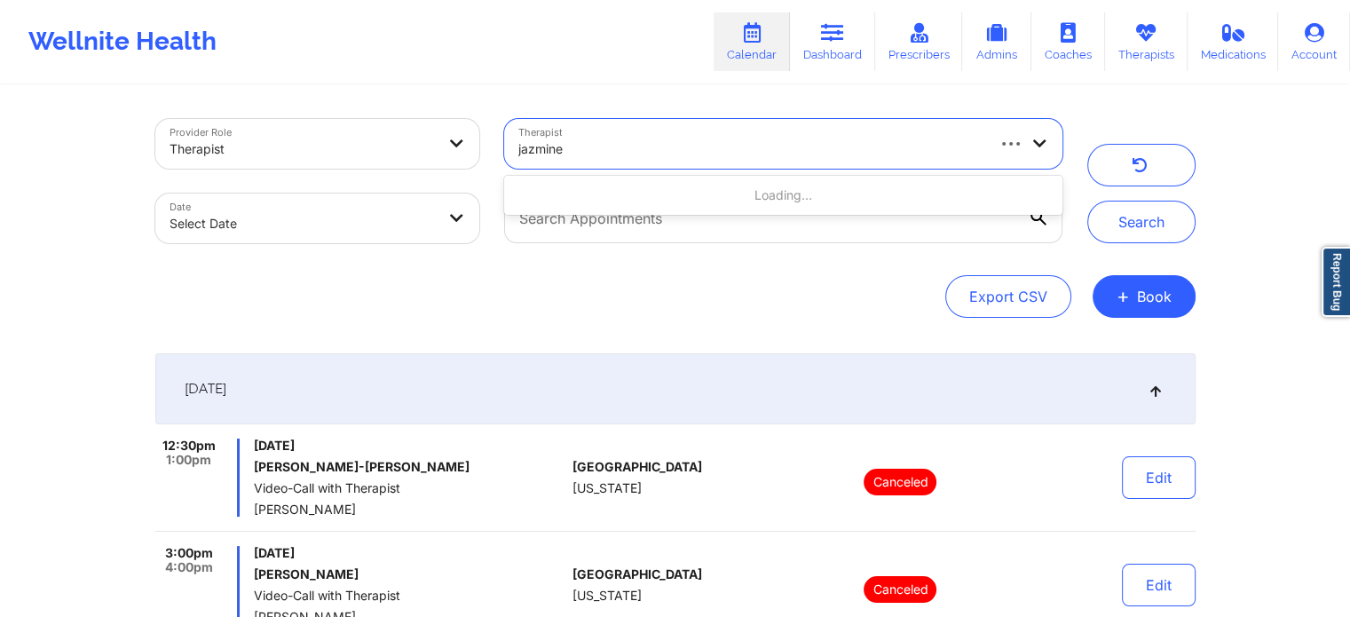
type input "jazmine"
drag, startPoint x: 586, startPoint y: 150, endPoint x: 439, endPoint y: 149, distance: 146.5
click at [440, 148] on div "Provider Role Therapist Therapist Select Therapist Date Select Date" at bounding box center [609, 181] width 932 height 149
type input "robertson"
click at [681, 159] on div at bounding box center [768, 148] width 500 height 21
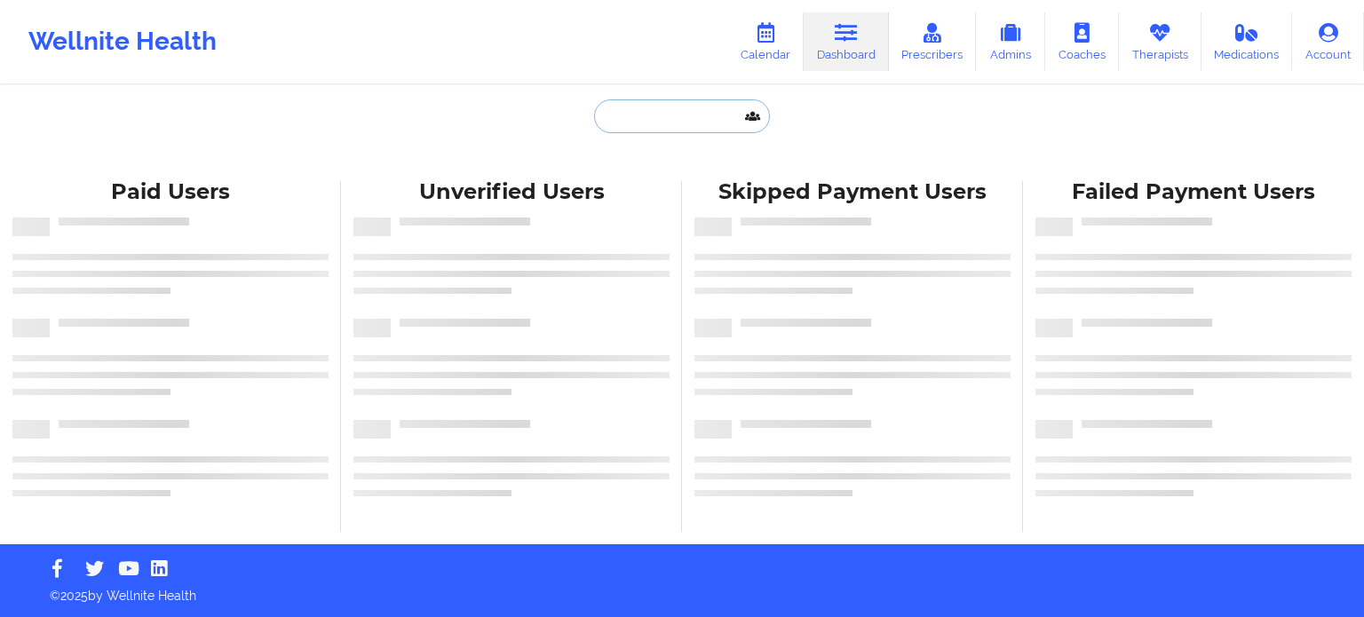
click at [668, 113] on input "text" at bounding box center [682, 116] width 176 height 34
paste input "[EMAIL_ADDRESS][DOMAIN_NAME]"
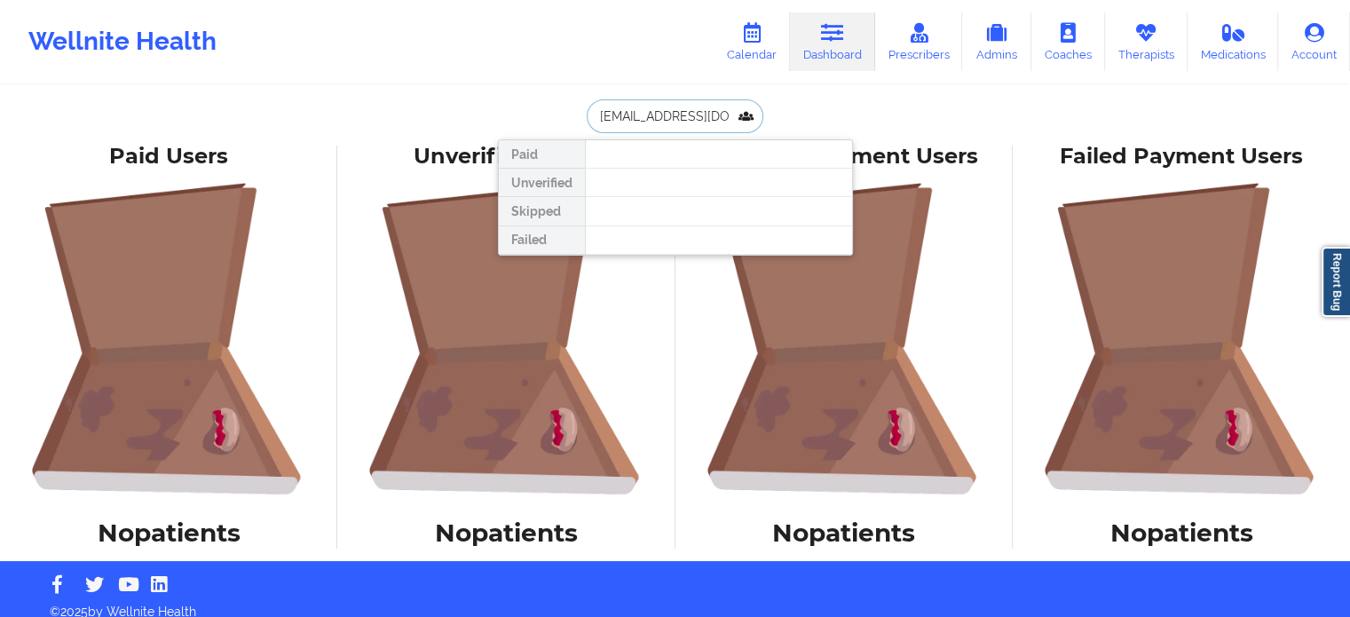
click at [708, 115] on input "PAPERBACKWRITER09@YAHOO.COM" at bounding box center [675, 116] width 176 height 34
click at [708, 114] on input "PAPERBACKWRITER09@YAHOO.COM" at bounding box center [675, 116] width 176 height 34
click at [708, 113] on input "PAPERBACKWRITER09@YAHOO.COM" at bounding box center [675, 116] width 176 height 34
type input "@"
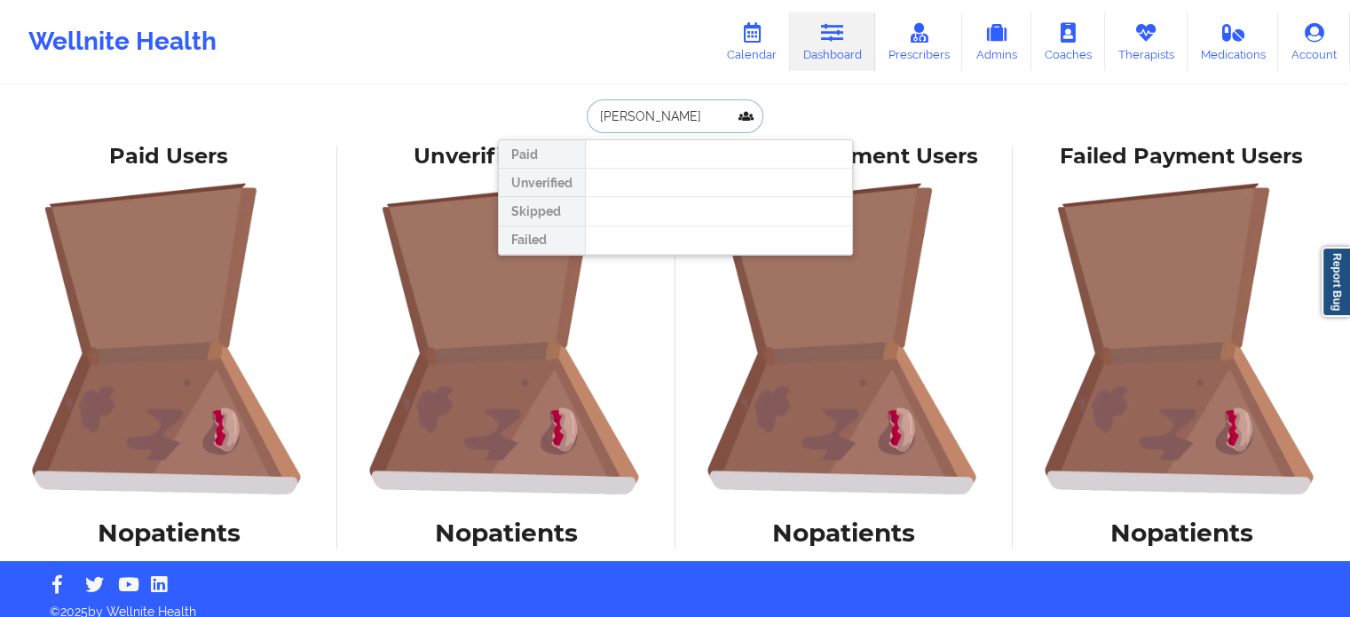
drag, startPoint x: 681, startPoint y: 117, endPoint x: 298, endPoint y: 106, distance: 382.8
click at [353, 101] on div "SHARON R Paid Unverified Skipped Failed Paid Users No patients Unverified Users…" at bounding box center [675, 280] width 1350 height 561
type input "Shannon ray"
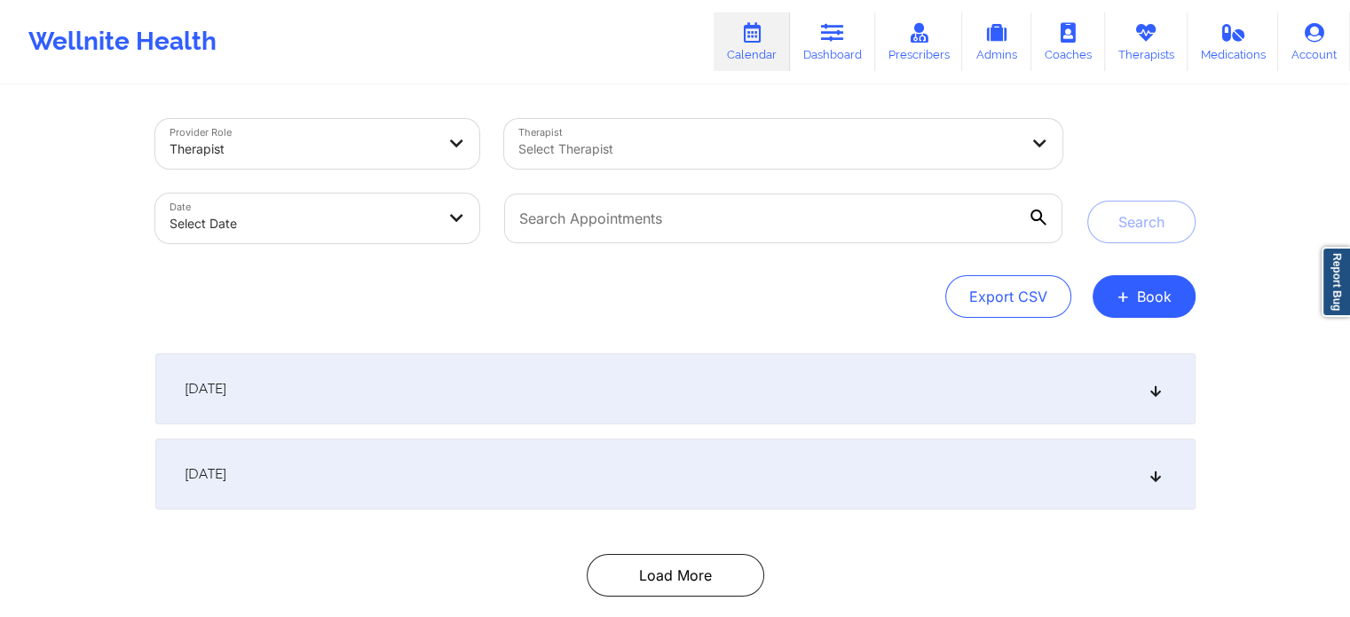
click at [640, 140] on div at bounding box center [768, 148] width 500 height 21
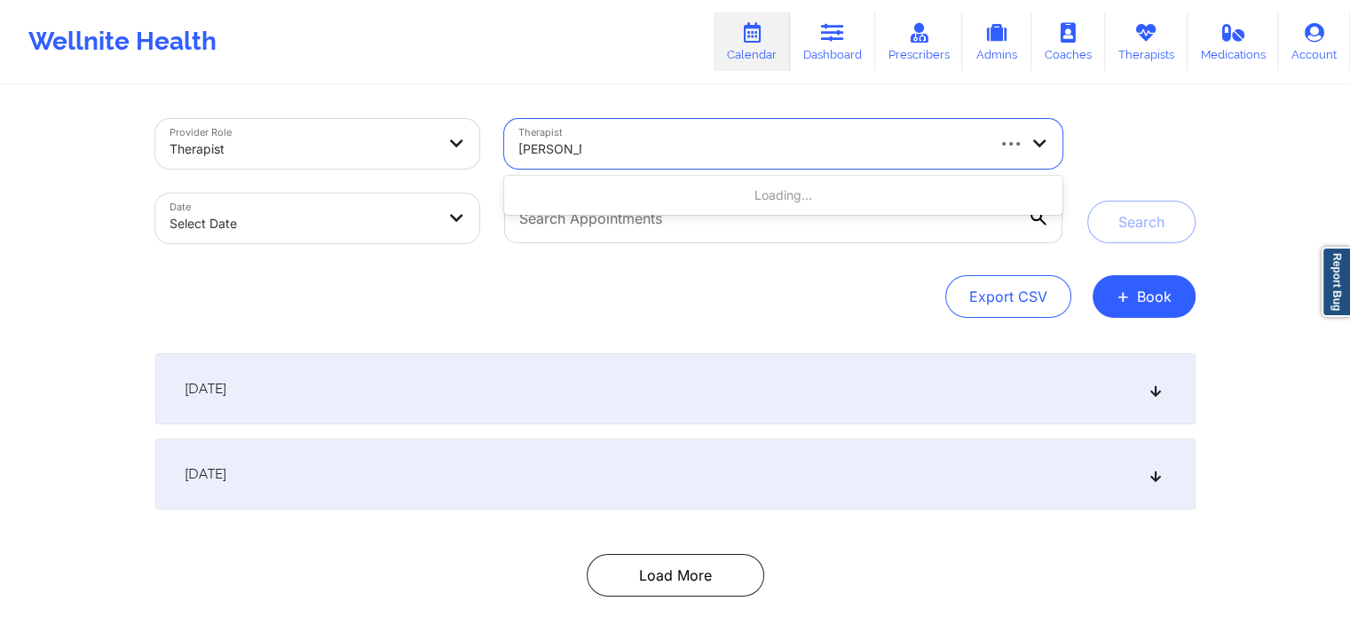
type input "[PERSON_NAME]"
click at [600, 154] on div at bounding box center [768, 148] width 500 height 21
type input "[PERSON_NAME] d"
click at [561, 173] on div "Therapist option , selected. Select is focused ,type to refine list, press Down…" at bounding box center [783, 144] width 582 height 75
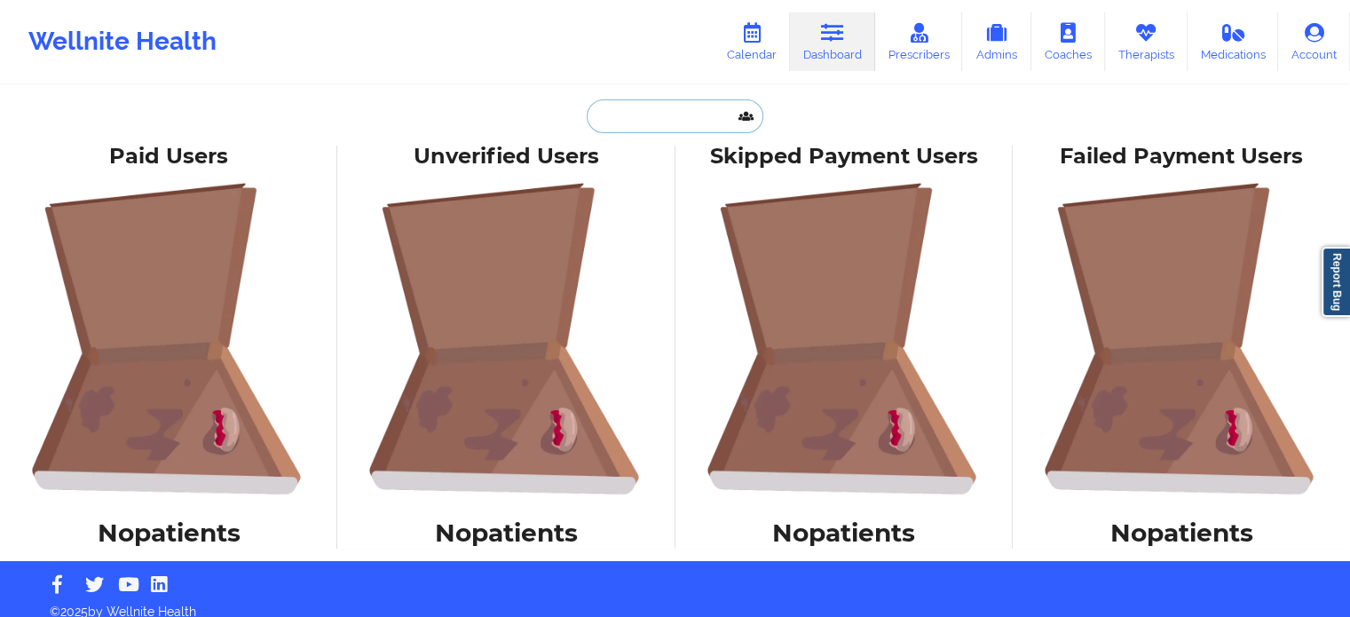
click at [656, 115] on input "text" at bounding box center [675, 116] width 176 height 34
paste input "[EMAIL_ADDRESS][DOMAIN_NAME]"
type input "[EMAIL_ADDRESS][DOMAIN_NAME]"
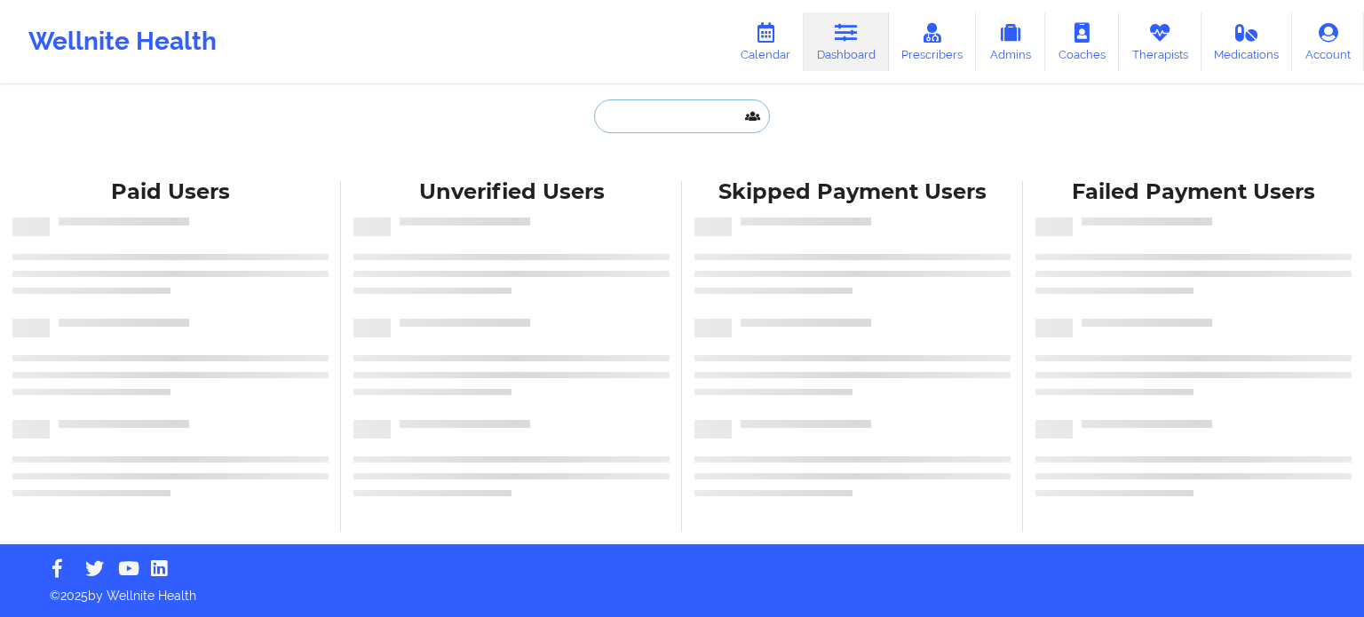
click at [693, 125] on input "text" at bounding box center [682, 116] width 176 height 34
drag, startPoint x: 692, startPoint y: 130, endPoint x: 1171, endPoint y: 45, distance: 485.9
click at [1171, 45] on link "Therapists" at bounding box center [1160, 41] width 83 height 59
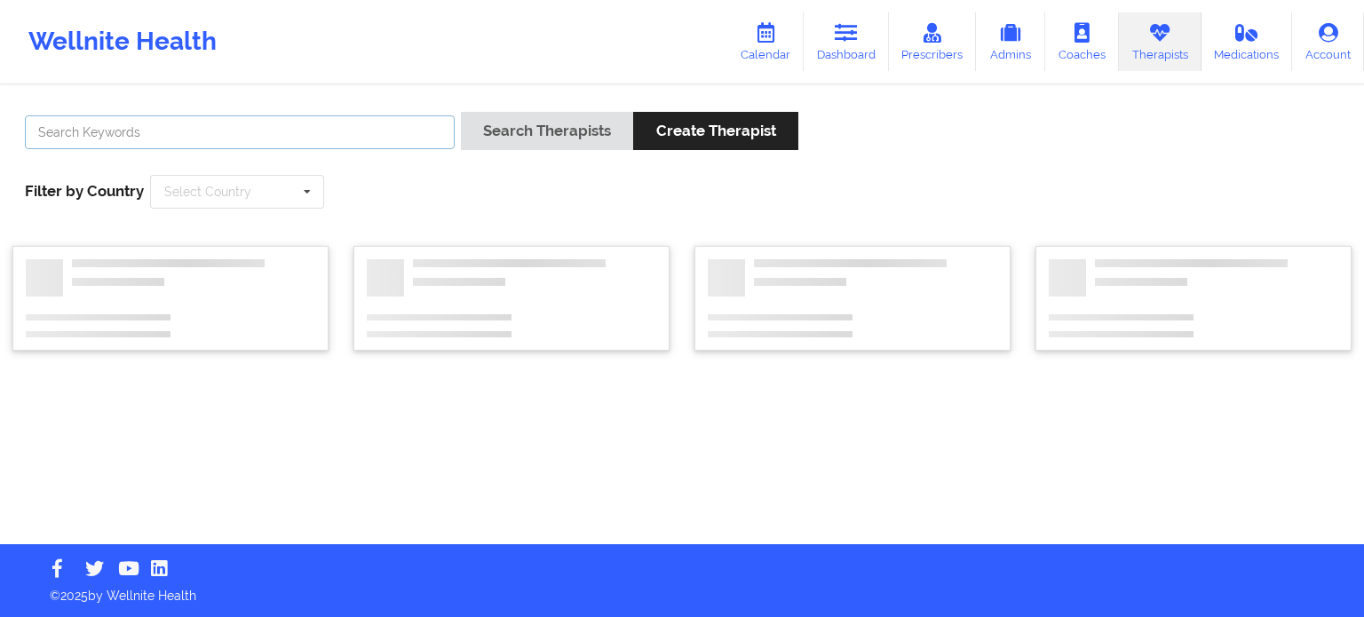
click at [328, 126] on input "text" at bounding box center [240, 132] width 430 height 34
paste input "[PERSON_NAME]"
type input "[PERSON_NAME]"
click at [461, 112] on button "Search Therapists" at bounding box center [547, 131] width 172 height 38
